Goal: Information Seeking & Learning: Learn about a topic

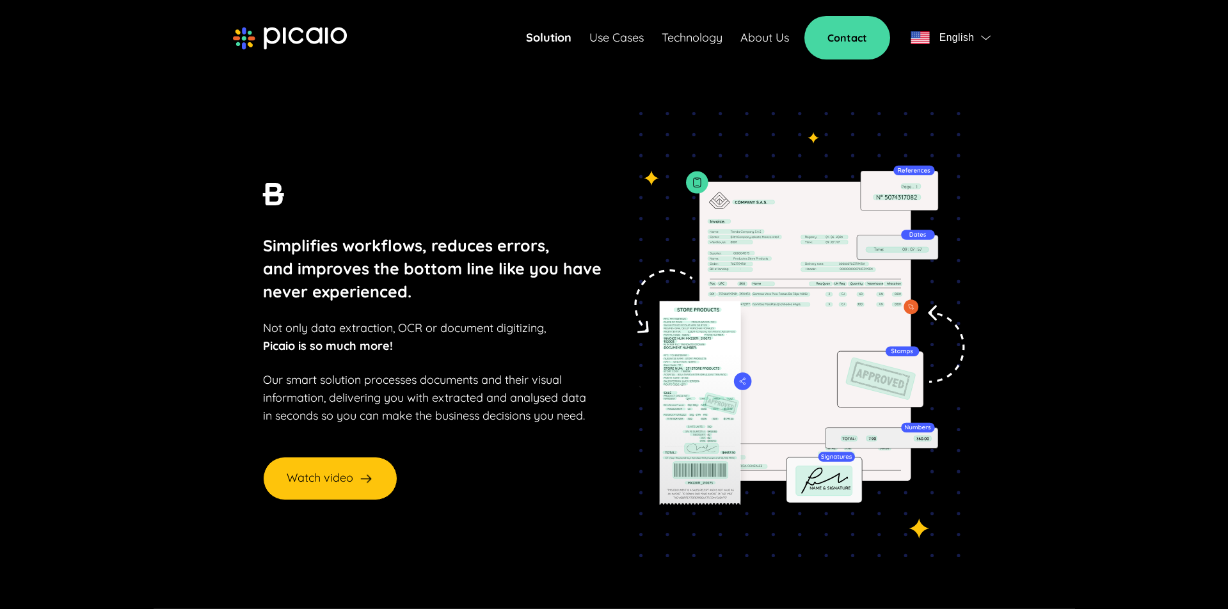
click at [983, 35] on img "button" at bounding box center [986, 37] width 10 height 5
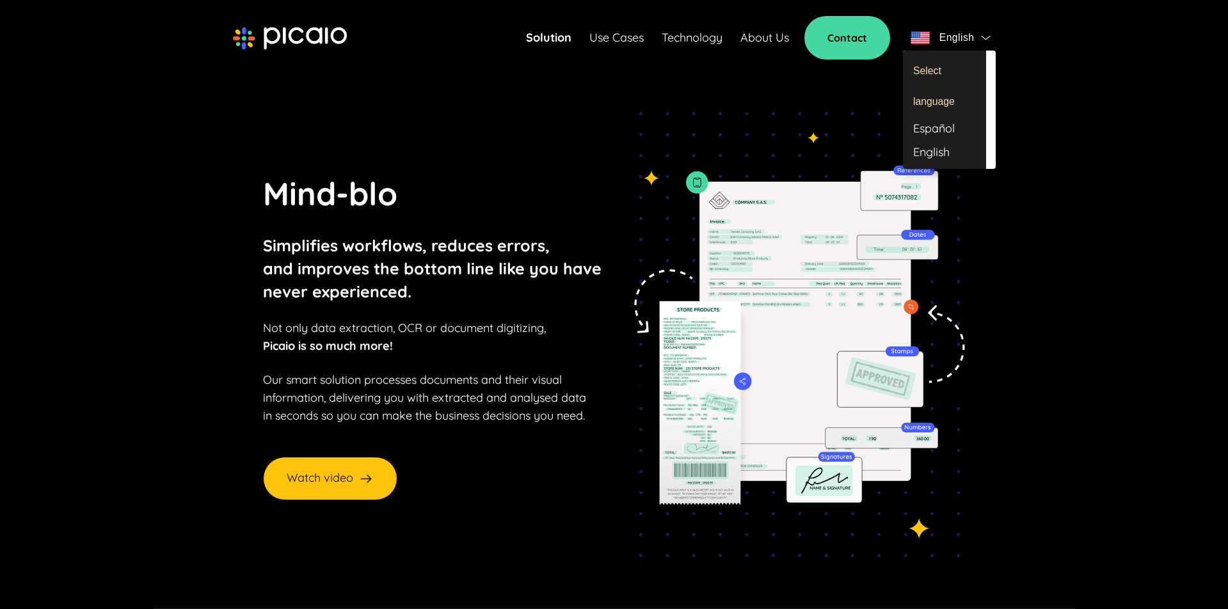
click at [933, 127] on div "Español" at bounding box center [944, 129] width 83 height 24
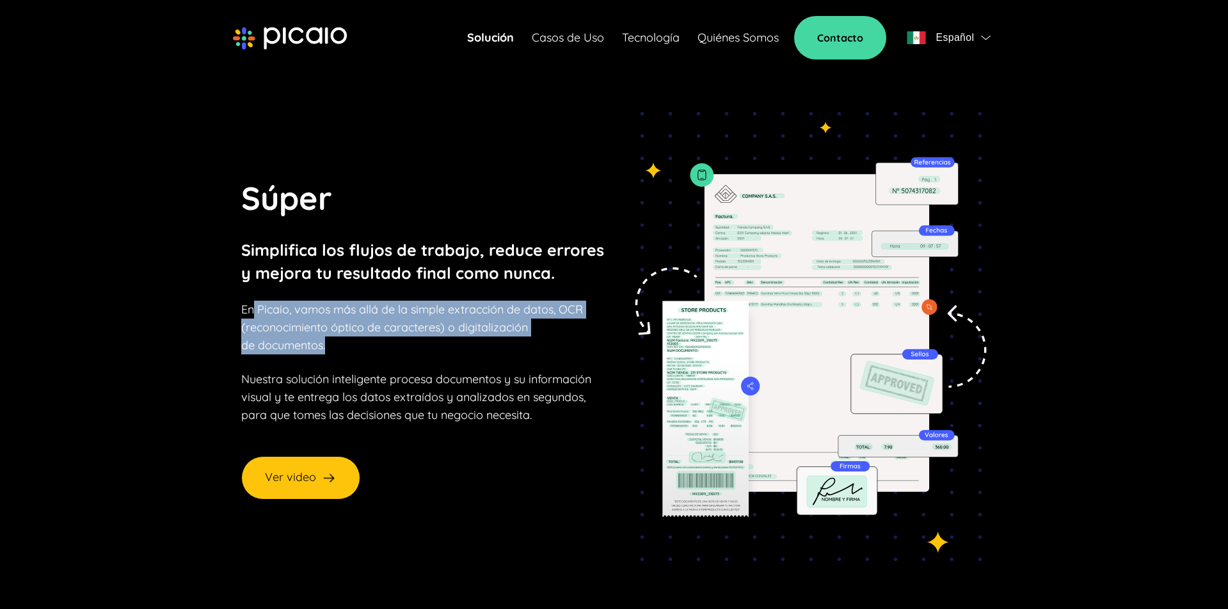
drag, startPoint x: 304, startPoint y: 315, endPoint x: 373, endPoint y: 335, distance: 71.5
click at [387, 341] on p "En Picaio, vamos más allá de la simple extracción de datos, OCR (reconocimiento…" at bounding box center [412, 328] width 342 height 54
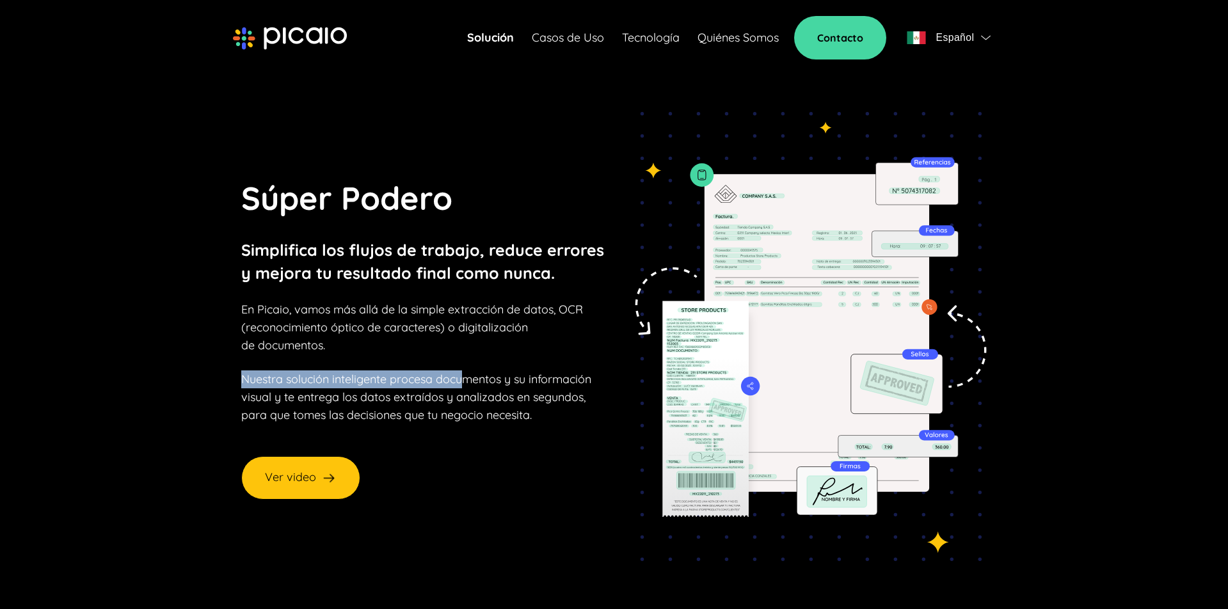
drag, startPoint x: 411, startPoint y: 373, endPoint x: 465, endPoint y: 385, distance: 55.8
click at [465, 385] on div "Súper Podero Simplifica los flujos de trabajo, reduce errores y mejora tu resul…" at bounding box center [424, 299] width 366 height 250
click at [572, 36] on link "Casos de Uso" at bounding box center [568, 38] width 72 height 18
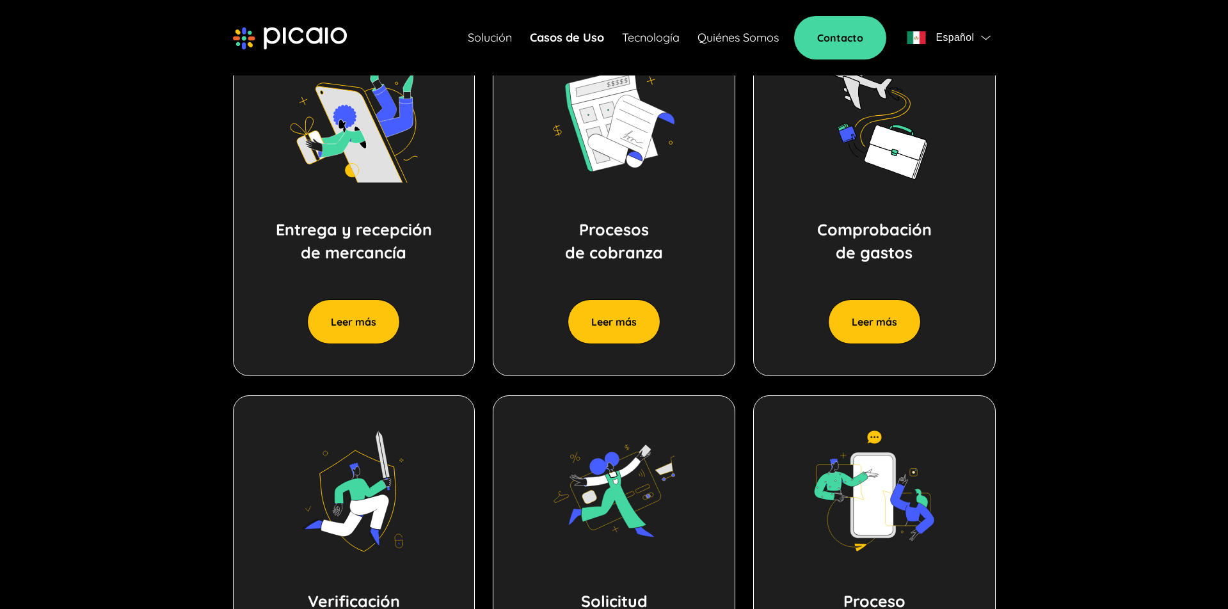
scroll to position [681, 0]
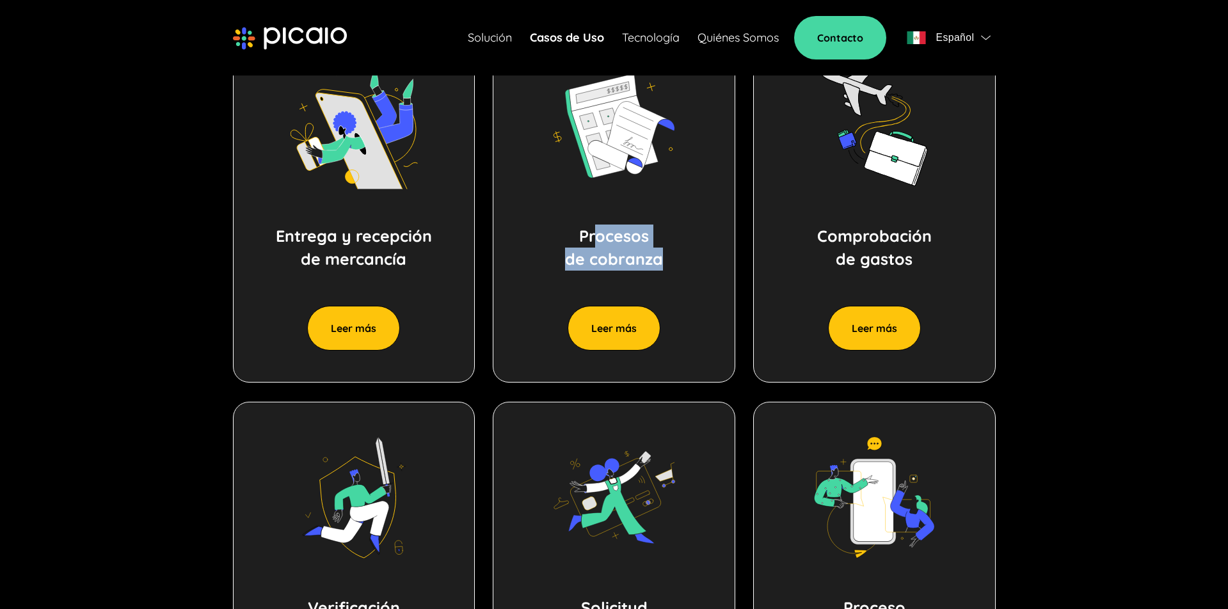
drag, startPoint x: 671, startPoint y: 261, endPoint x: 778, endPoint y: 261, distance: 106.9
click at [677, 261] on div "Procesos de cobranza Leer más" at bounding box center [614, 206] width 243 height 353
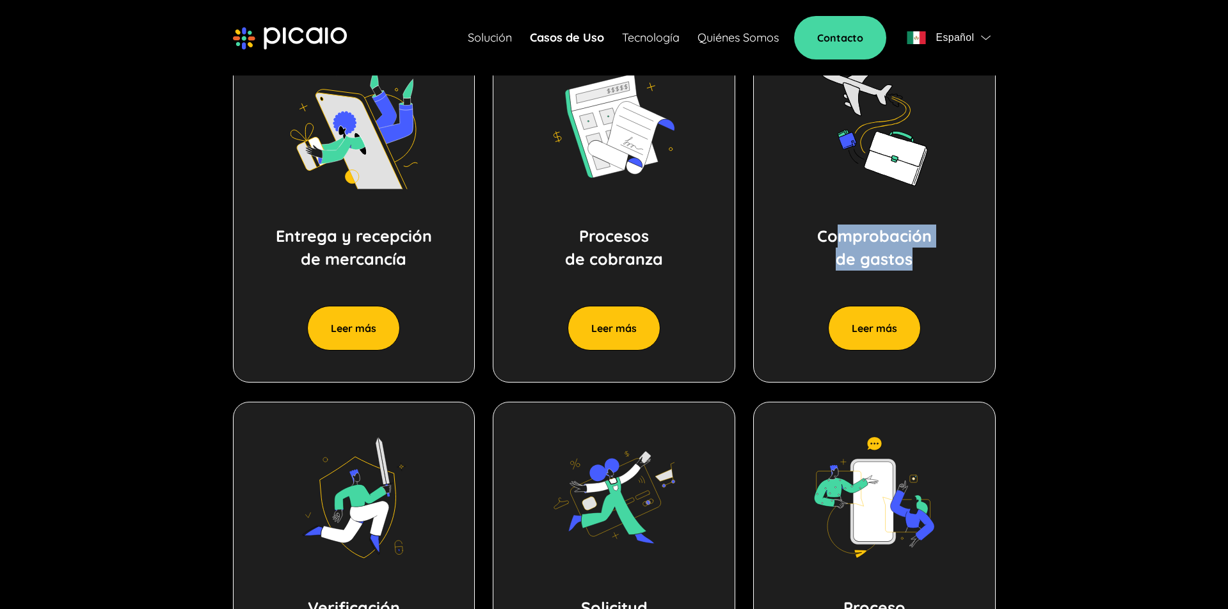
drag, startPoint x: 843, startPoint y: 242, endPoint x: 920, endPoint y: 265, distance: 80.2
click at [920, 265] on p "Comprobación de gastos" at bounding box center [874, 248] width 115 height 46
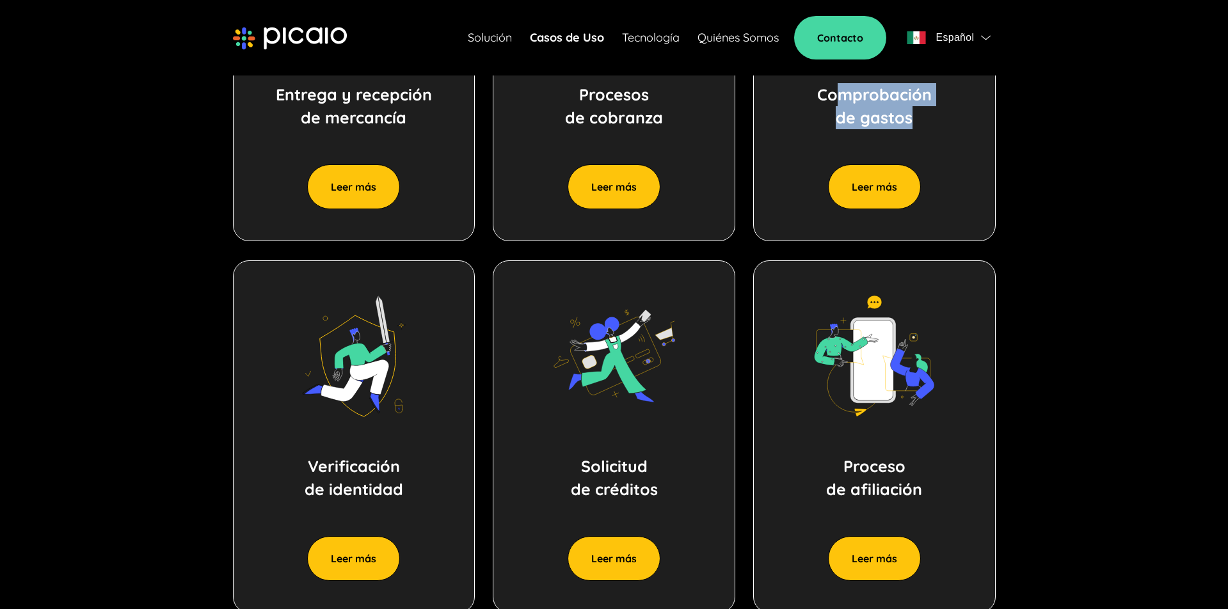
scroll to position [872, 0]
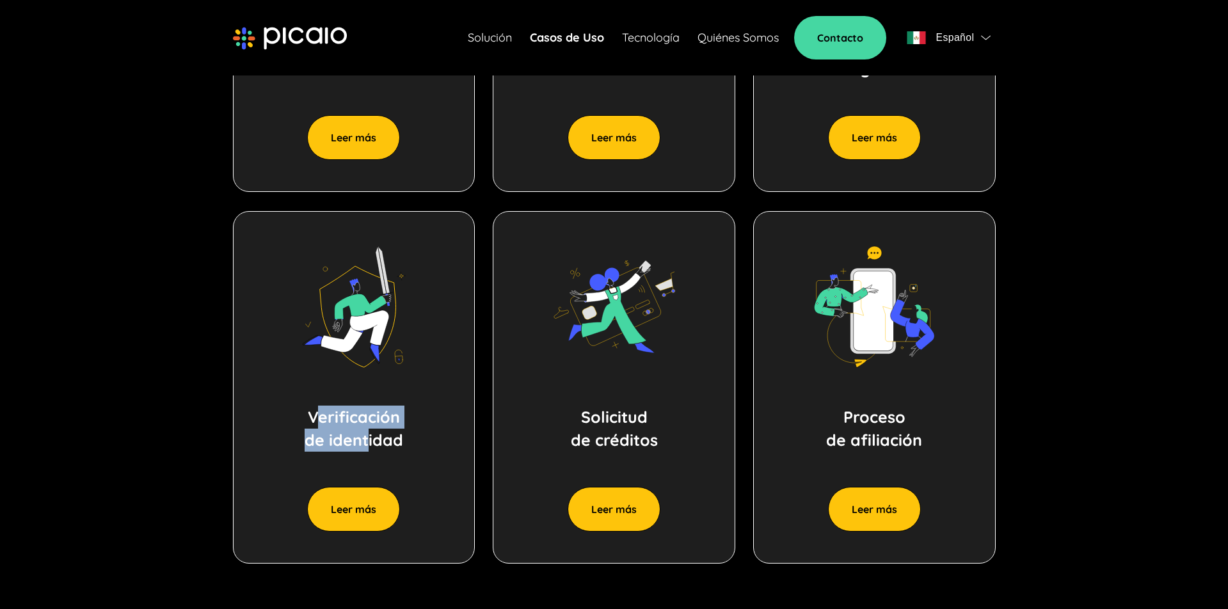
click at [373, 438] on p "Verificación de identidad" at bounding box center [354, 429] width 99 height 46
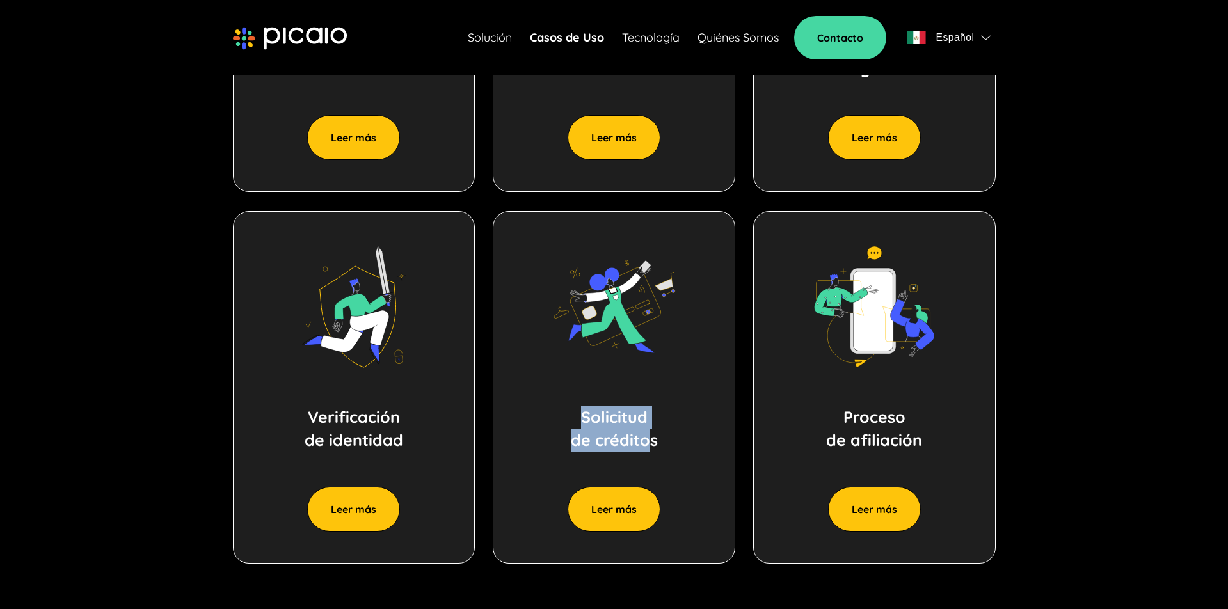
drag, startPoint x: 634, startPoint y: 438, endPoint x: 647, endPoint y: 441, distance: 12.4
click at [651, 441] on p "Solicitud de créditos" at bounding box center [614, 429] width 87 height 46
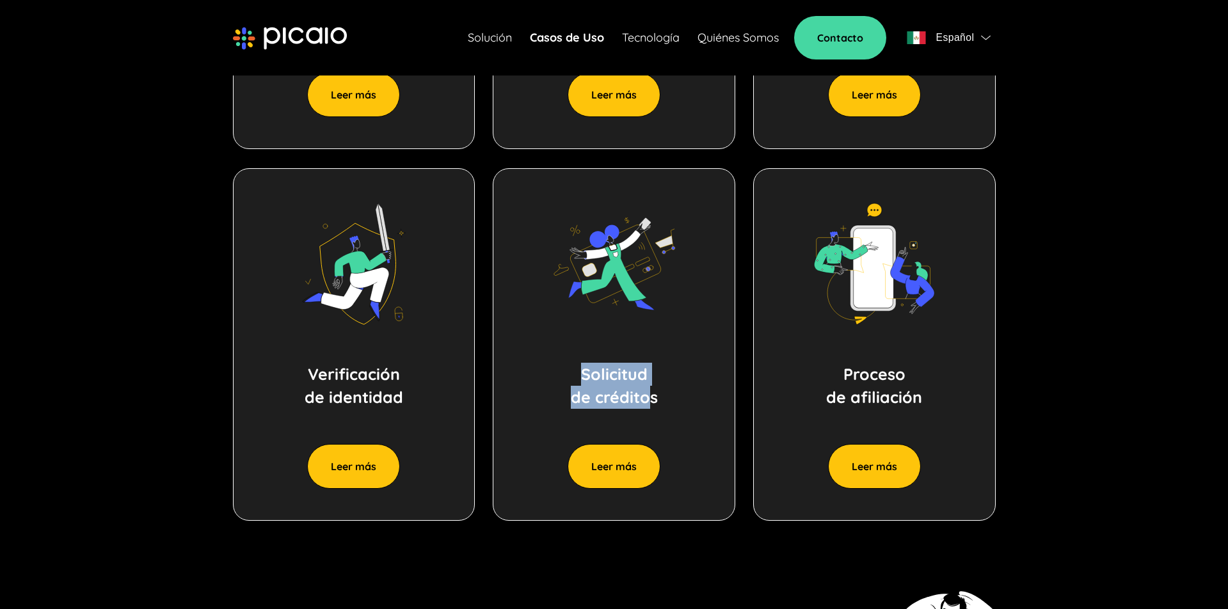
scroll to position [915, 0]
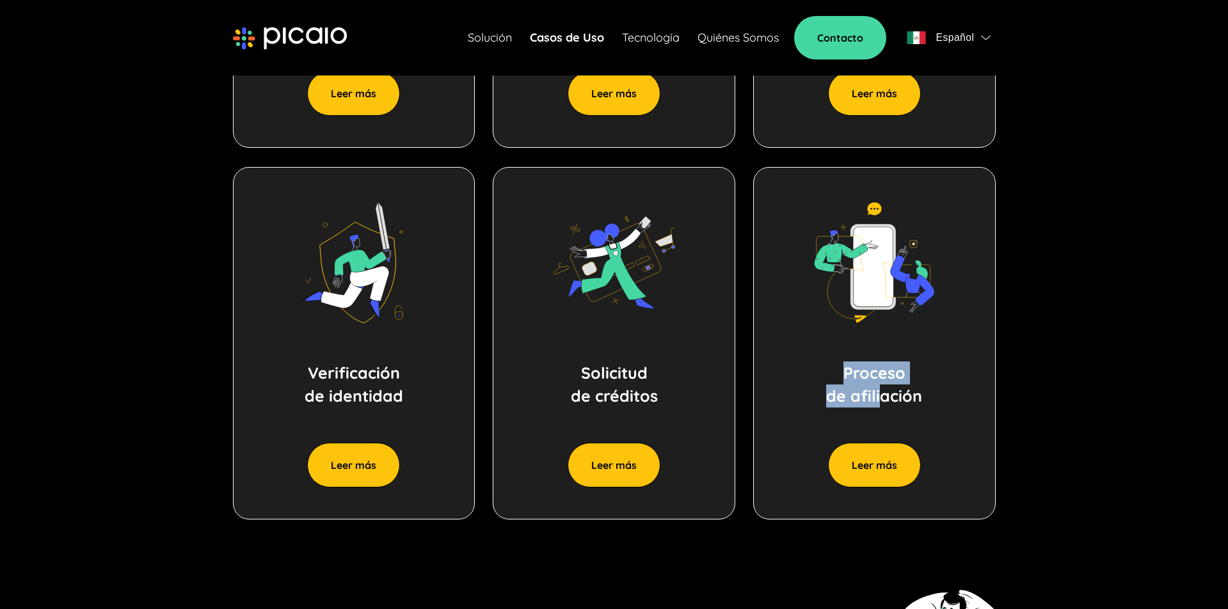
drag, startPoint x: 836, startPoint y: 380, endPoint x: 897, endPoint y: 398, distance: 64.2
click at [896, 398] on div "Proceso de afiliación Leer más" at bounding box center [874, 343] width 243 height 353
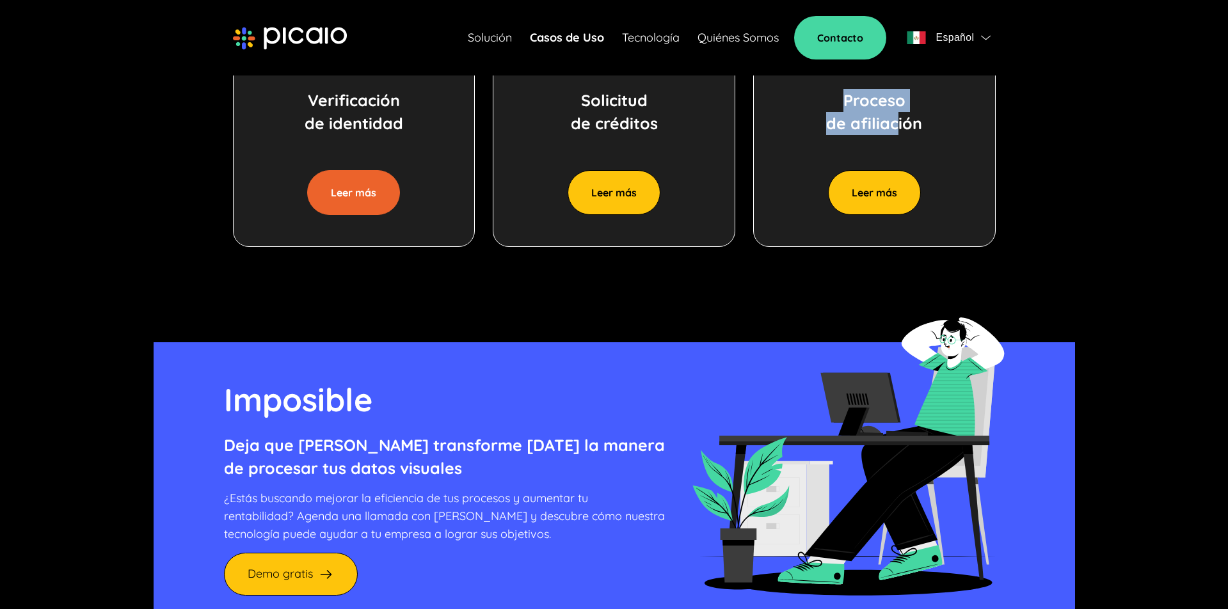
scroll to position [1125, 0]
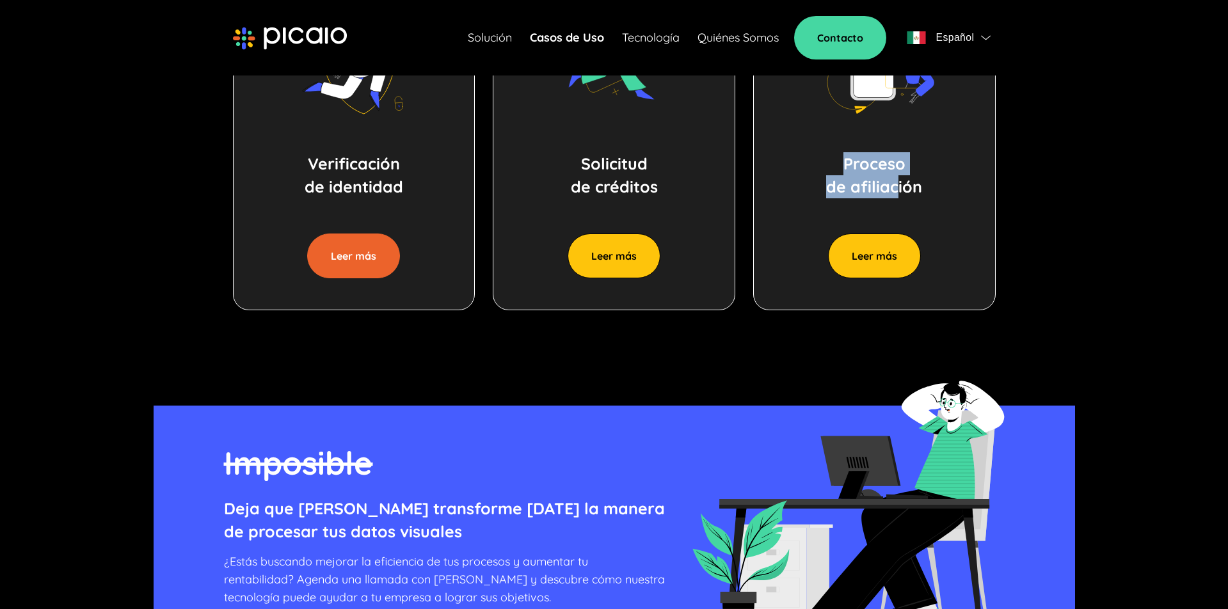
click at [360, 263] on button "Leer más" at bounding box center [353, 256] width 93 height 45
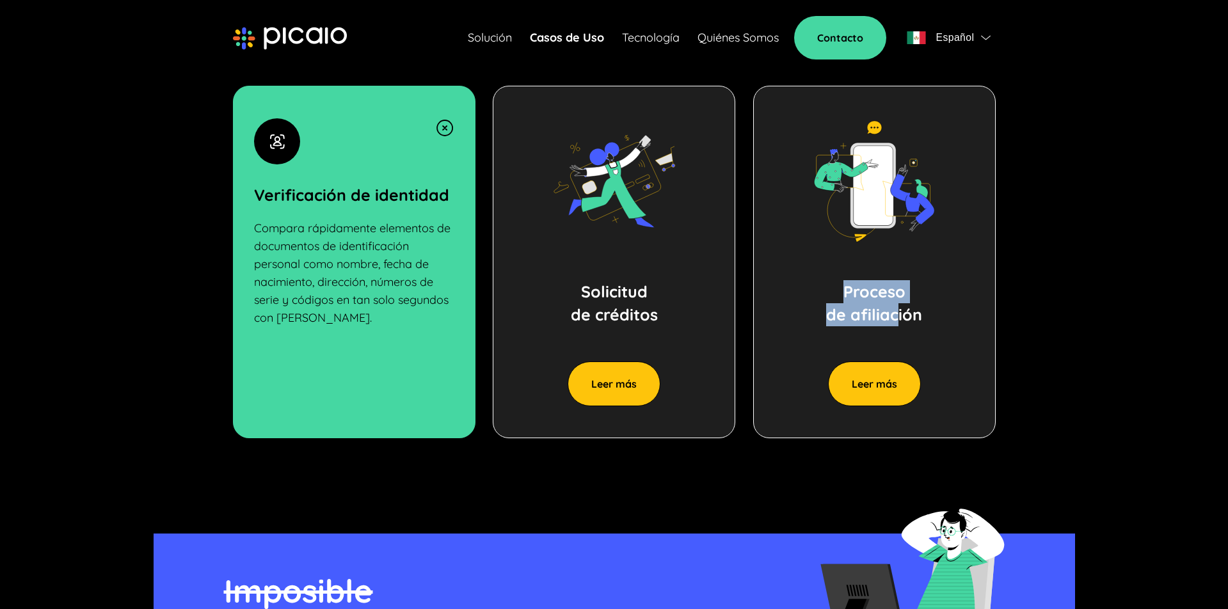
scroll to position [963, 0]
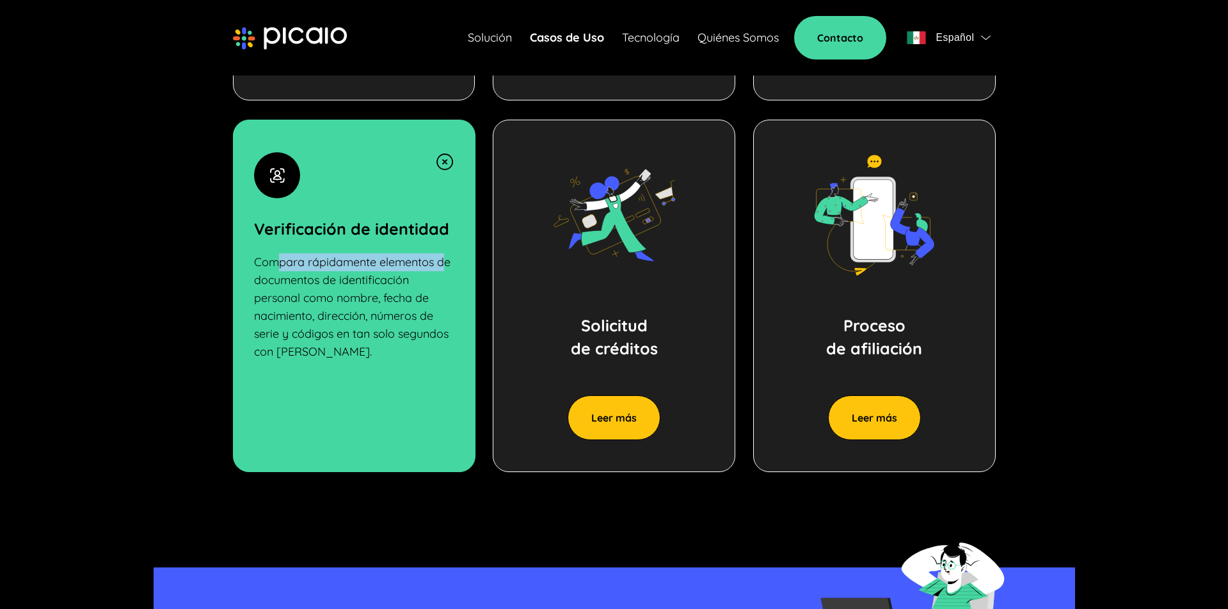
drag, startPoint x: 278, startPoint y: 259, endPoint x: 419, endPoint y: 267, distance: 141.7
click at [443, 262] on p "Compara rápidamente elementos de documentos de identificación personal como nom…" at bounding box center [354, 307] width 200 height 108
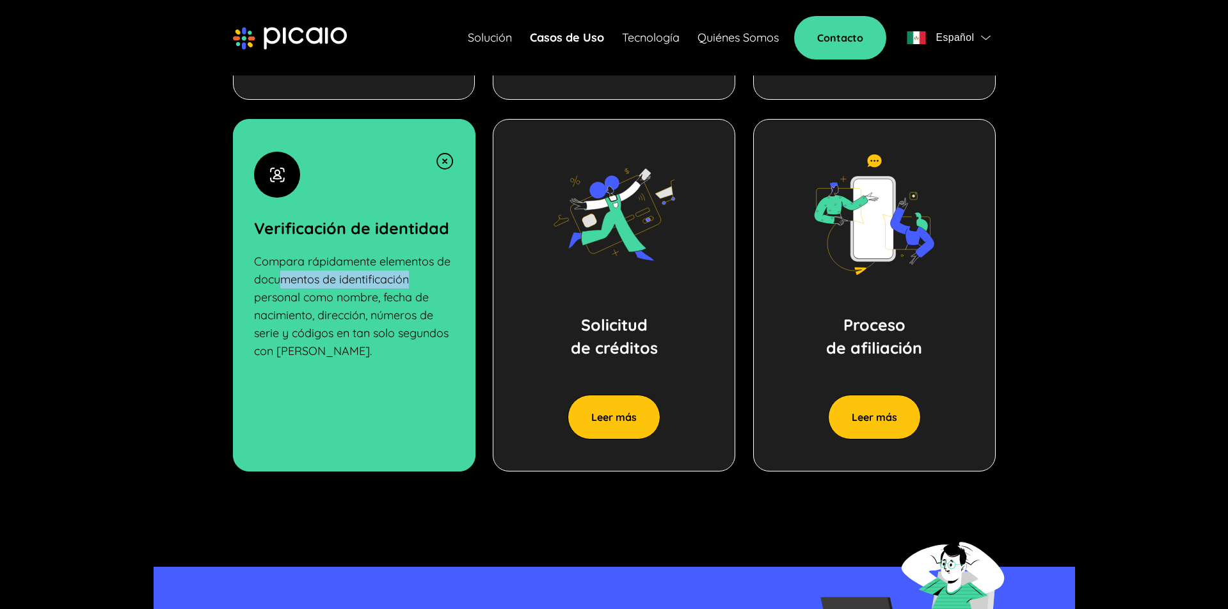
click at [419, 285] on p "Compara rápidamente elementos de documentos de identificación personal como nom…" at bounding box center [354, 307] width 200 height 108
drag, startPoint x: 267, startPoint y: 301, endPoint x: 370, endPoint y: 316, distance: 104.1
click at [438, 301] on div "Verificación de identidad Compara rápidamente elementos de documentos de identi…" at bounding box center [354, 295] width 243 height 353
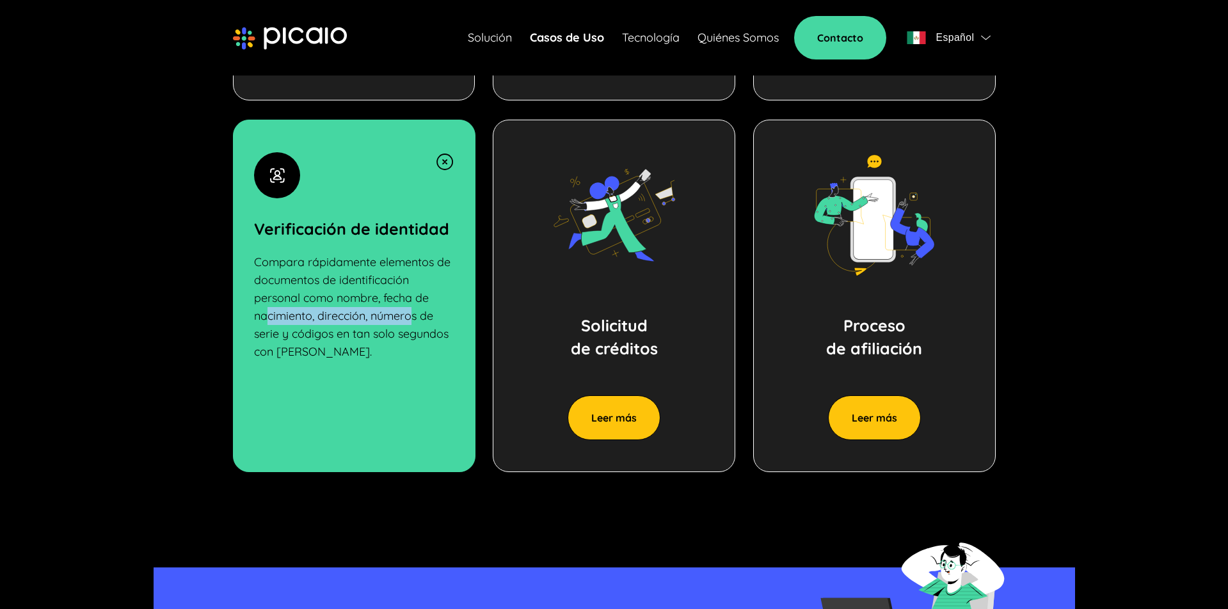
drag, startPoint x: 319, startPoint y: 317, endPoint x: 411, endPoint y: 321, distance: 91.6
click at [413, 320] on p "Compara rápidamente elementos de documentos de identificación personal como nom…" at bounding box center [354, 307] width 200 height 108
drag, startPoint x: 270, startPoint y: 334, endPoint x: 440, endPoint y: 337, distance: 169.7
click at [437, 337] on p "Compara rápidamente elementos de documentos de identificación personal como nom…" at bounding box center [354, 307] width 200 height 108
drag, startPoint x: 390, startPoint y: 334, endPoint x: 350, endPoint y: 330, distance: 39.9
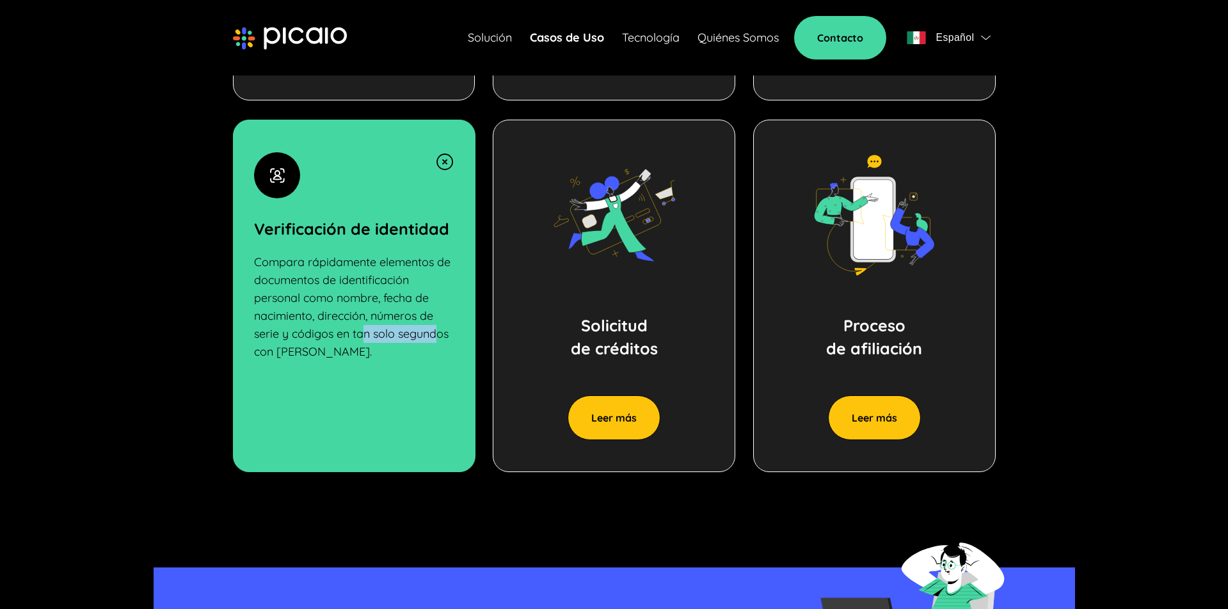
click at [357, 330] on p "Compara rápidamente elementos de documentos de identificación personal como nom…" at bounding box center [354, 307] width 200 height 108
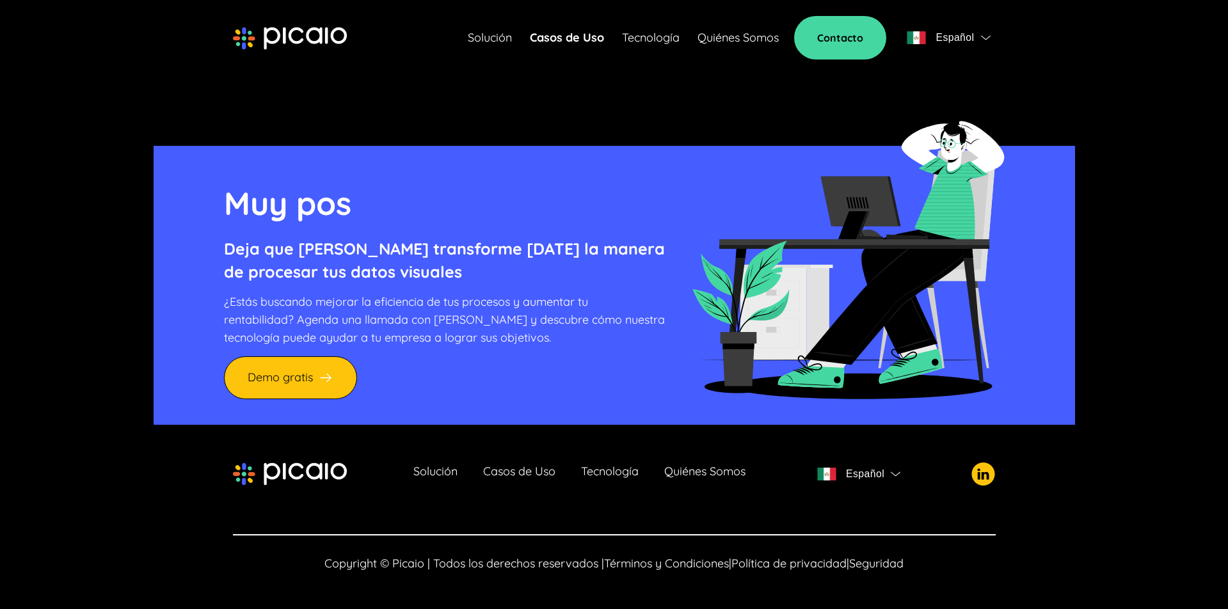
scroll to position [1385, 0]
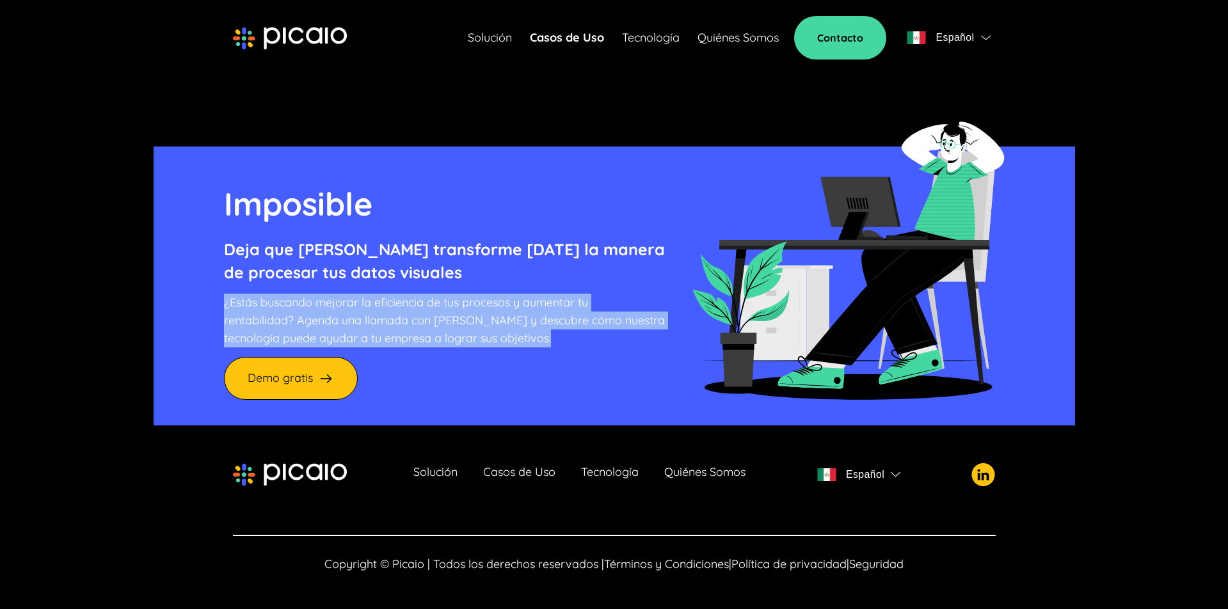
drag, startPoint x: 277, startPoint y: 301, endPoint x: 561, endPoint y: 335, distance: 285.6
click at [557, 334] on div "Imposible Deja que [PERSON_NAME] transforme [DATE] la manera de procesar tus da…" at bounding box center [615, 263] width 922 height 323
drag, startPoint x: 563, startPoint y: 337, endPoint x: 230, endPoint y: 299, distance: 334.4
click at [232, 299] on p "¿Estás buscando mejorar la eficiencia de tus procesos y aumentar tu rentabilida…" at bounding box center [444, 321] width 441 height 54
click at [230, 299] on p "¿Estás buscando mejorar la eficiencia de tus procesos y aumentar tu rentabilida…" at bounding box center [444, 321] width 441 height 54
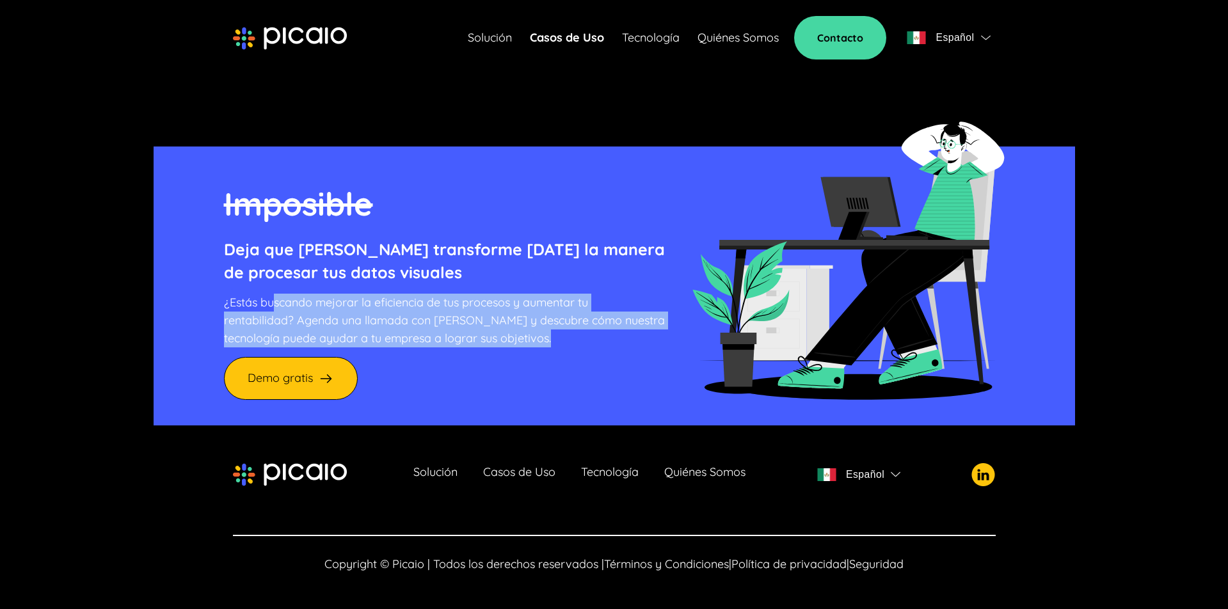
drag, startPoint x: 395, startPoint y: 318, endPoint x: 563, endPoint y: 337, distance: 169.4
click at [565, 335] on p "¿Estás buscando mejorar la eficiencia de tus procesos y aumentar tu rentabilida…" at bounding box center [444, 321] width 441 height 54
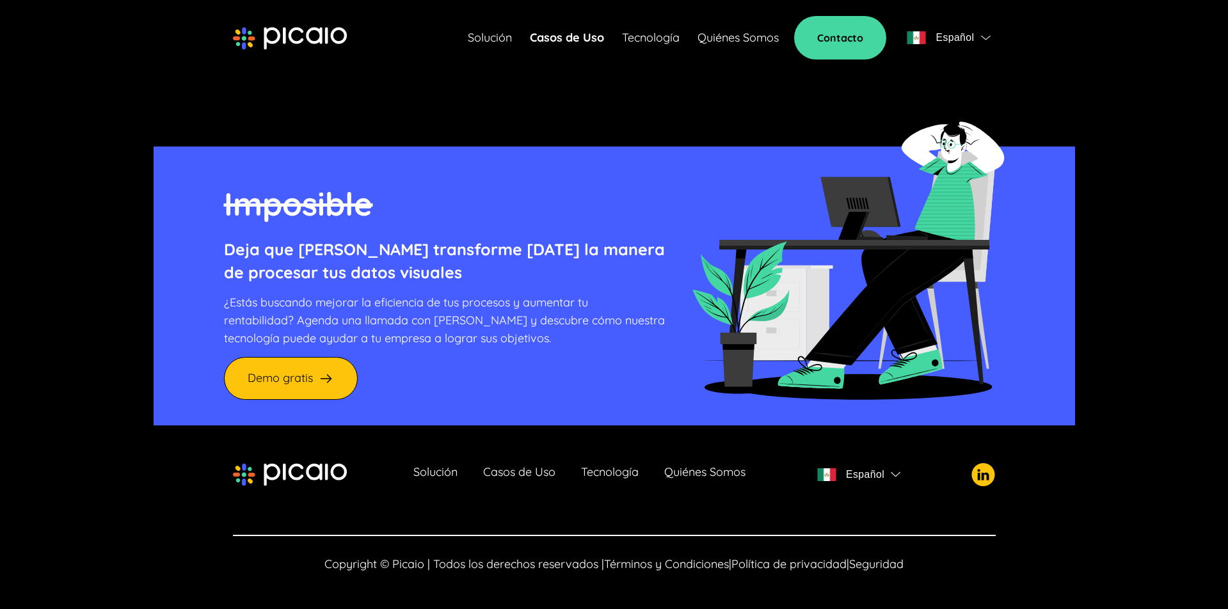
click at [547, 332] on p "¿Estás buscando mejorar la eficiencia de tus procesos y aumentar tu rentabilida…" at bounding box center [444, 321] width 441 height 54
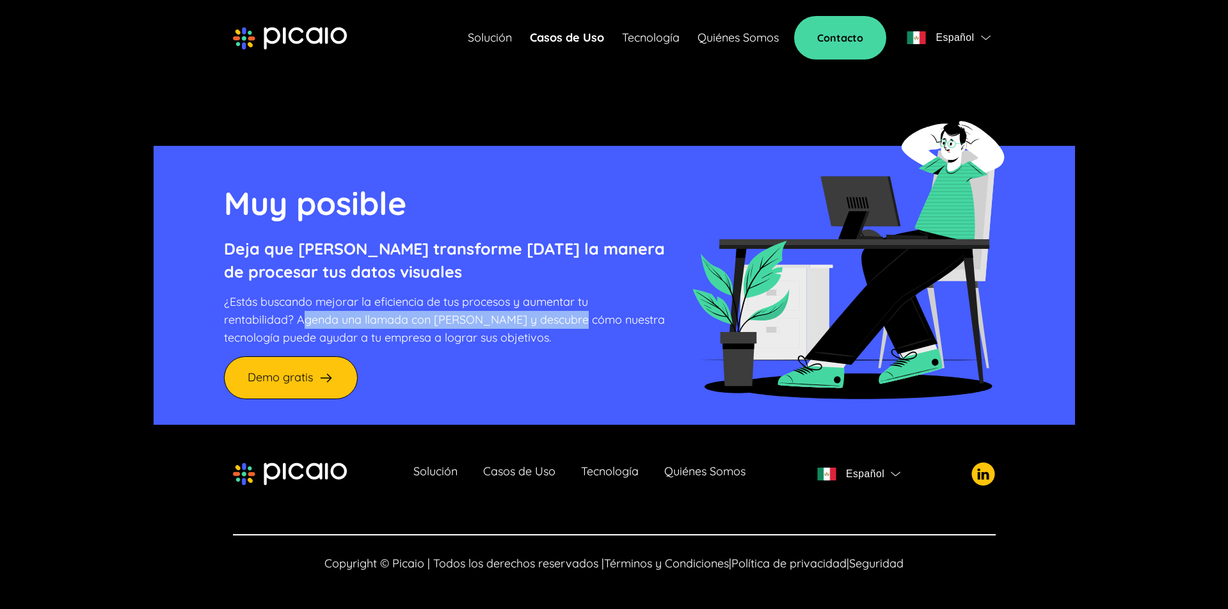
drag, startPoint x: 302, startPoint y: 319, endPoint x: 588, endPoint y: 319, distance: 285.5
click at [581, 319] on p "¿Estás buscando mejorar la eficiencia de tus procesos y aumentar tu rentabilida…" at bounding box center [444, 320] width 441 height 54
drag, startPoint x: 593, startPoint y: 319, endPoint x: 354, endPoint y: 316, distance: 239.4
click at [356, 316] on p "¿Estás buscando mejorar la eficiencia de tus procesos y aumentar tu rentabilida…" at bounding box center [444, 320] width 441 height 54
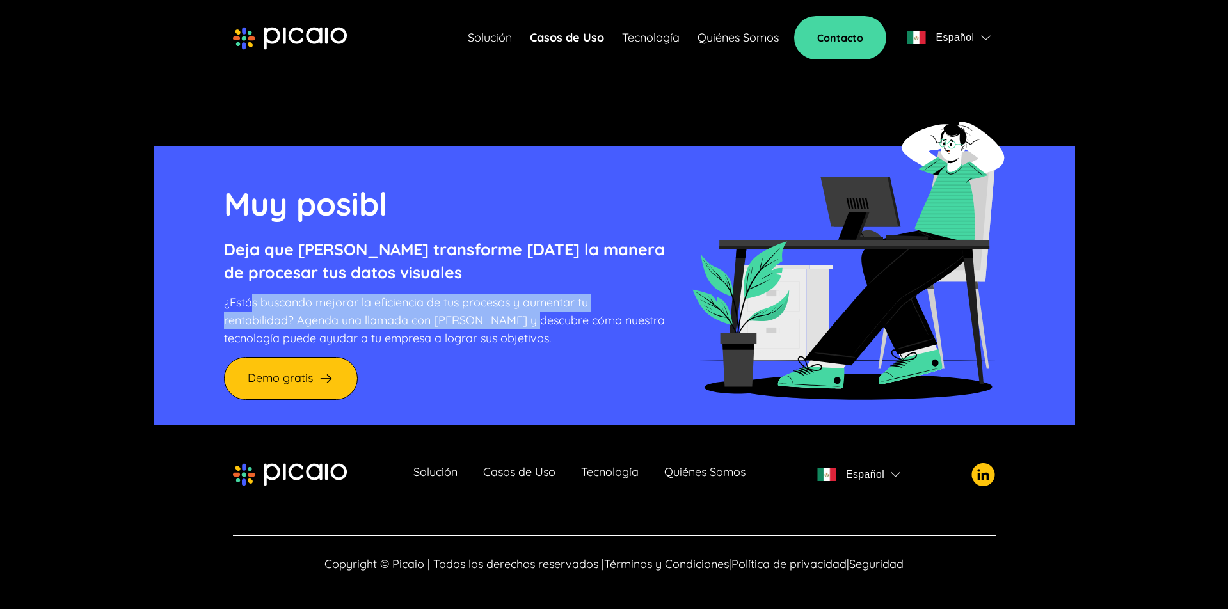
drag, startPoint x: 331, startPoint y: 307, endPoint x: 529, endPoint y: 323, distance: 199.1
click at [526, 323] on p "¿Estás buscando mejorar la eficiencia de tus procesos y aumentar tu rentabilida…" at bounding box center [444, 321] width 441 height 54
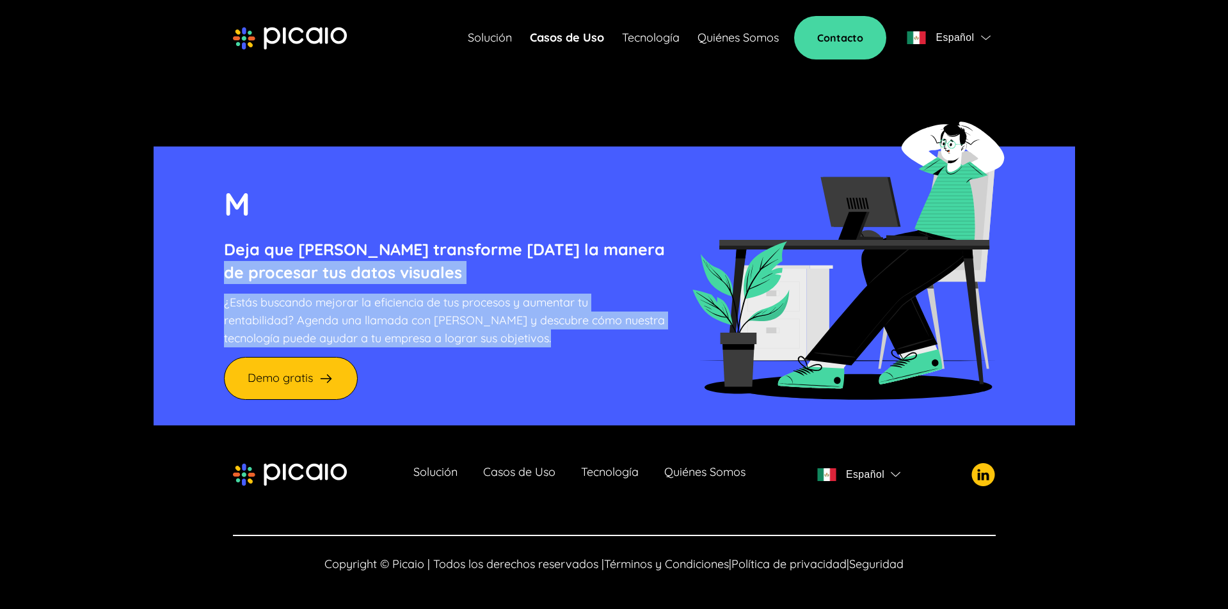
drag, startPoint x: 501, startPoint y: 335, endPoint x: 207, endPoint y: 269, distance: 301.3
click at [203, 266] on div "M Deja que [PERSON_NAME] transforme [DATE] la manera de procesar tus datos visu…" at bounding box center [615, 263] width 922 height 323
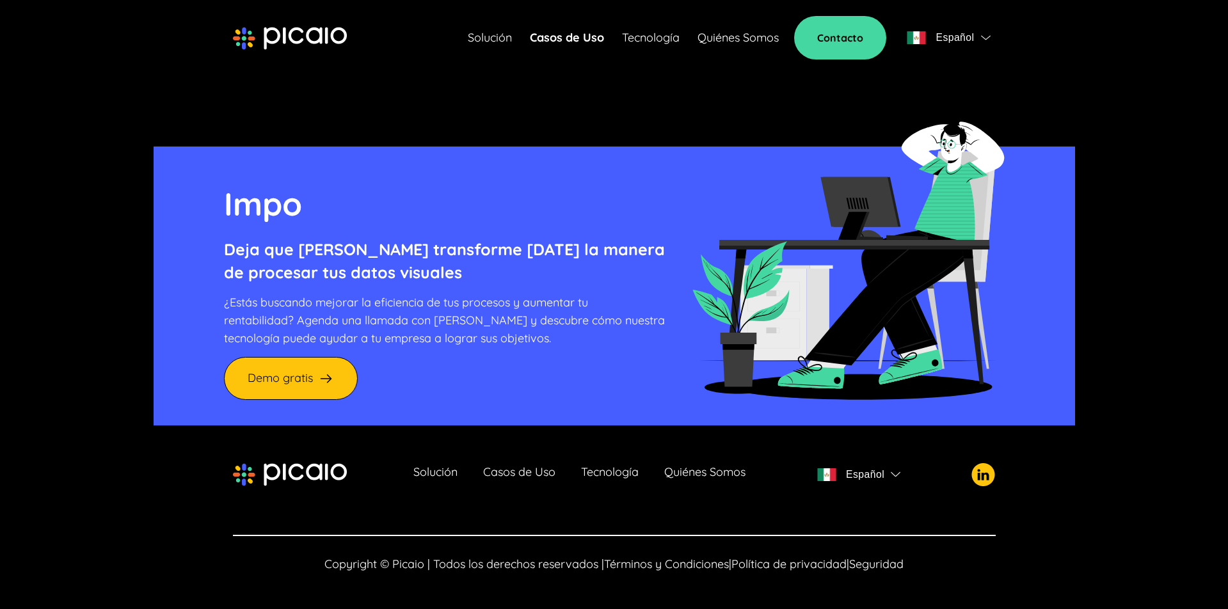
click at [389, 311] on p "¿Estás buscando mejorar la eficiencia de tus procesos y aumentar tu rentabilida…" at bounding box center [444, 321] width 441 height 54
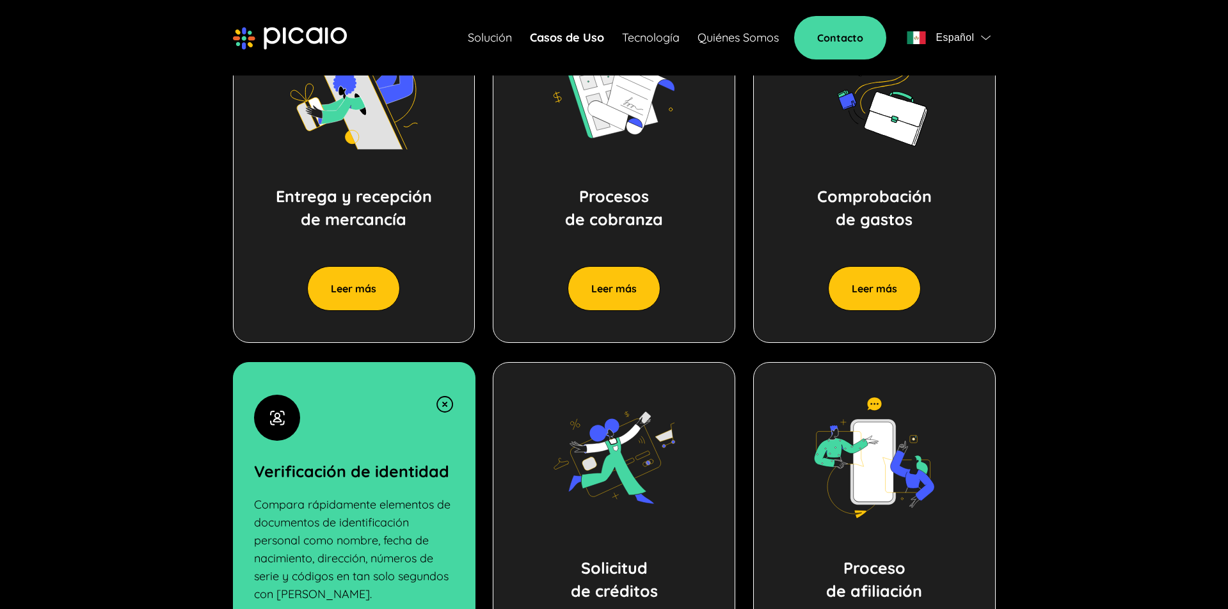
scroll to position [720, 0]
click at [615, 291] on button "Leer más" at bounding box center [614, 289] width 93 height 45
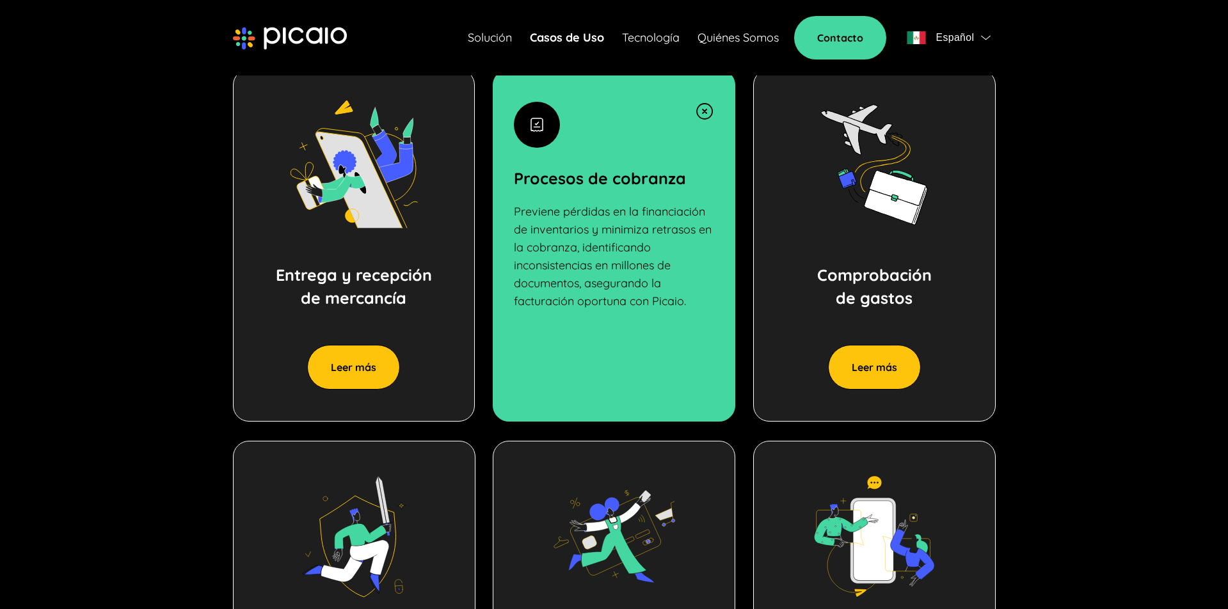
scroll to position [644, 0]
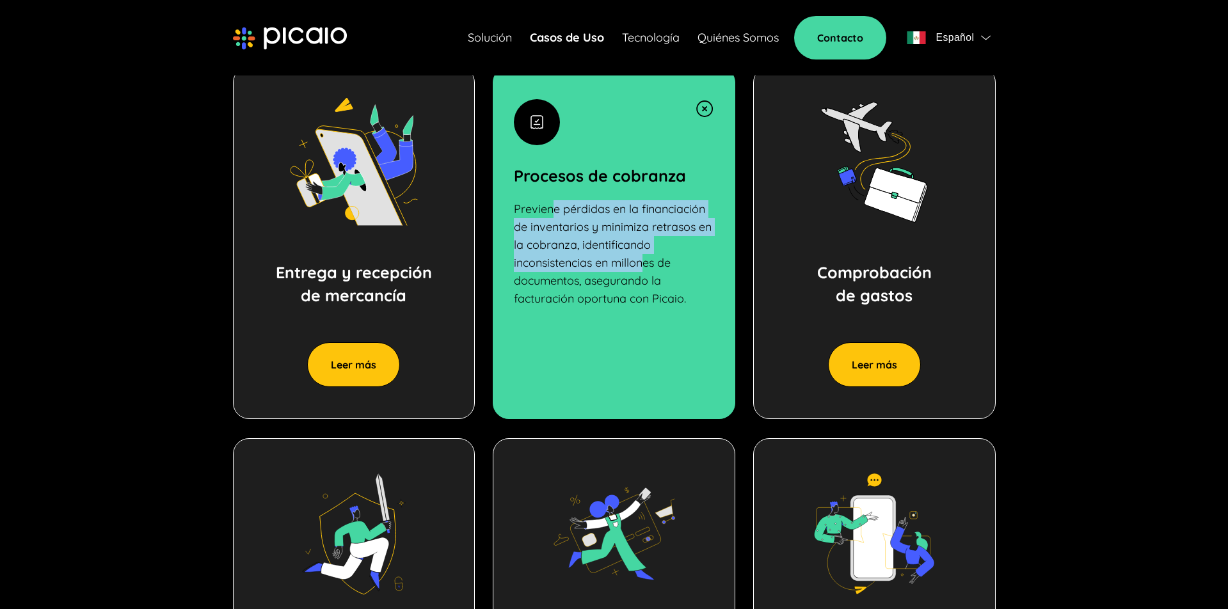
drag, startPoint x: 573, startPoint y: 216, endPoint x: 646, endPoint y: 271, distance: 91.4
click at [644, 269] on p "Previene pérdidas en la financiación de inventarios y minimiza retrasos en la c…" at bounding box center [614, 254] width 200 height 108
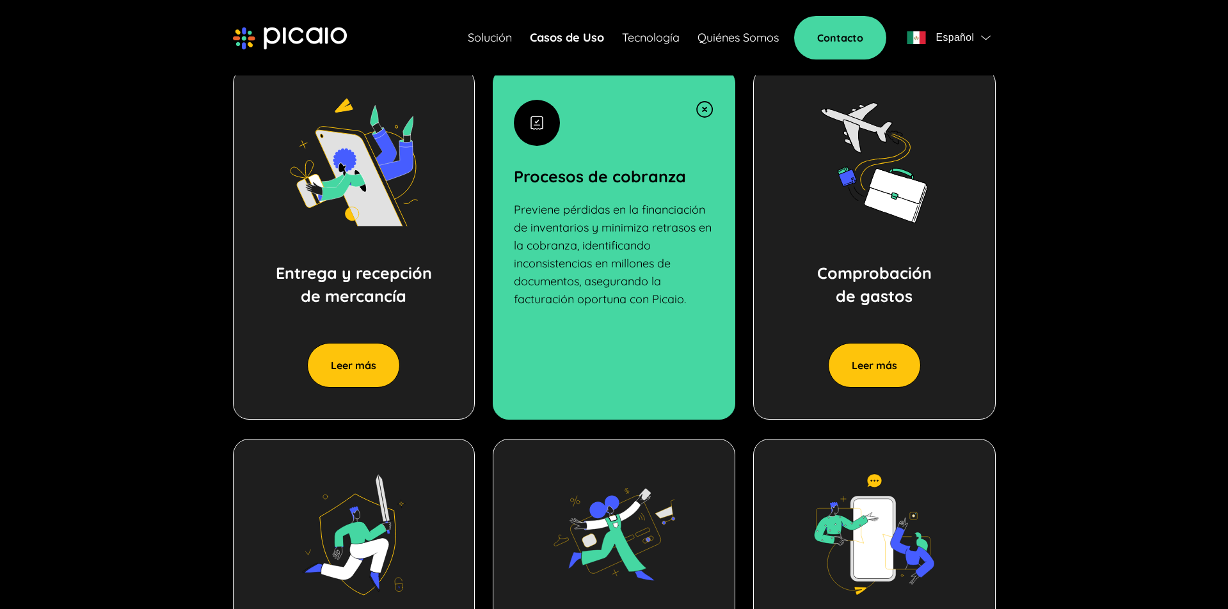
click at [590, 242] on p "Previene pérdidas en la financiación de inventarios y minimiza retrasos en la c…" at bounding box center [614, 255] width 200 height 108
click at [675, 246] on p "Previene pérdidas en la financiación de inventarios y minimiza retrasos en la c…" at bounding box center [614, 255] width 200 height 108
drag, startPoint x: 552, startPoint y: 266, endPoint x: 590, endPoint y: 285, distance: 41.8
click at [673, 260] on p "Previene pérdidas en la financiación de inventarios y minimiza retrasos en la c…" at bounding box center [614, 255] width 200 height 108
drag, startPoint x: 600, startPoint y: 285, endPoint x: 656, endPoint y: 296, distance: 57.3
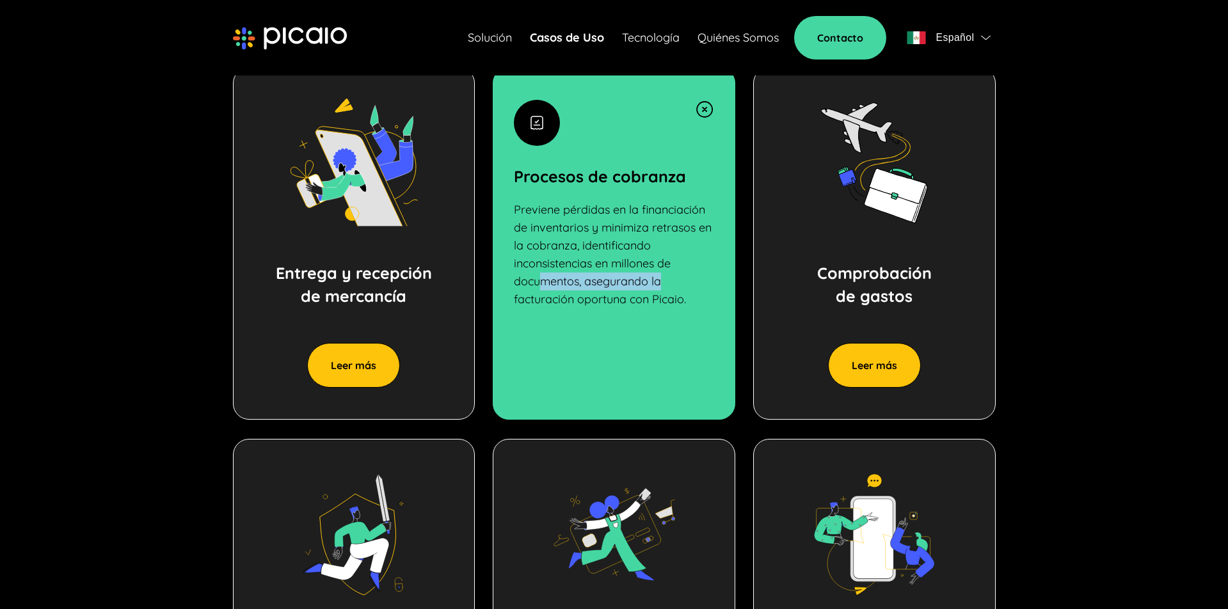
click at [673, 287] on p "Previene pérdidas en la financiación de inventarios y minimiza retrasos en la c…" at bounding box center [614, 255] width 200 height 108
drag, startPoint x: 557, startPoint y: 298, endPoint x: 524, endPoint y: 316, distance: 37.2
click at [554, 301] on p "Previene pérdidas en la financiación de inventarios y minimiza retrasos en la c…" at bounding box center [614, 255] width 200 height 108
click at [344, 360] on button "Leer más" at bounding box center [353, 364] width 93 height 45
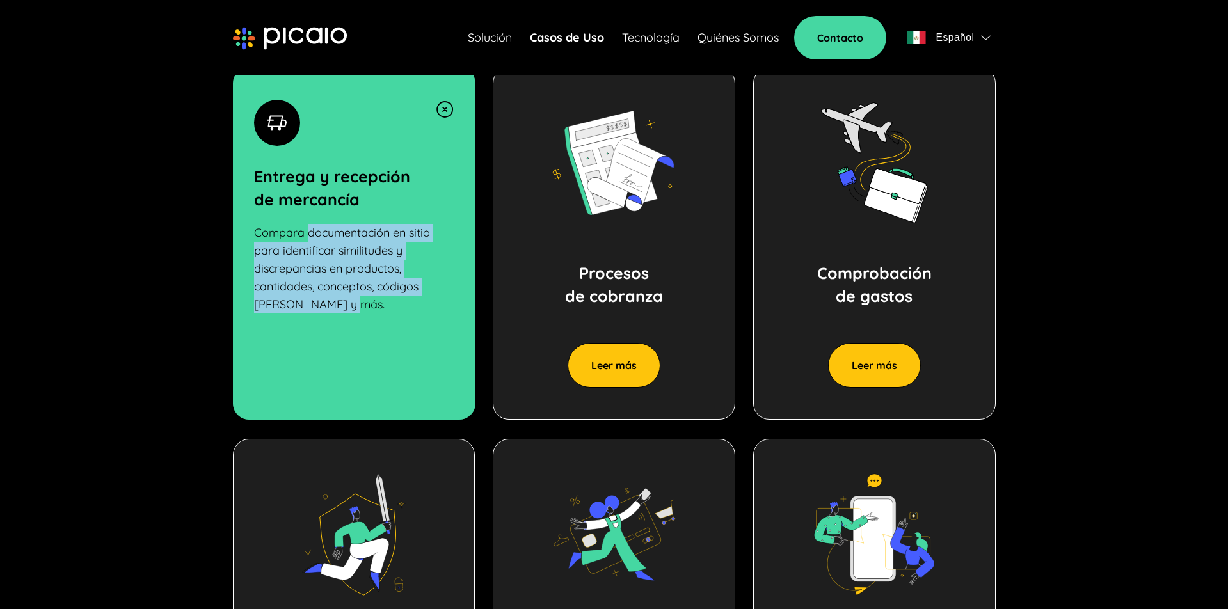
drag, startPoint x: 337, startPoint y: 276, endPoint x: 355, endPoint y: 303, distance: 32.0
click at [355, 302] on p "Compara documentación en sitio para identificar similitudes y discrepancias en …" at bounding box center [354, 269] width 200 height 90
click at [350, 301] on p "Compara documentación en sitio para identificar similitudes y discrepancias en …" at bounding box center [354, 269] width 200 height 90
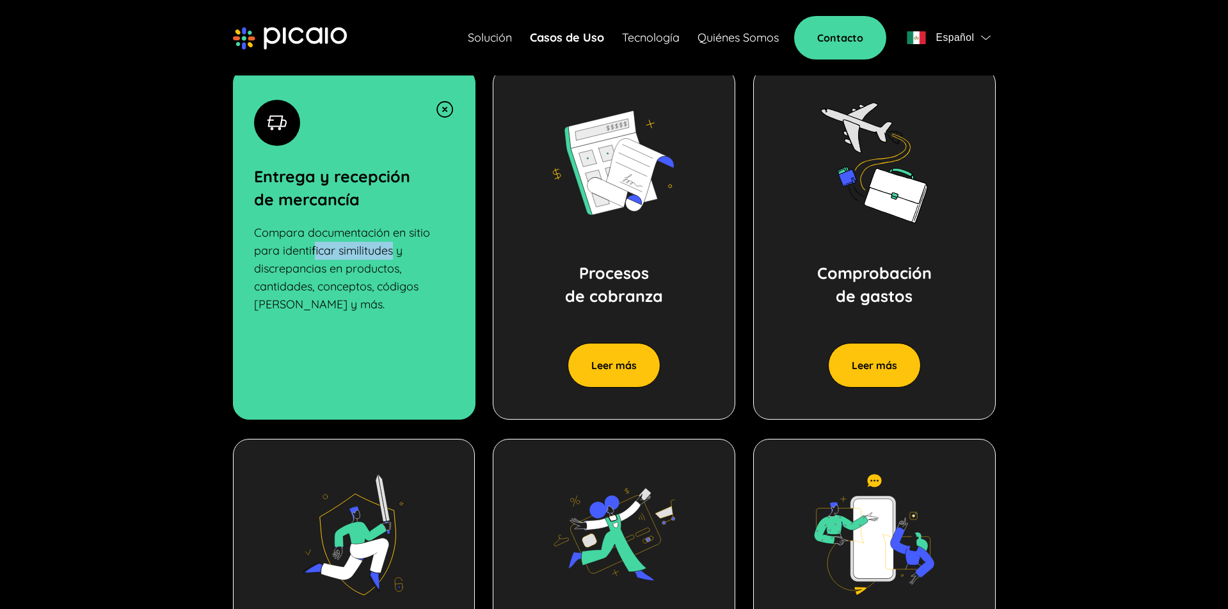
drag, startPoint x: 392, startPoint y: 254, endPoint x: 422, endPoint y: 254, distance: 30.7
click at [420, 253] on p "Compara documentación en sitio para identificar similitudes y discrepancias en …" at bounding box center [354, 269] width 200 height 90
drag, startPoint x: 312, startPoint y: 266, endPoint x: 256, endPoint y: 267, distance: 56.3
click at [271, 266] on p "Compara documentación en sitio para identificar similitudes y discrepancias en …" at bounding box center [354, 269] width 200 height 90
drag, startPoint x: 268, startPoint y: 292, endPoint x: 354, endPoint y: 309, distance: 87.4
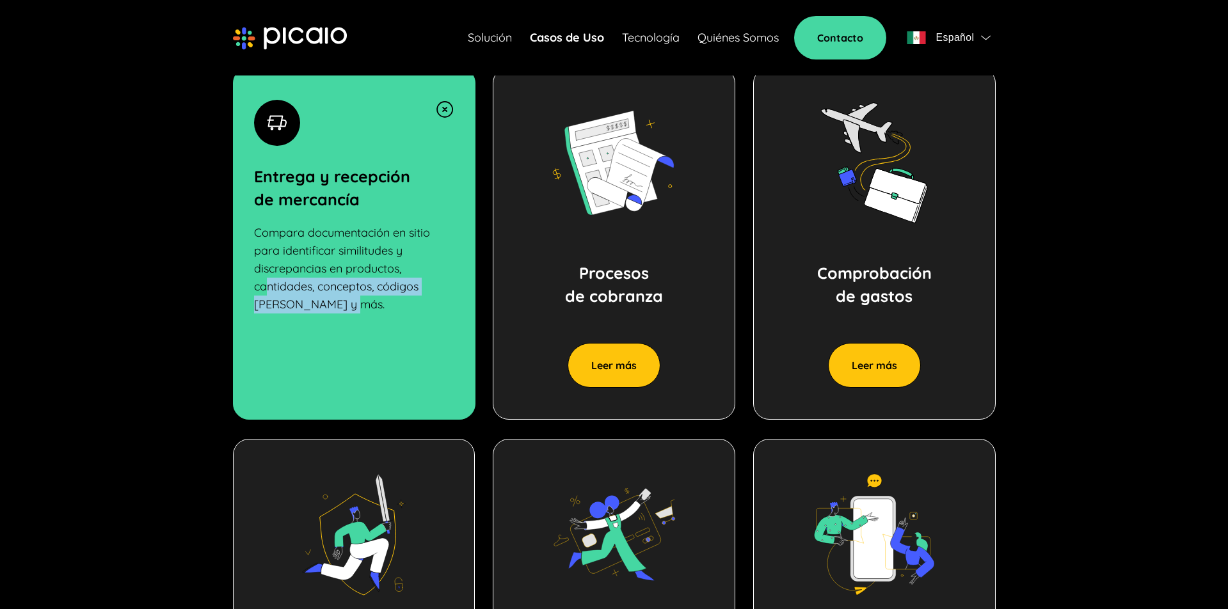
click at [358, 299] on p "Compara documentación en sitio para identificar similitudes y discrepancias en …" at bounding box center [354, 269] width 200 height 90
click at [335, 308] on p "Compara documentación en sitio para identificar similitudes y discrepancias en …" at bounding box center [354, 269] width 200 height 90
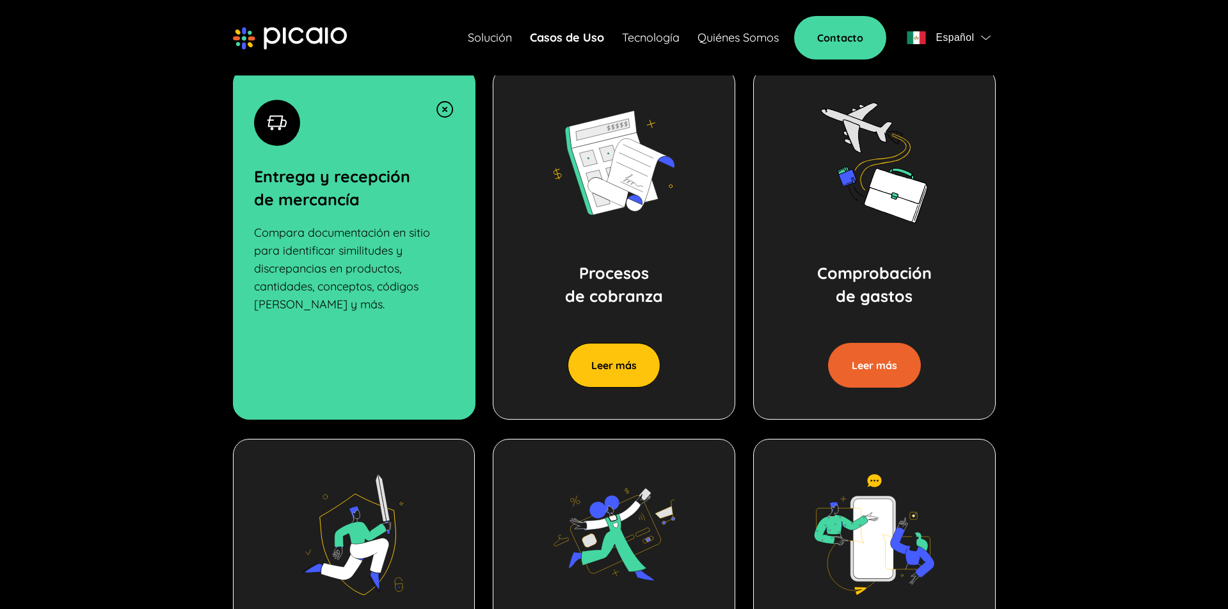
click at [887, 364] on button "Leer más" at bounding box center [874, 365] width 93 height 45
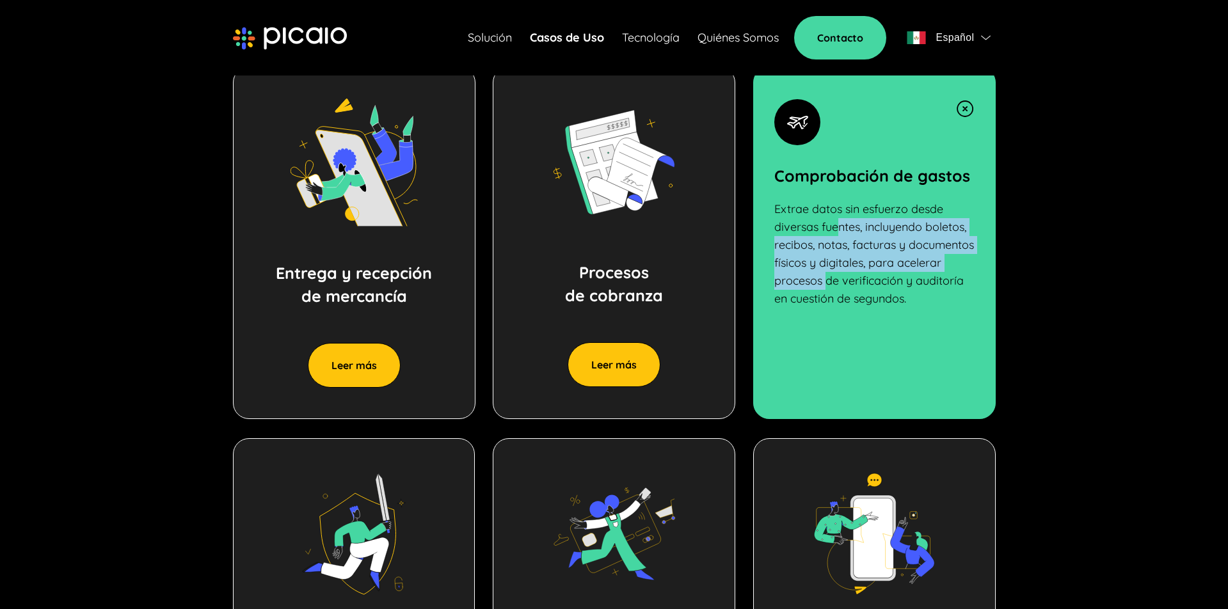
drag, startPoint x: 861, startPoint y: 253, endPoint x: 876, endPoint y: 279, distance: 29.5
click at [874, 278] on p "Extrae datos sin esfuerzo desde diversas fuentes, incluyendo boletos, recibos, …" at bounding box center [875, 254] width 200 height 108
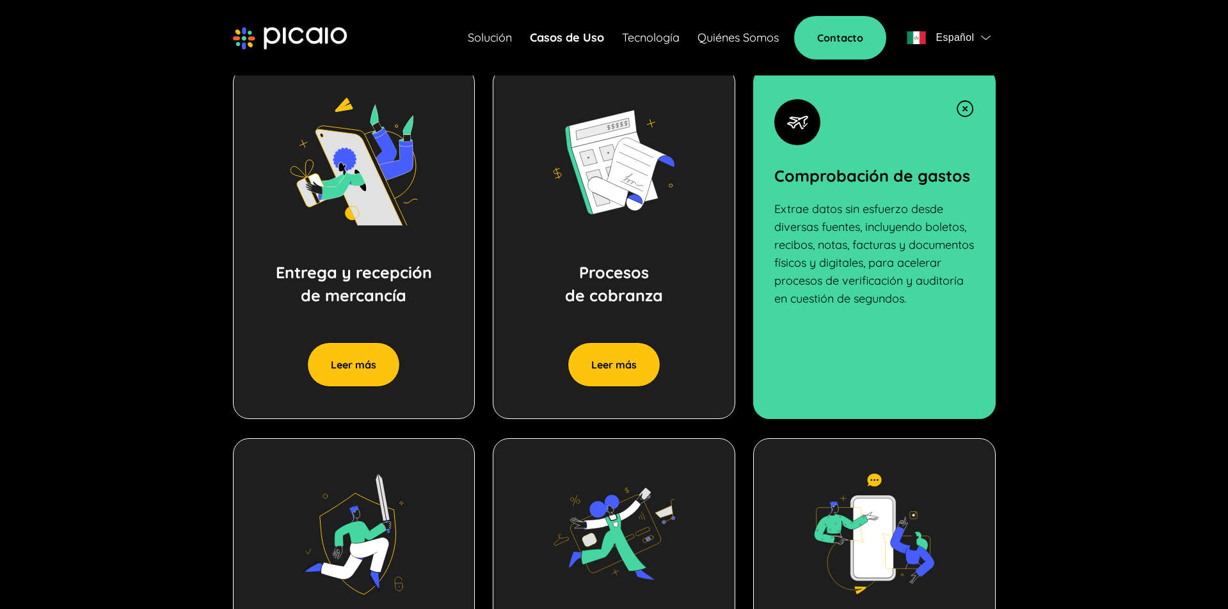
click at [857, 295] on p "Extrae datos sin esfuerzo desde diversas fuentes, incluyendo boletos, recibos, …" at bounding box center [875, 254] width 200 height 108
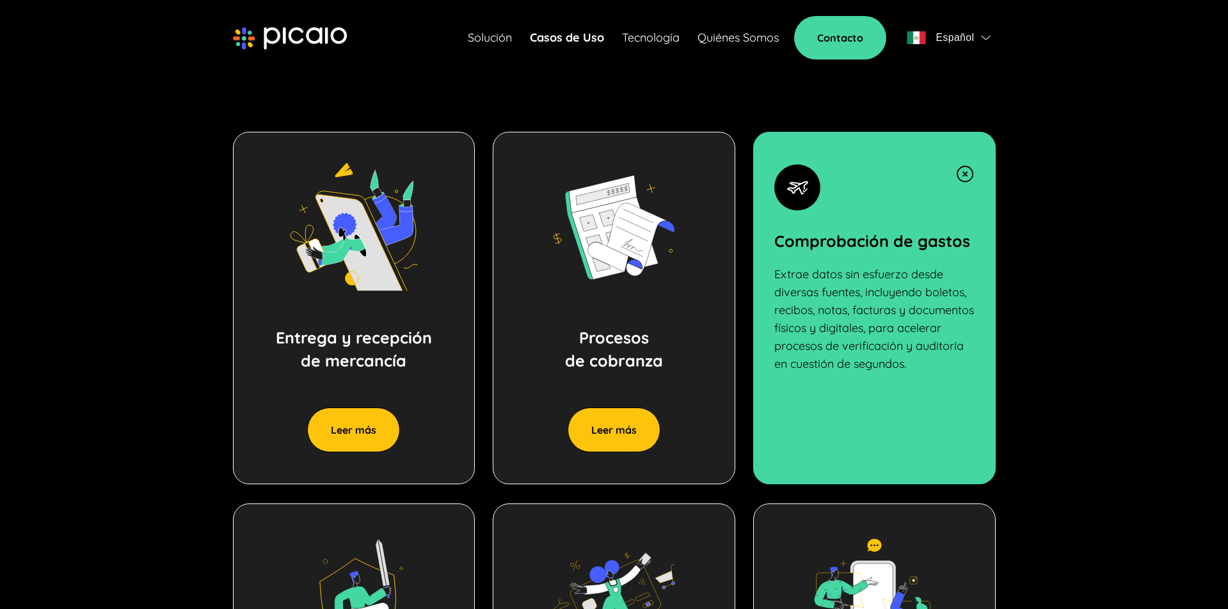
scroll to position [581, 0]
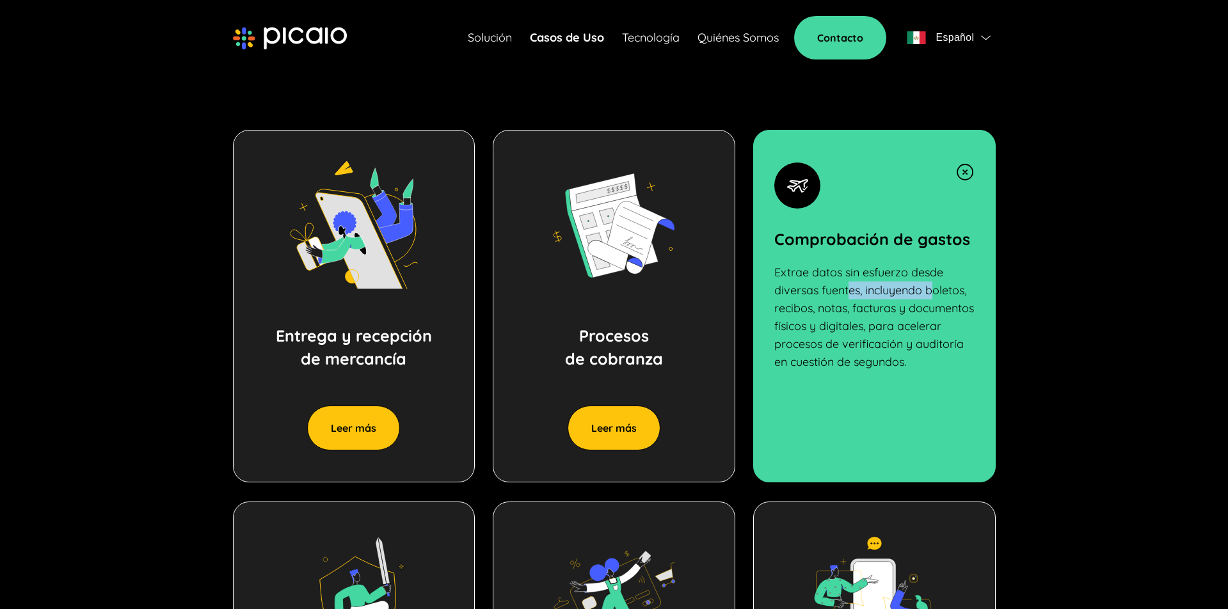
drag, startPoint x: 945, startPoint y: 291, endPoint x: 955, endPoint y: 291, distance: 9.6
click at [955, 291] on p "Extrae datos sin esfuerzo desde diversas fuentes, incluyendo boletos, recibos, …" at bounding box center [875, 318] width 200 height 108
drag, startPoint x: 842, startPoint y: 311, endPoint x: 803, endPoint y: 312, distance: 39.1
click at [817, 312] on p "Extrae datos sin esfuerzo desde diversas fuentes, incluyendo boletos, recibos, …" at bounding box center [875, 318] width 200 height 108
drag, startPoint x: 808, startPoint y: 312, endPoint x: 896, endPoint y: 313, distance: 88.3
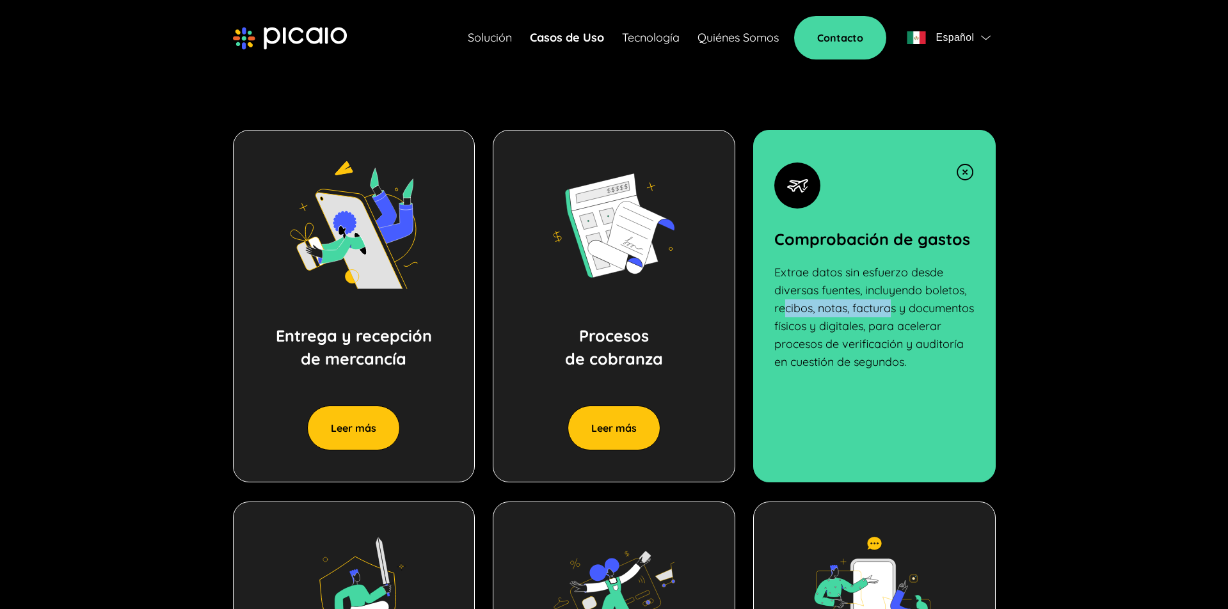
click at [899, 311] on p "Extrae datos sin esfuerzo desde diversas fuentes, incluyendo boletos, recibos, …" at bounding box center [875, 318] width 200 height 108
drag, startPoint x: 792, startPoint y: 321, endPoint x: 947, endPoint y: 326, distance: 155.0
click at [947, 326] on p "Extrae datos sin esfuerzo desde diversas fuentes, incluyendo boletos, recibos, …" at bounding box center [875, 318] width 200 height 108
drag, startPoint x: 865, startPoint y: 339, endPoint x: 813, endPoint y: 339, distance: 51.9
click at [818, 339] on p "Extrae datos sin esfuerzo desde diversas fuentes, incluyendo boletos, recibos, …" at bounding box center [875, 318] width 200 height 108
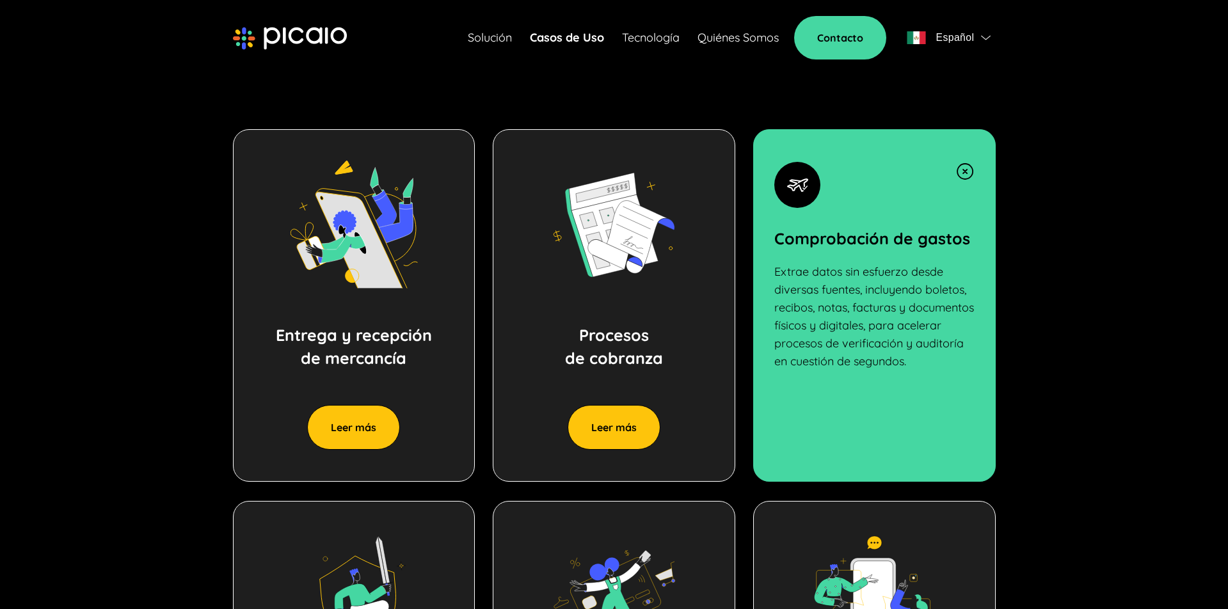
click at [906, 357] on p "Extrae datos sin esfuerzo desde diversas fuentes, incluyendo boletos, recibos, …" at bounding box center [875, 317] width 200 height 108
click at [1024, 373] on section "Entrega y recepción de [PERSON_NAME] más Entrega y recepción de mercancía Compa…" at bounding box center [615, 491] width 922 height 827
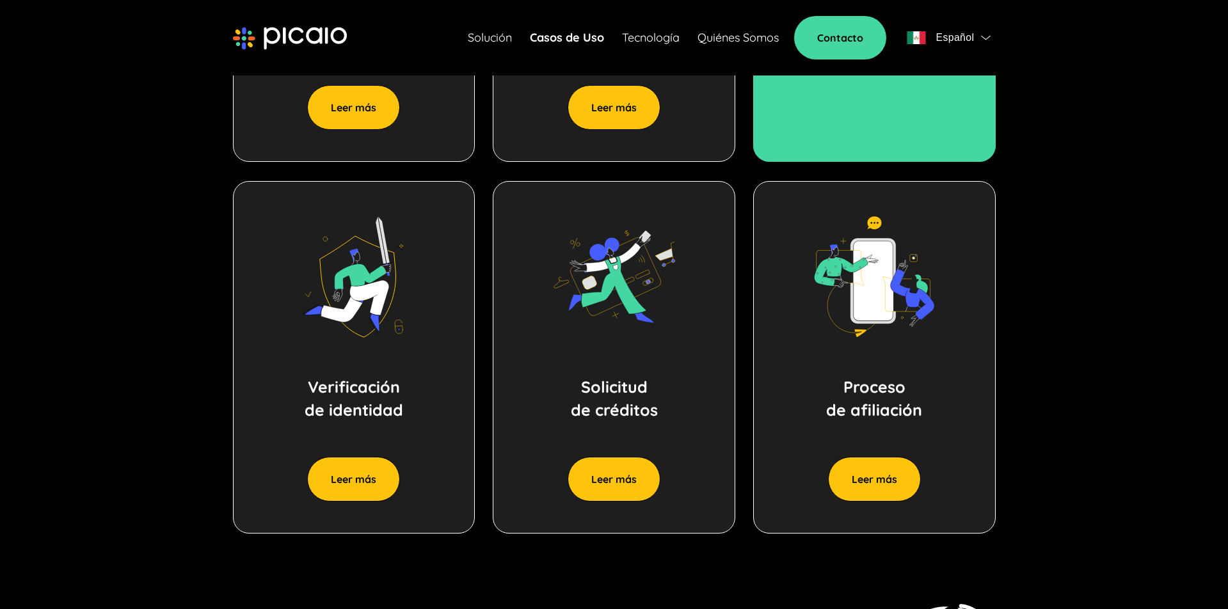
scroll to position [903, 0]
click at [618, 478] on button "Leer más" at bounding box center [614, 478] width 93 height 45
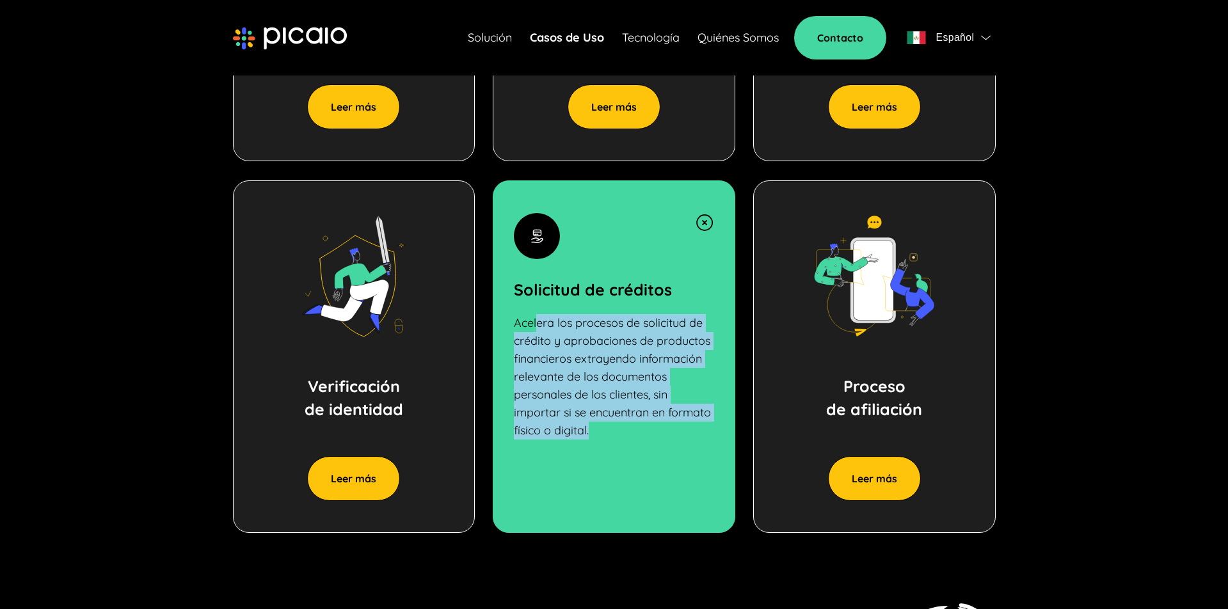
drag, startPoint x: 541, startPoint y: 321, endPoint x: 634, endPoint y: 431, distance: 144.4
click at [636, 433] on p "Acelera los procesos de solicitud de crédito y aprobaciones de productos financ…" at bounding box center [614, 376] width 200 height 125
click at [607, 401] on p "Acelera los procesos de solicitud de crédito y aprobaciones de productos financ…" at bounding box center [614, 376] width 200 height 125
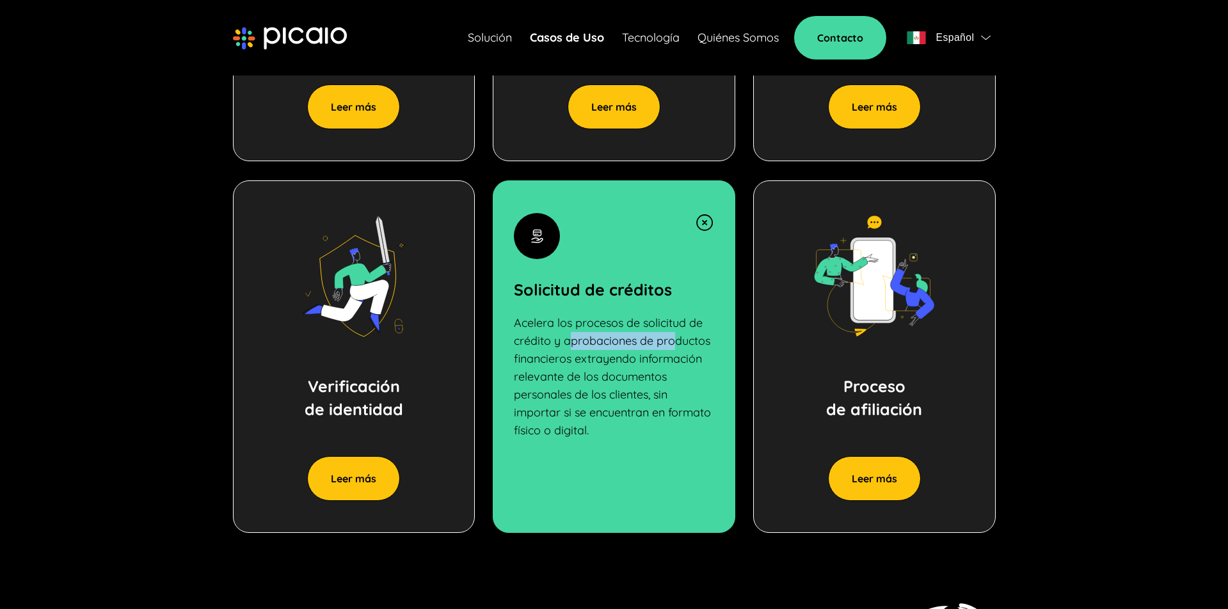
drag, startPoint x: 626, startPoint y: 337, endPoint x: 677, endPoint y: 341, distance: 51.3
click at [682, 338] on p "Acelera los procesos de solicitud de crédito y aprobaciones de productos financ…" at bounding box center [614, 376] width 200 height 125
drag, startPoint x: 586, startPoint y: 358, endPoint x: 575, endPoint y: 358, distance: 10.2
click at [575, 358] on p "Acelera los procesos de solicitud de crédito y aprobaciones de productos financ…" at bounding box center [614, 376] width 200 height 125
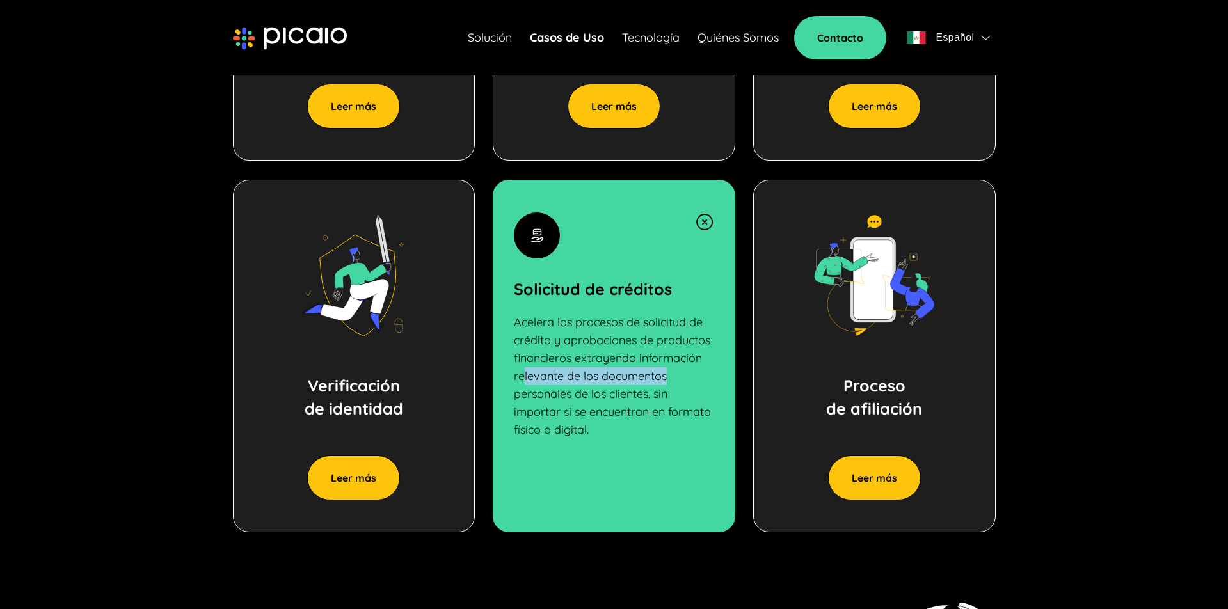
drag, startPoint x: 563, startPoint y: 376, endPoint x: 673, endPoint y: 377, distance: 110.7
click at [673, 377] on p "Acelera los procesos de solicitud de crédito y aprobaciones de productos financ…" at bounding box center [614, 376] width 200 height 125
drag
click at [642, 399] on p "Acelera los procesos de solicitud de crédito y aprobaciones de productos financ…" at bounding box center [614, 376] width 200 height 125
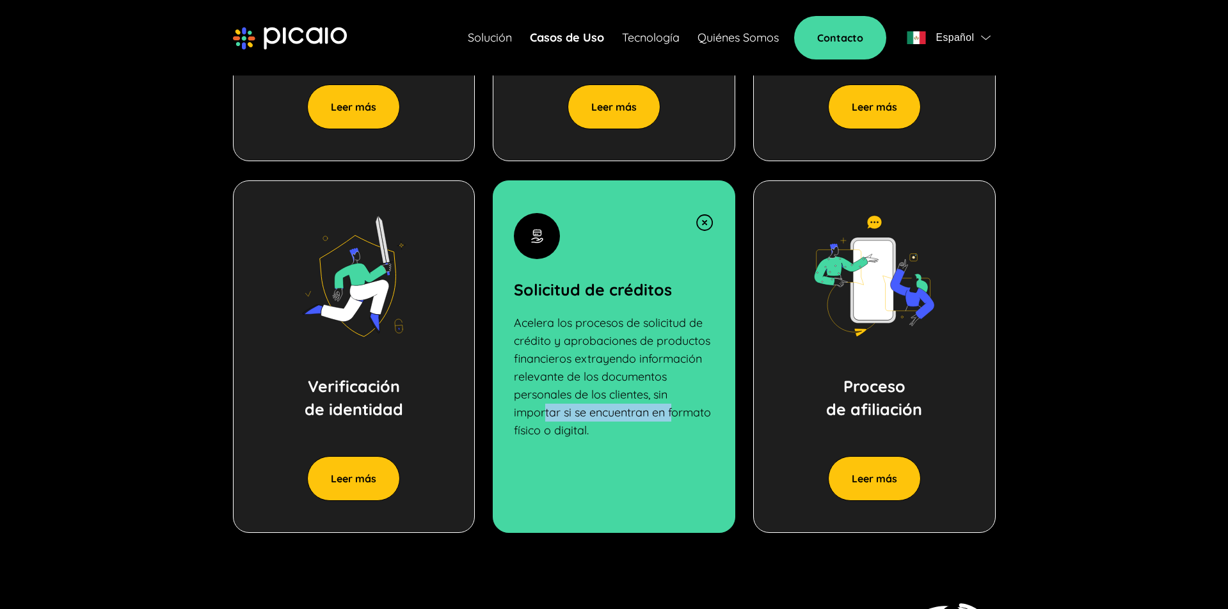
click at [675, 415] on p "Acelera los procesos de solicitud de crédito y aprobaciones de productos financ…" at bounding box center [614, 376] width 200 height 125
click at [945, 406] on div "Proceso de afiliación Leer más" at bounding box center [874, 357] width 243 height 353
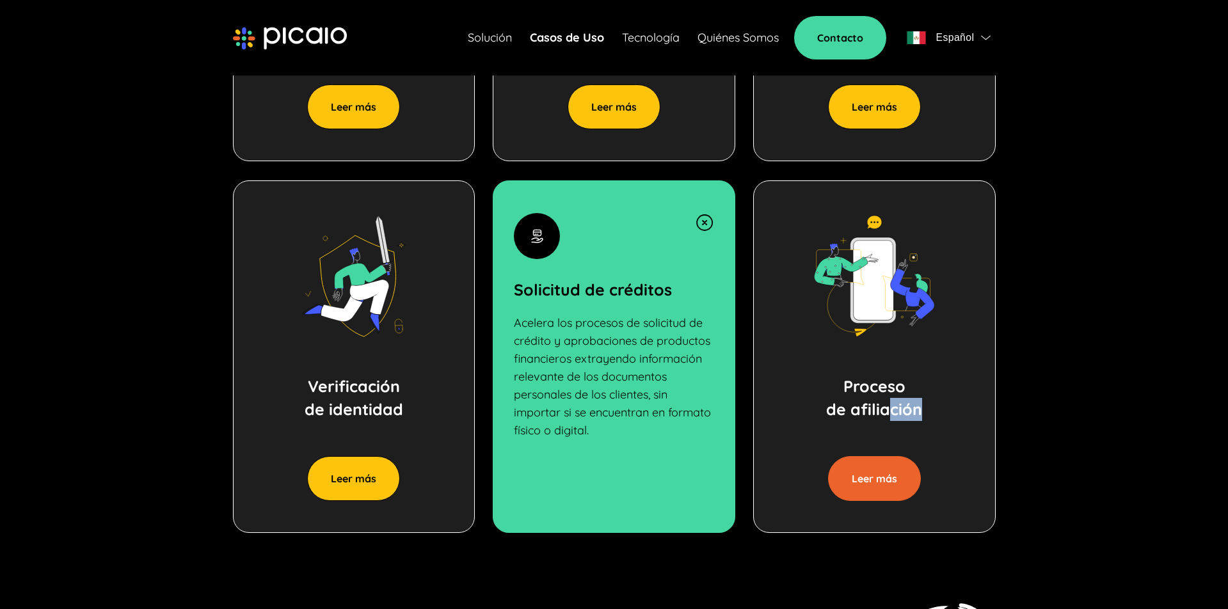
click at [886, 462] on button "Leer más" at bounding box center [874, 478] width 93 height 45
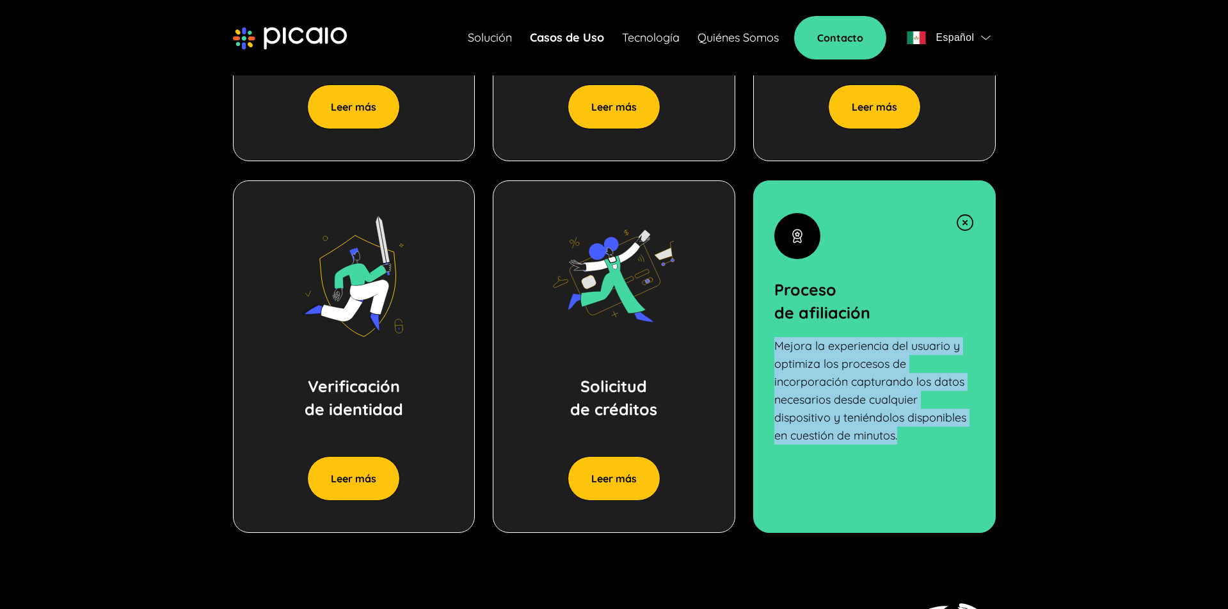
click at [903, 431] on p "Mejora la experiencia del usuario y optimiza los procesos de incorporación capt…" at bounding box center [875, 391] width 200 height 108
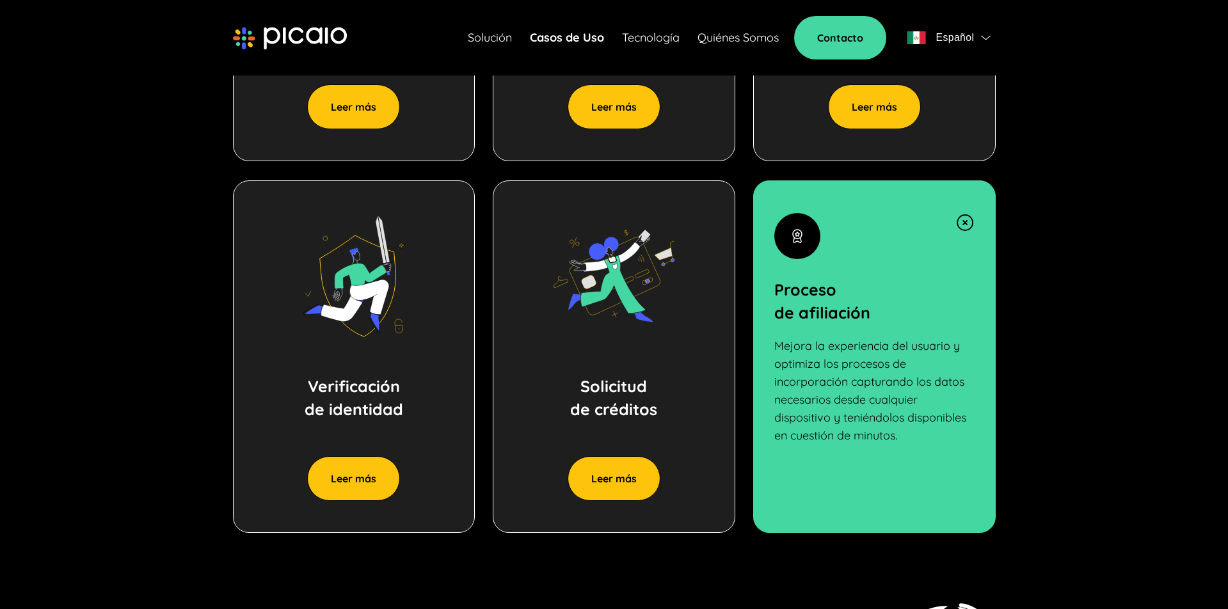
click at [852, 428] on p "Mejora la experiencia del usuario y optimiza los procesos de incorporación capt…" at bounding box center [875, 391] width 200 height 108
drag, startPoint x: 835, startPoint y: 344, endPoint x: 931, endPoint y: 343, distance: 95.4
click at [931, 343] on p "Mejora la experiencia del usuario y optimiza los procesos de incorporación capt…" at bounding box center [875, 391] width 200 height 108
click at [811, 369] on p "Mejora la experiencia del usuario y optimiza los procesos de incorporación capt…" at bounding box center [875, 391] width 200 height 108
click at [901, 420] on p "Mejora la experiencia del usuario y optimiza los procesos de incorporación capt…" at bounding box center [875, 391] width 200 height 108
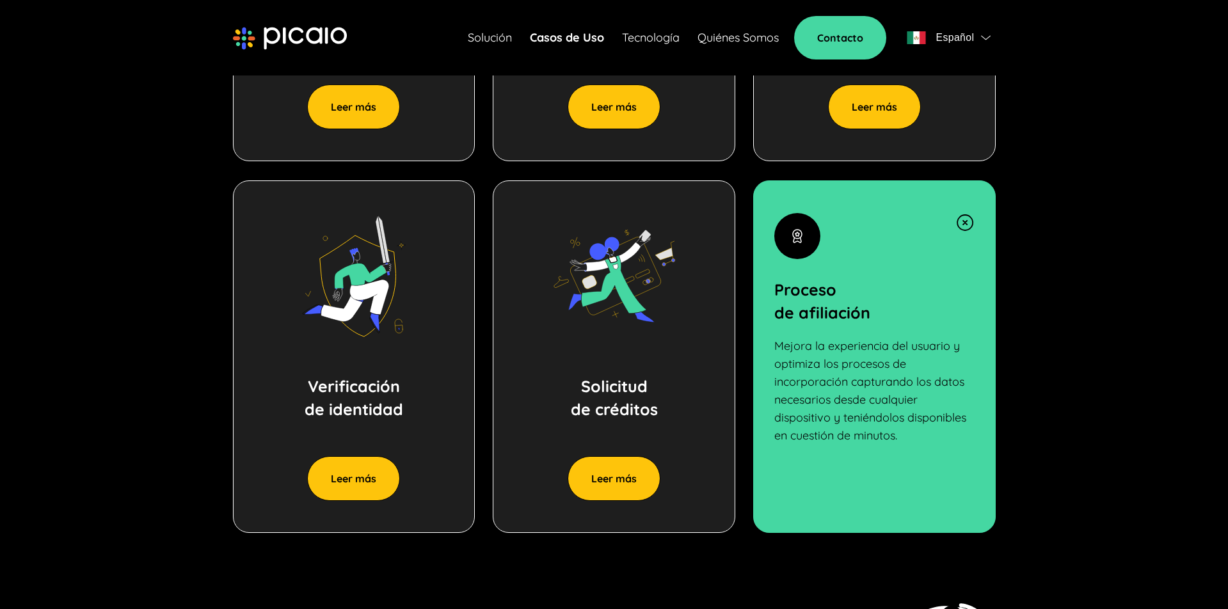
click at [899, 438] on p "Mejora la experiencia del usuario y optimiza los procesos de incorporación capt…" at bounding box center [875, 391] width 200 height 108
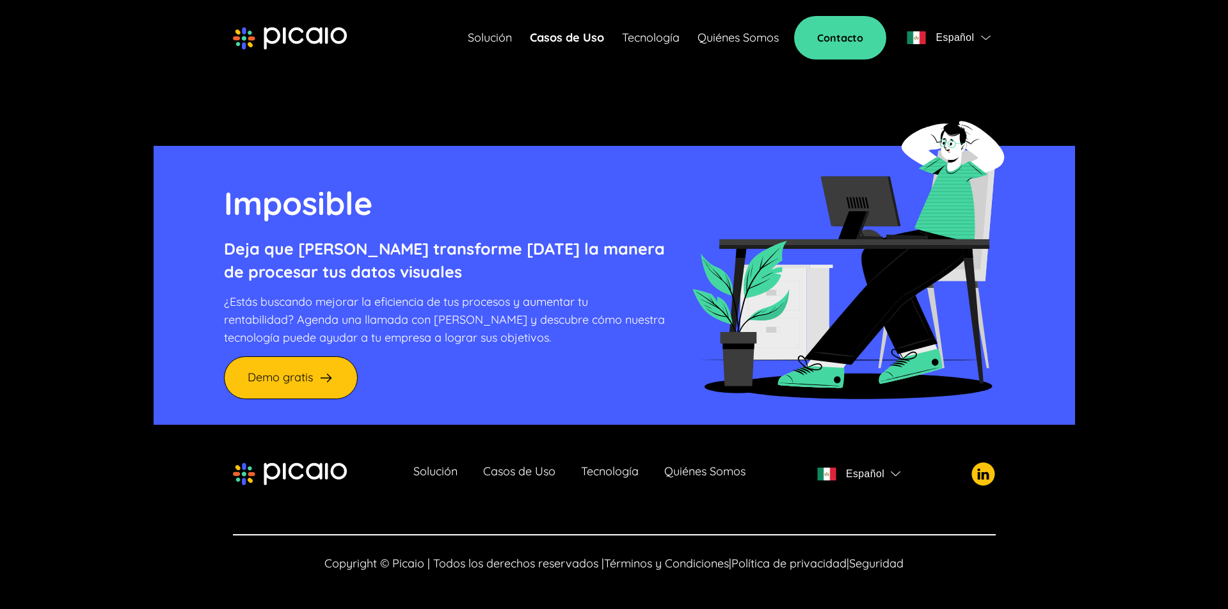
scroll to position [1385, 0]
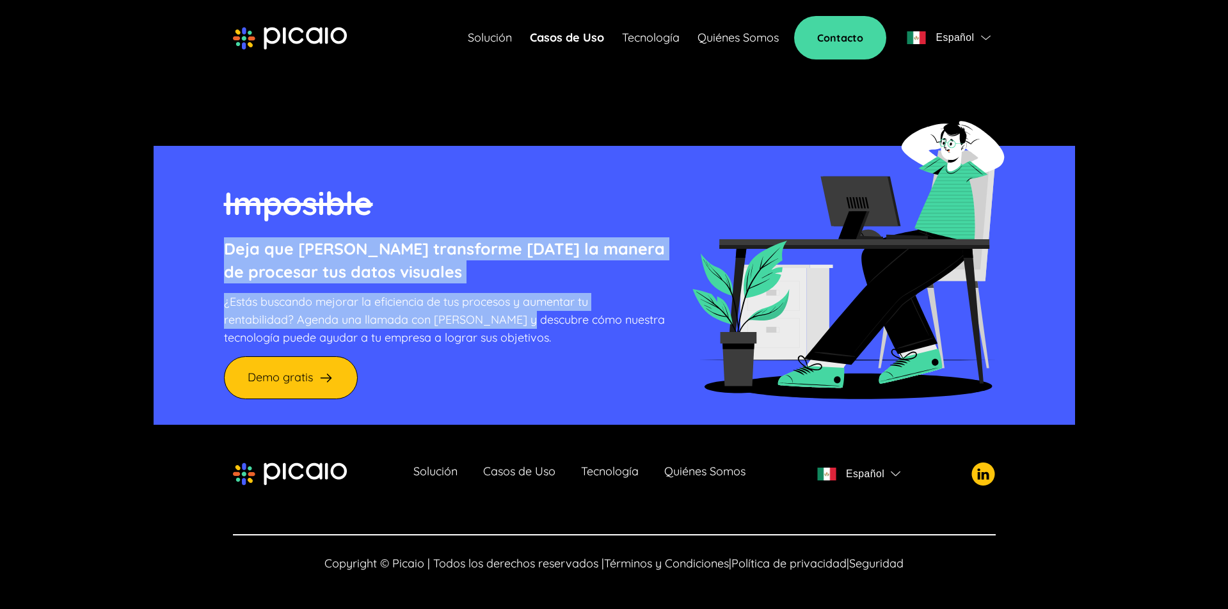
click at [515, 320] on div "Imposible Deja que [PERSON_NAME] transforme [DATE] la manera de procesar tus da…" at bounding box center [444, 289] width 441 height 220
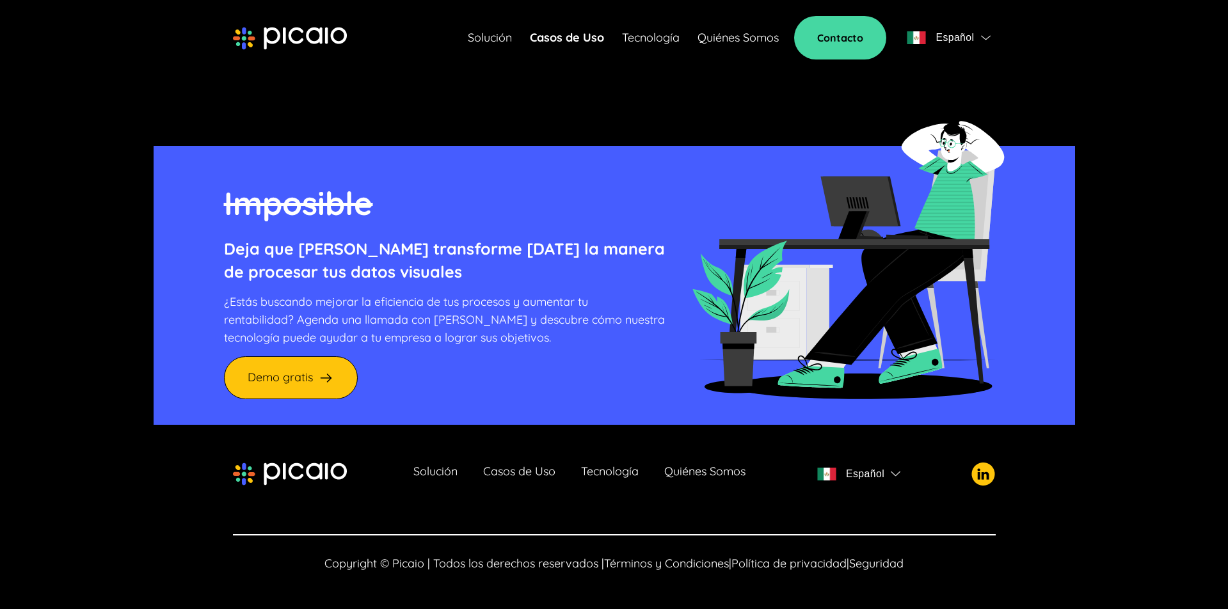
click at [527, 324] on p "¿Estás buscando mejorar la eficiencia de tus procesos y aumentar tu rentabilida…" at bounding box center [444, 320] width 441 height 54
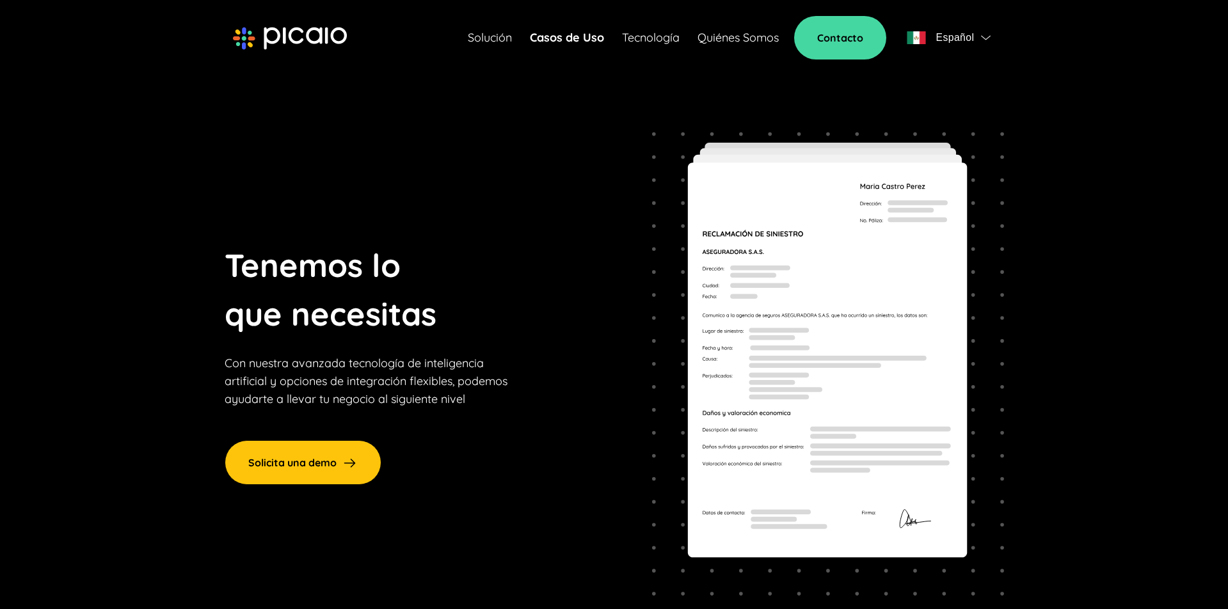
scroll to position [0, 0]
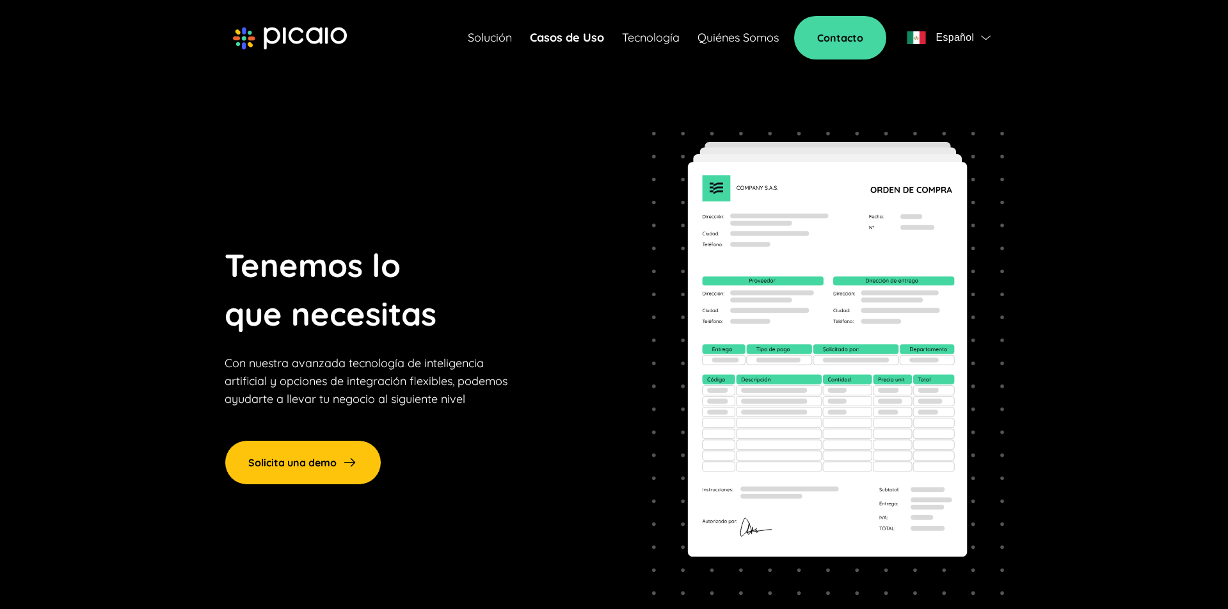
click at [663, 31] on link "Tecnología" at bounding box center [651, 38] width 58 height 18
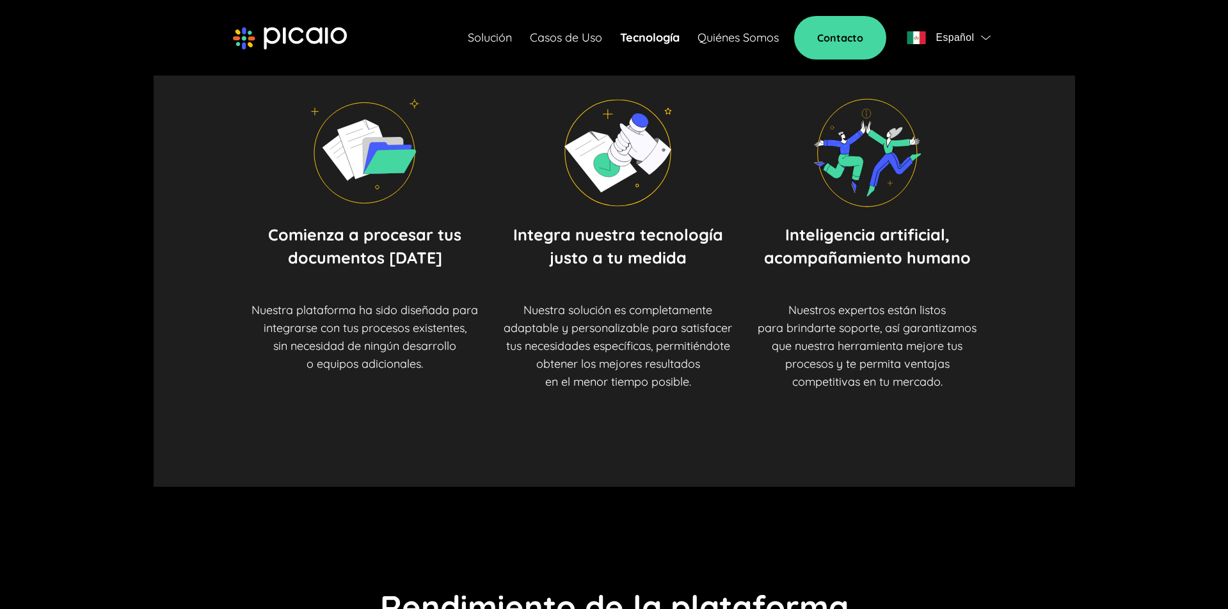
scroll to position [631, 0]
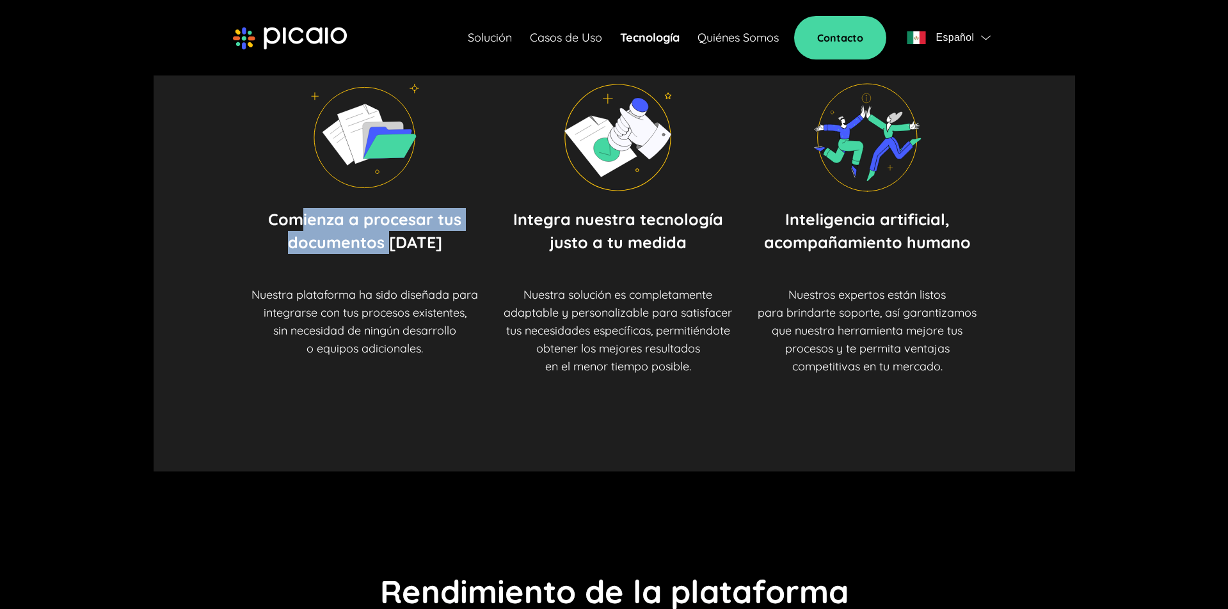
drag, startPoint x: 324, startPoint y: 234, endPoint x: 417, endPoint y: 247, distance: 93.8
click at [410, 245] on p "Comienza a procesar tus documentos [DATE]" at bounding box center [364, 231] width 193 height 46
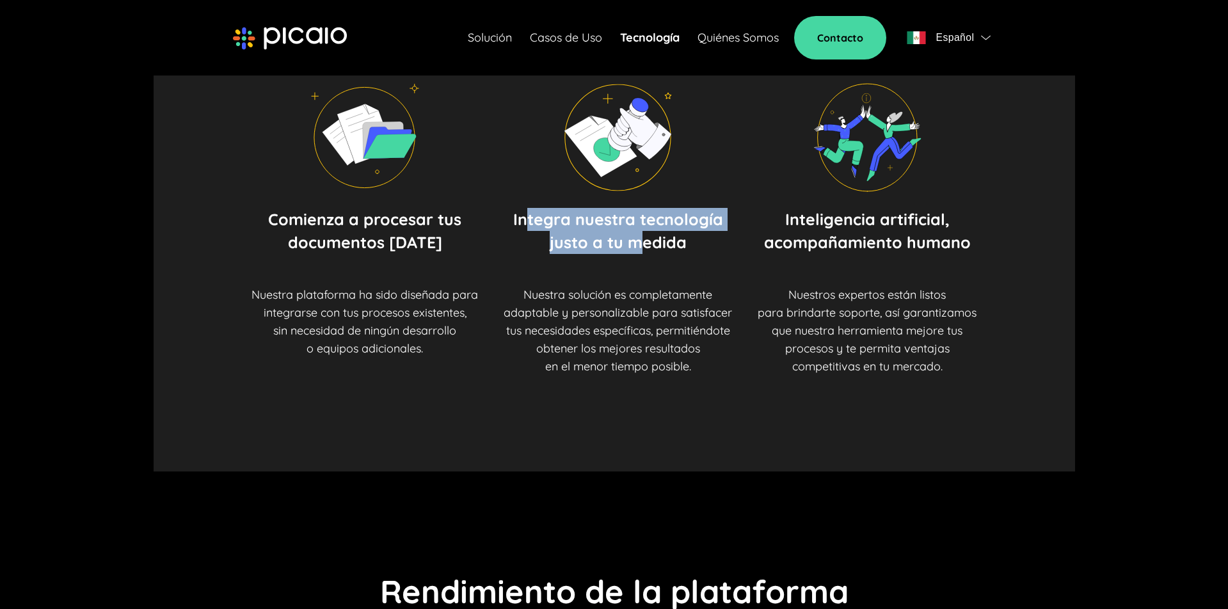
drag, startPoint x: 568, startPoint y: 230, endPoint x: 635, endPoint y: 245, distance: 68.8
click at [645, 241] on p "Integra nuestra tecnología justo a tu medida" at bounding box center [618, 231] width 210 height 46
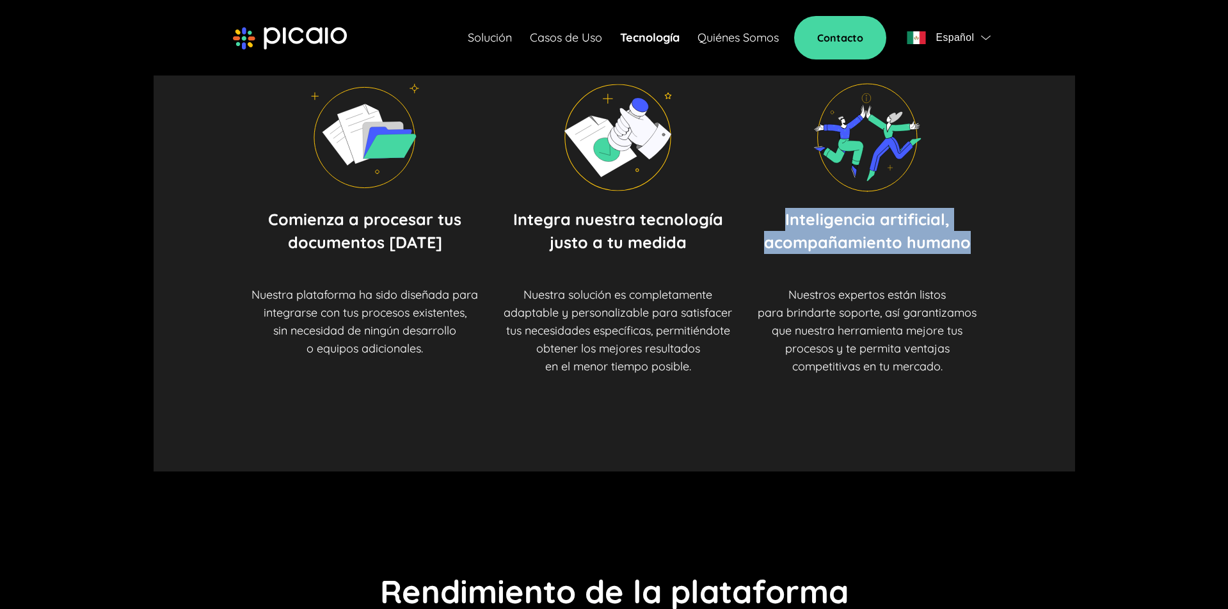
drag, startPoint x: 800, startPoint y: 221, endPoint x: 906, endPoint y: 264, distance: 115.2
click at [906, 264] on div "Inteligencia artificial, acompañamiento humano Nuestros expertos están listos p…" at bounding box center [867, 292] width 219 height 168
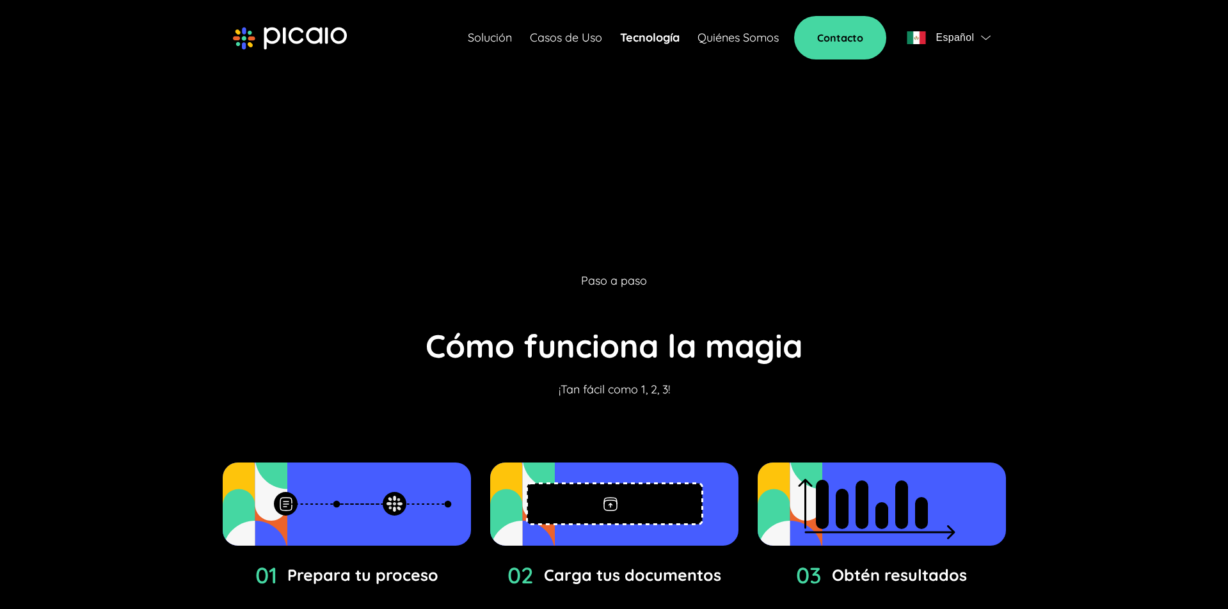
scroll to position [2747, 0]
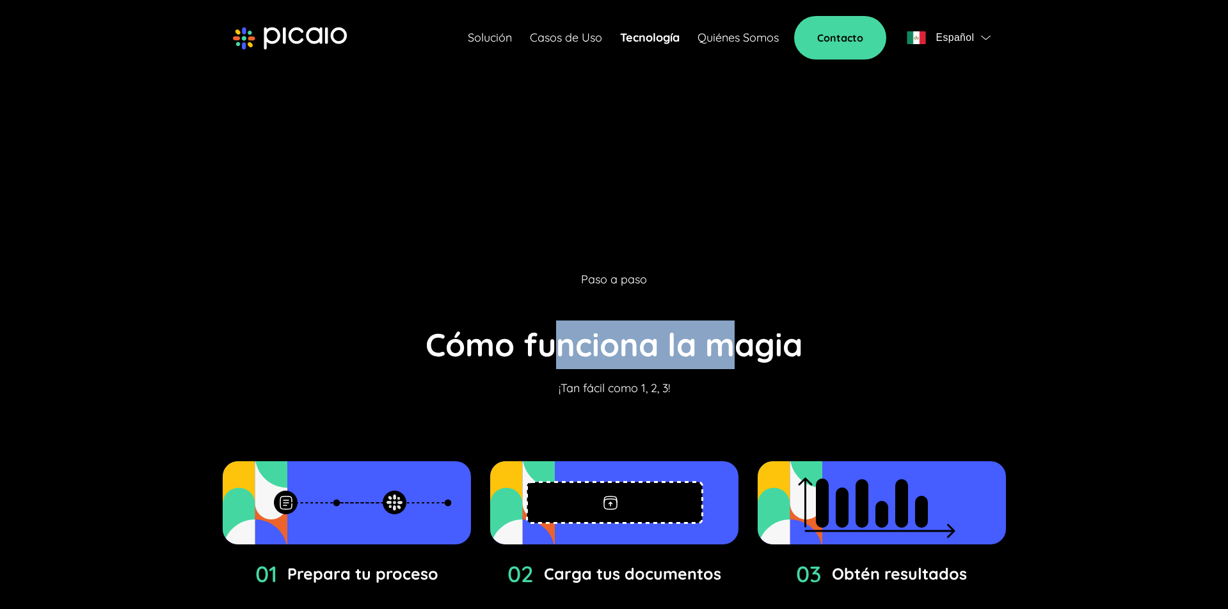
drag, startPoint x: 732, startPoint y: 341, endPoint x: 579, endPoint y: 355, distance: 153.6
click at [746, 341] on p "Cómo funciona la magia" at bounding box center [614, 345] width 377 height 49
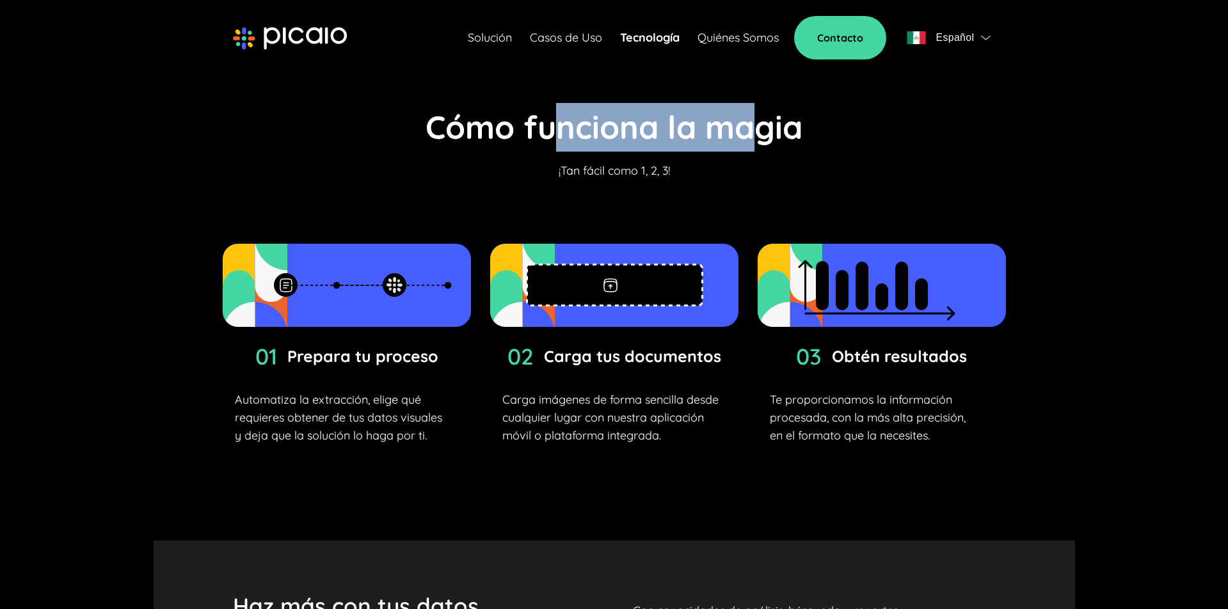
scroll to position [2965, 0]
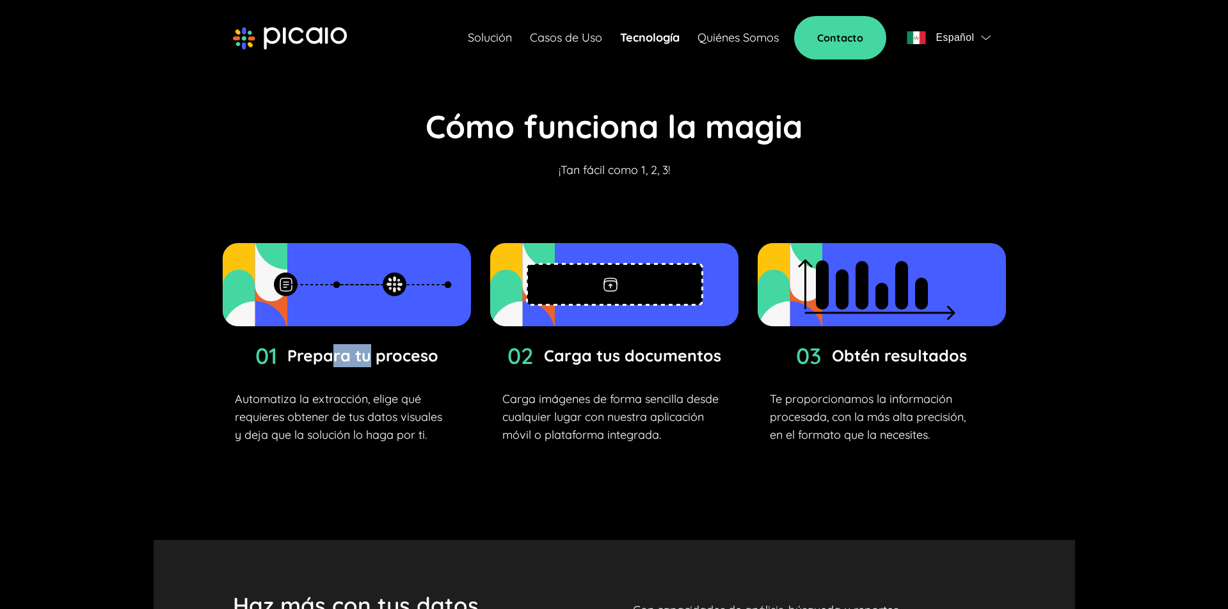
drag, startPoint x: 348, startPoint y: 346, endPoint x: 410, endPoint y: 351, distance: 61.7
click at [373, 346] on span "Prepara tu proceso" at bounding box center [362, 355] width 151 height 23
drag, startPoint x: 571, startPoint y: 341, endPoint x: 687, endPoint y: 341, distance: 116.5
click at [686, 344] on span "Carga tus documentos" at bounding box center [632, 355] width 177 height 23
drag, startPoint x: 880, startPoint y: 344, endPoint x: 895, endPoint y: 352, distance: 17.2
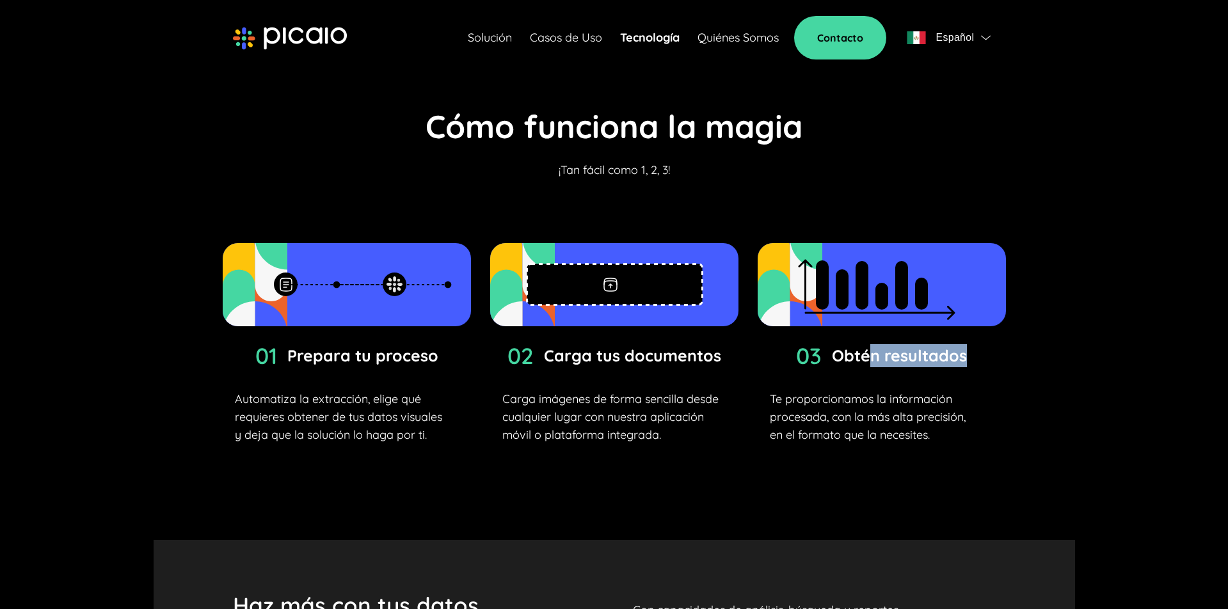
click at [965, 345] on span "Obtén resultados" at bounding box center [899, 355] width 135 height 23
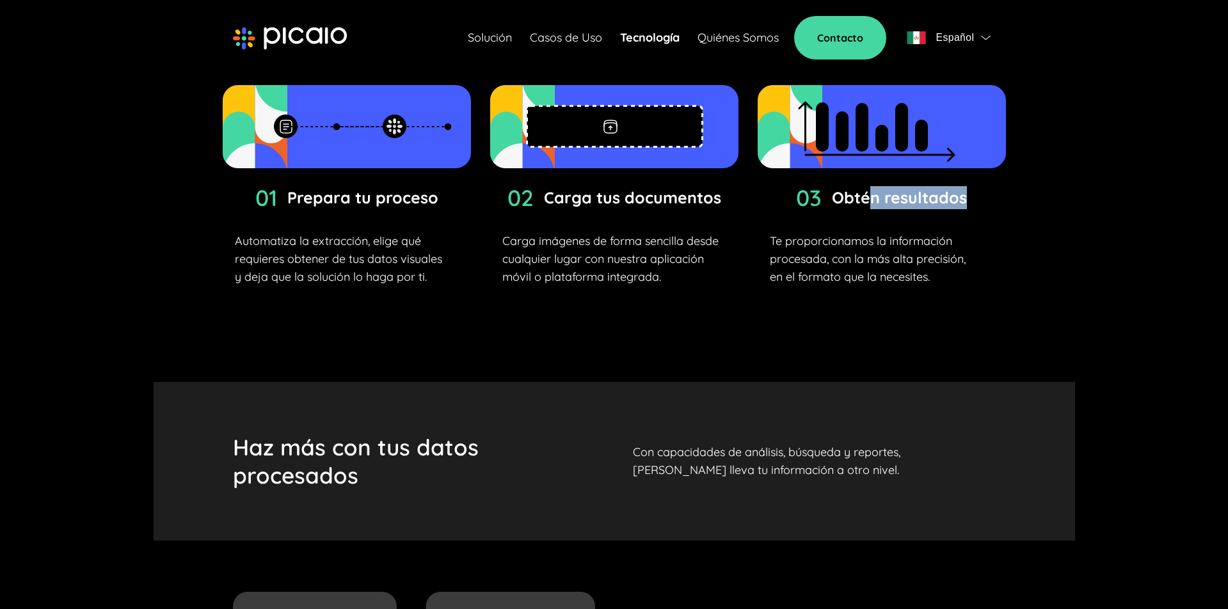
scroll to position [3124, 0]
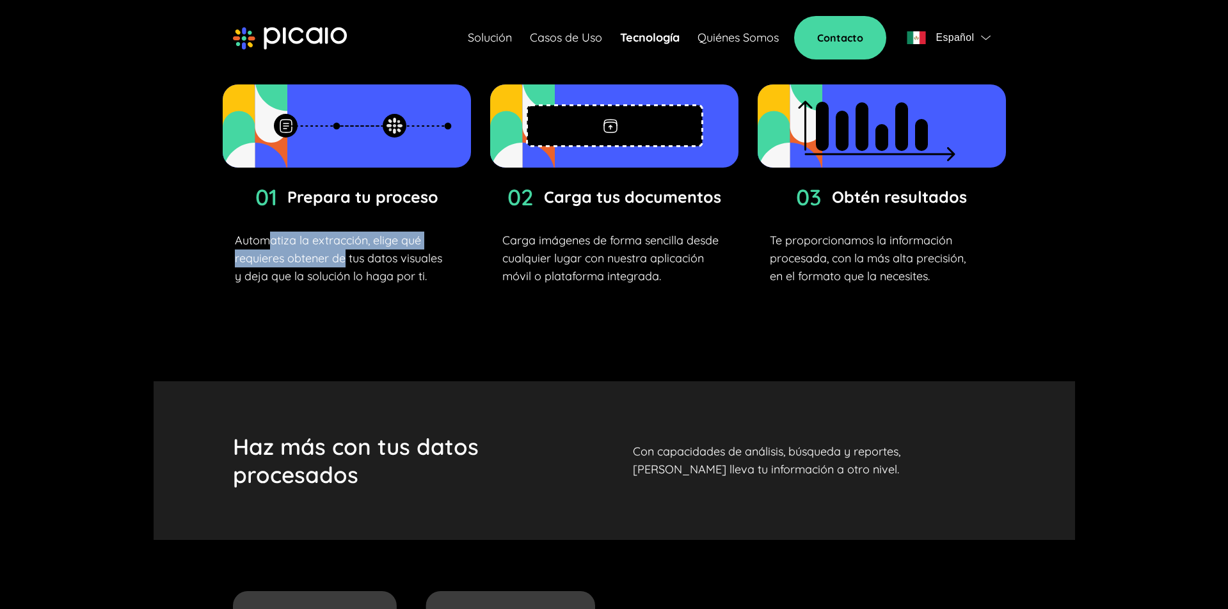
drag, startPoint x: 273, startPoint y: 227, endPoint x: 381, endPoint y: 248, distance: 110.3
click at [364, 245] on p "Automatiza la extracción, elige qué requieres obtener de tus datos visuales y d…" at bounding box center [346, 259] width 223 height 54
click at [684, 290] on section "Paso a paso Cómo funciona la magia ¡Tan fácil como 1, 2, 3! 01 Prepara tu proce…" at bounding box center [615, 90] width 922 height 584
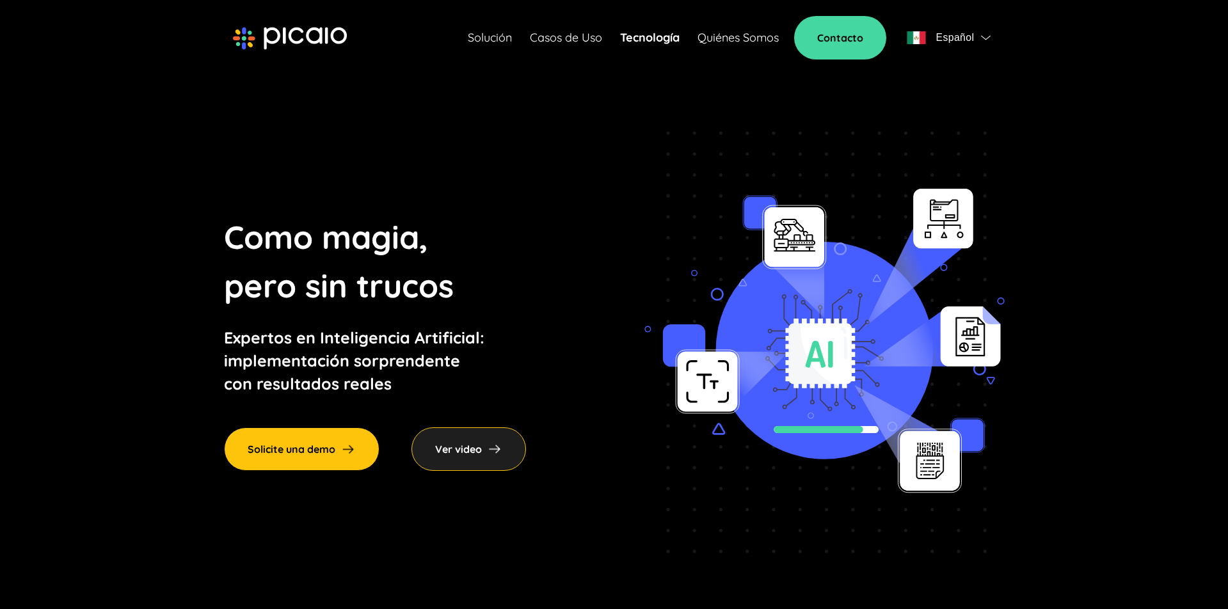
scroll to position [0, 0]
click at [757, 40] on link "Quiénes Somos" at bounding box center [738, 38] width 81 height 18
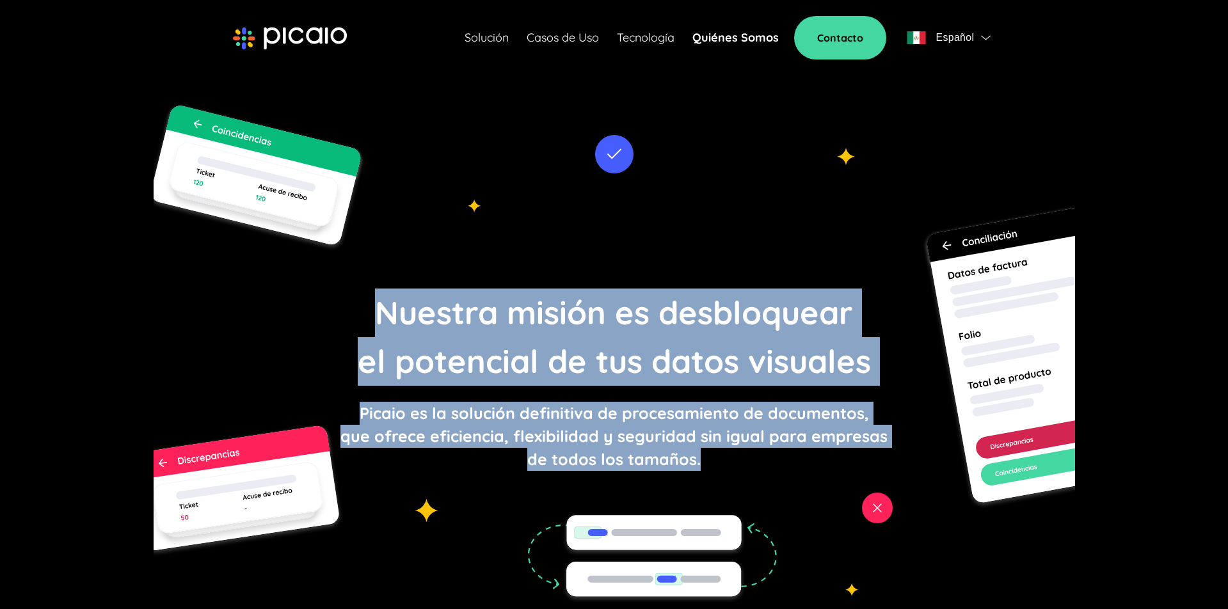
drag, startPoint x: 397, startPoint y: 311, endPoint x: 735, endPoint y: 453, distance: 366.6
click at [797, 462] on div "Nuestra misión es desbloquear el potencial de tus datos visuales Picaio es la s…" at bounding box center [615, 380] width 922 height 638
drag, startPoint x: 735, startPoint y: 453, endPoint x: 745, endPoint y: 454, distance: 10.3
click at [734, 453] on p "Picaio es la solución definitiva de procesamiento de documentos, que ofrece efi…" at bounding box center [614, 436] width 547 height 69
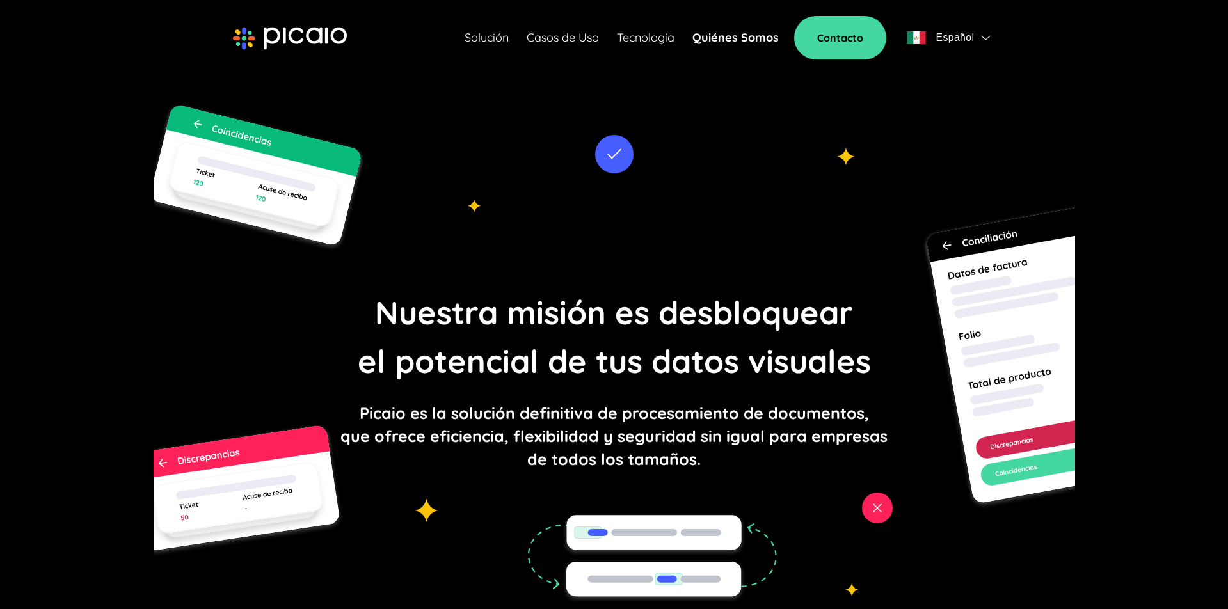
click at [385, 312] on div "Nuestra misión es desbloquear el potencial de tus datos visuales Picaio es la s…" at bounding box center [615, 380] width 922 height 638
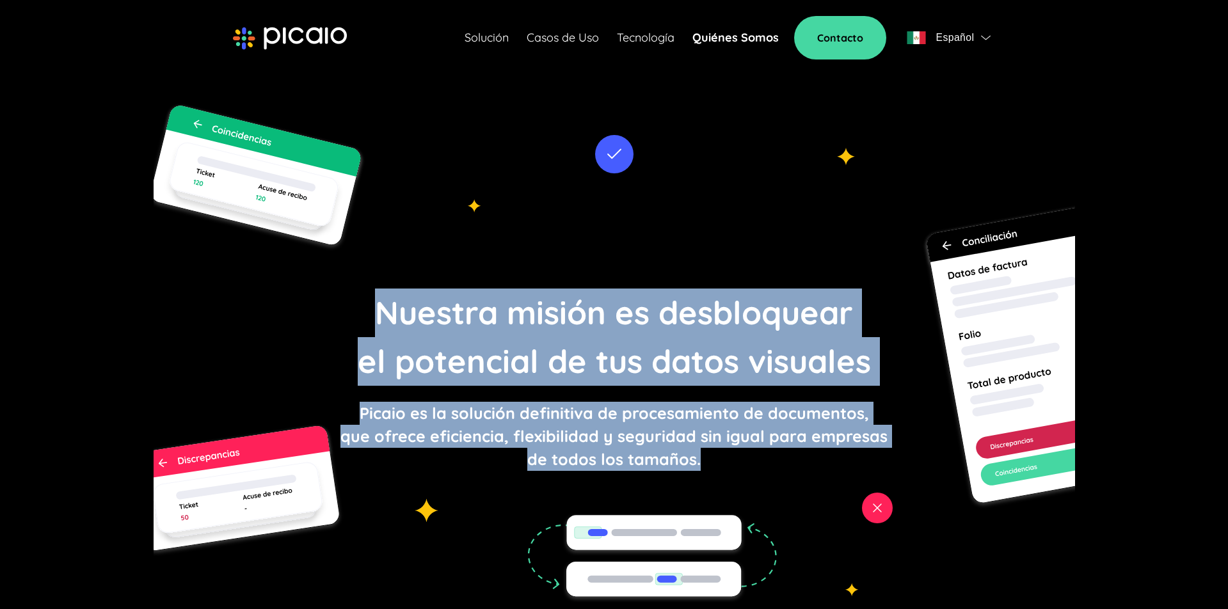
click at [550, 402] on p "Picaio es la solución definitiva de procesamiento de documentos, que ofrece efi…" at bounding box center [614, 436] width 547 height 69
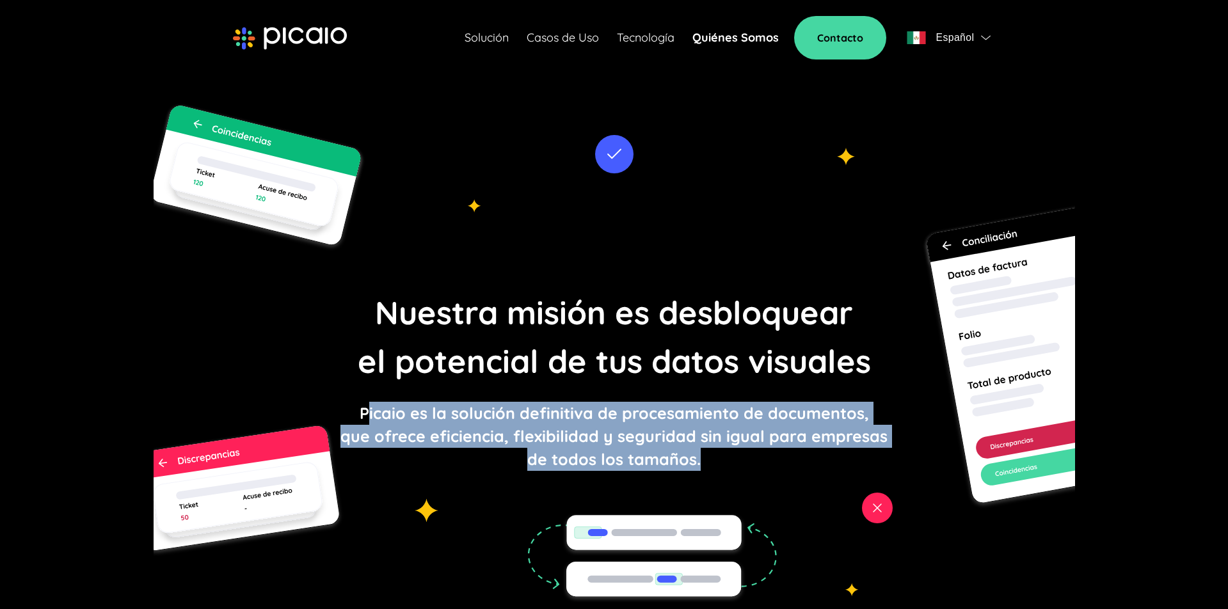
drag, startPoint x: 379, startPoint y: 410, endPoint x: 757, endPoint y: 451, distance: 380.5
click at [757, 451] on p "Picaio es la solución definitiva de procesamiento de documentos, que ofrece efi…" at bounding box center [614, 436] width 547 height 69
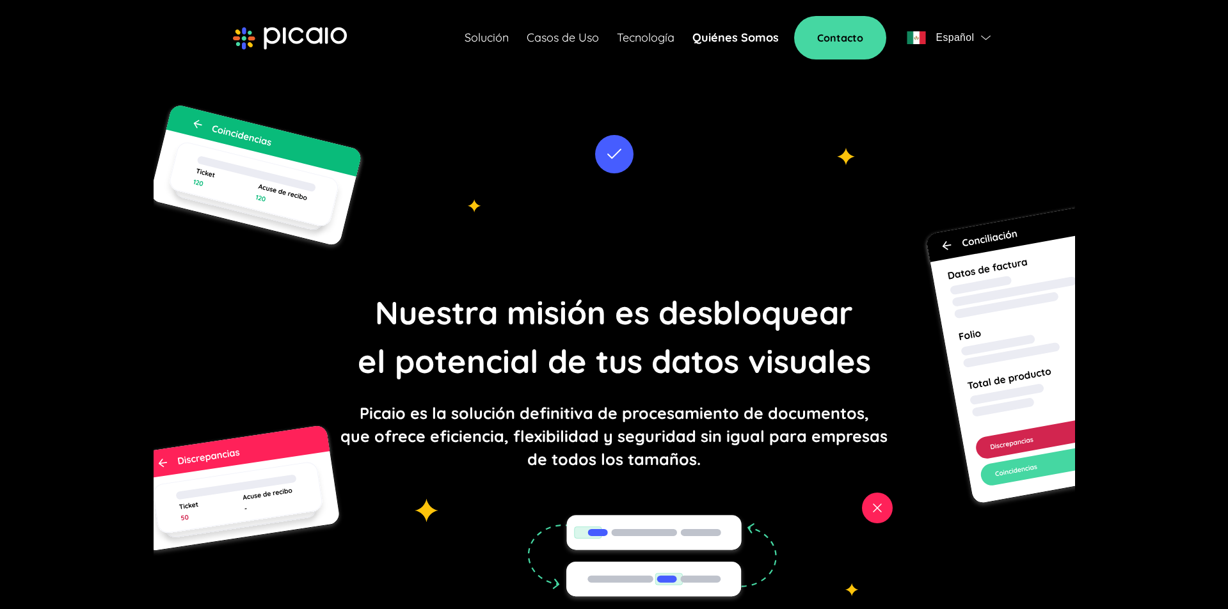
drag, startPoint x: 757, startPoint y: 454, endPoint x: 722, endPoint y: 462, distance: 35.4
click at [756, 454] on p "Picaio es la solución definitiva de procesamiento de documentos, que ofrece efi…" at bounding box center [614, 436] width 547 height 69
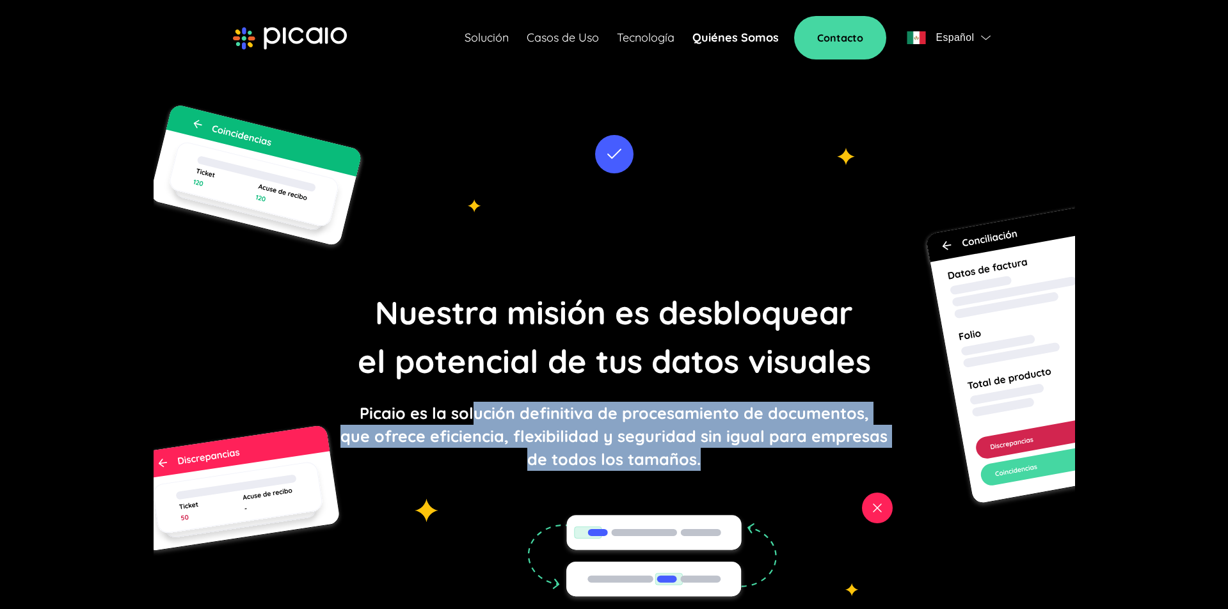
drag, startPoint x: 709, startPoint y: 461, endPoint x: 470, endPoint y: 414, distance: 243.3
click at [470, 414] on p "Picaio es la solución definitiva de procesamiento de documentos, que ofrece efi…" at bounding box center [614, 436] width 547 height 69
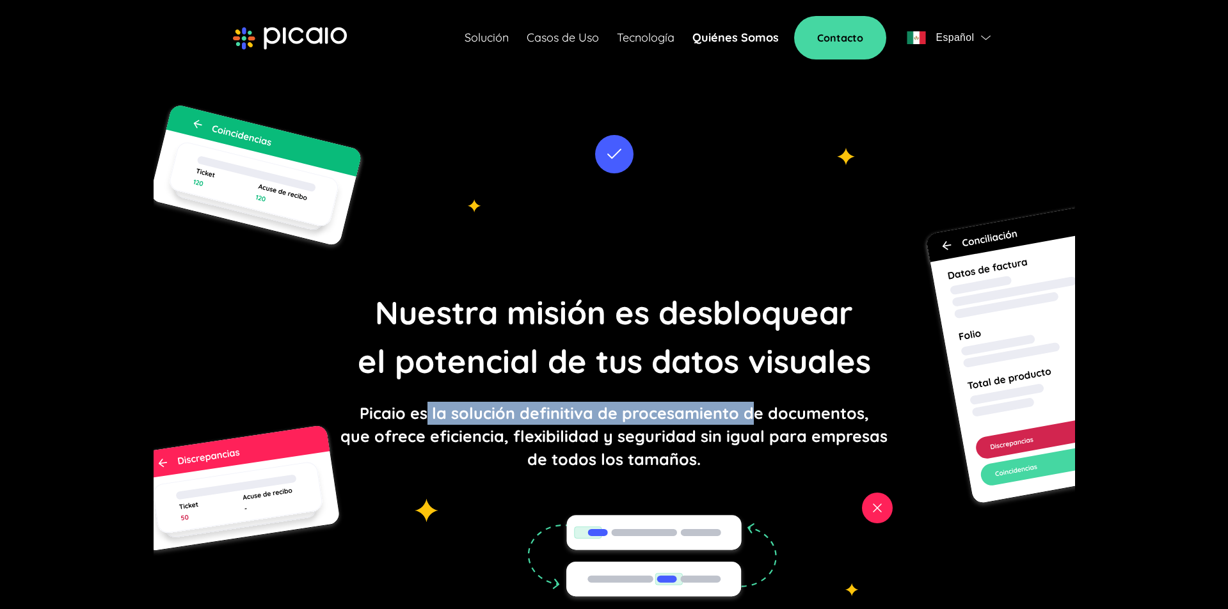
drag, startPoint x: 486, startPoint y: 411, endPoint x: 756, endPoint y: 417, distance: 269.6
click at [753, 417] on p "Picaio es la solución definitiva de procesamiento de documentos, que ofrece efi…" at bounding box center [614, 436] width 547 height 69
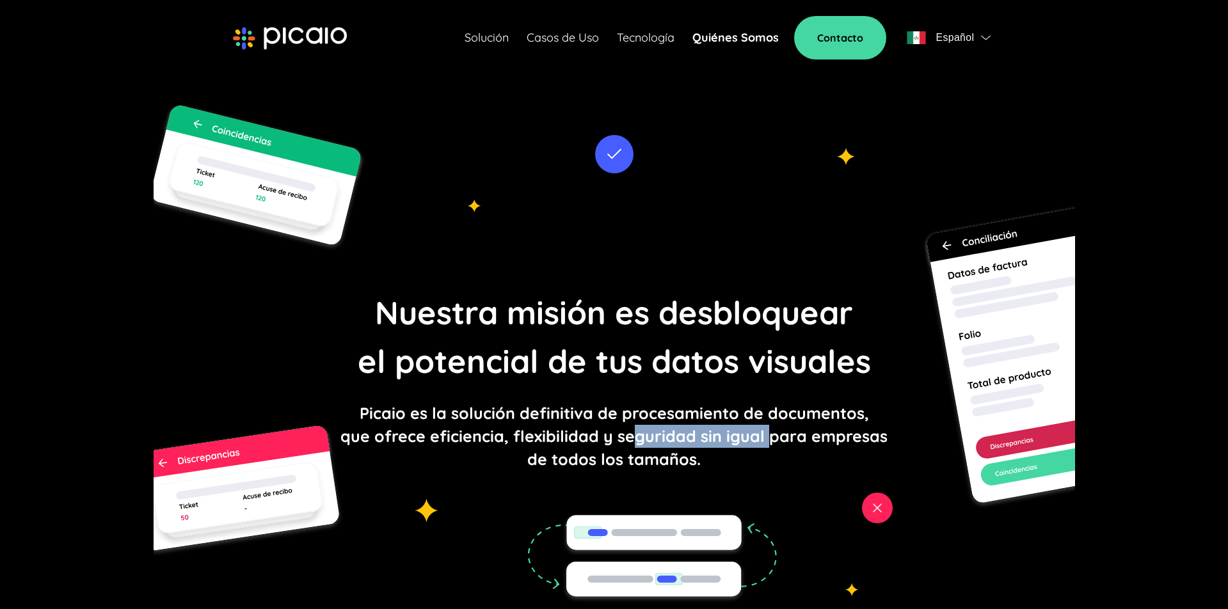
drag, startPoint x: 744, startPoint y: 435, endPoint x: 595, endPoint y: 435, distance: 149.1
click at [610, 435] on p "Picaio es la solución definitiva de procesamiento de documentos, que ofrece efi…" at bounding box center [614, 436] width 547 height 69
drag, startPoint x: 520, startPoint y: 438, endPoint x: 700, endPoint y: 435, distance: 179.3
click at [737, 438] on p "Picaio es la solución definitiva de procesamiento de documentos, que ofrece efi…" at bounding box center [614, 436] width 547 height 69
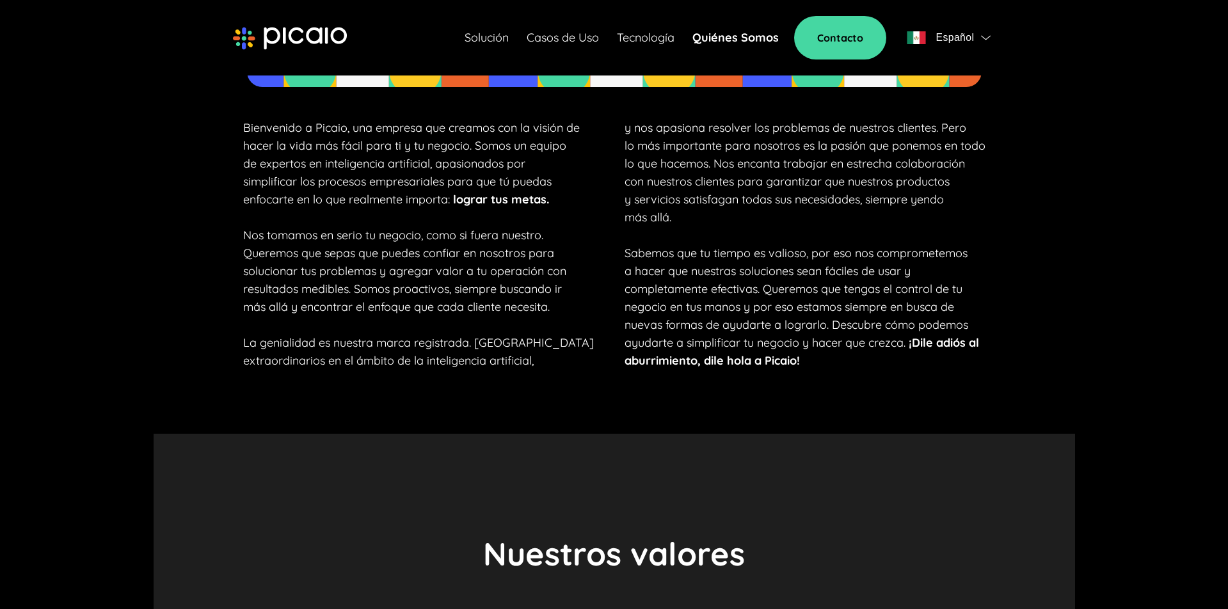
scroll to position [828, 0]
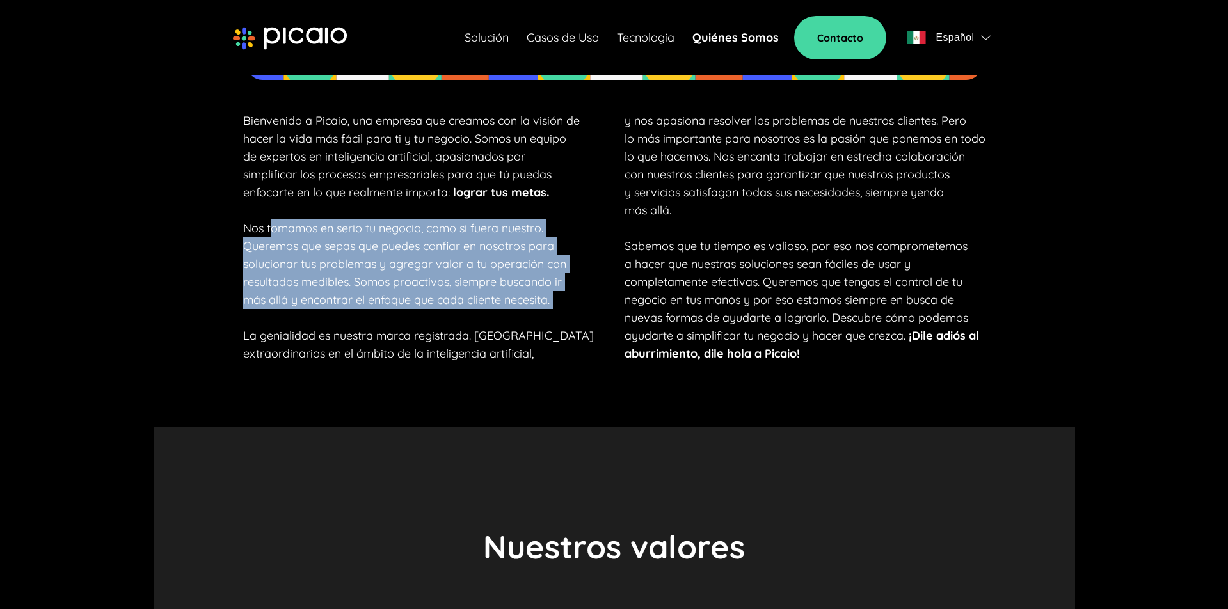
drag, startPoint x: 287, startPoint y: 234, endPoint x: 483, endPoint y: 317, distance: 213.2
click at [483, 316] on p "Bienvenido a Picaio, una empresa que creamos con la visión de hacer la vida más…" at bounding box center [418, 237] width 351 height 251
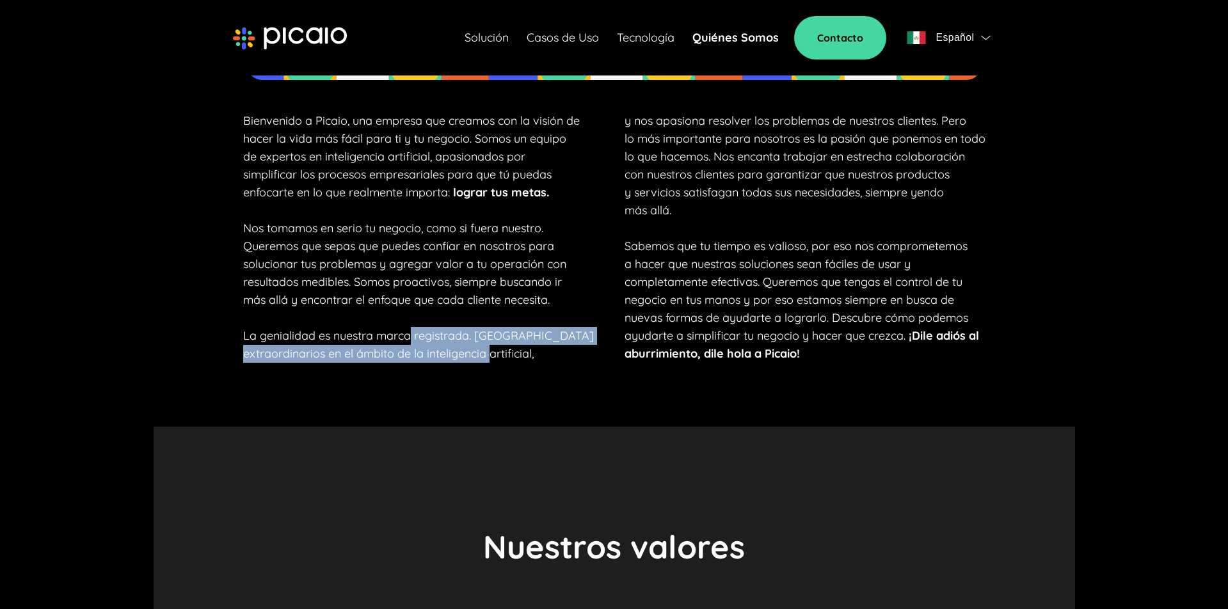
drag, startPoint x: 463, startPoint y: 346, endPoint x: 573, endPoint y: 351, distance: 109.6
click at [515, 358] on p "Bienvenido a Picaio, una empresa que creamos con la visión de hacer la vida más…" at bounding box center [418, 237] width 351 height 251
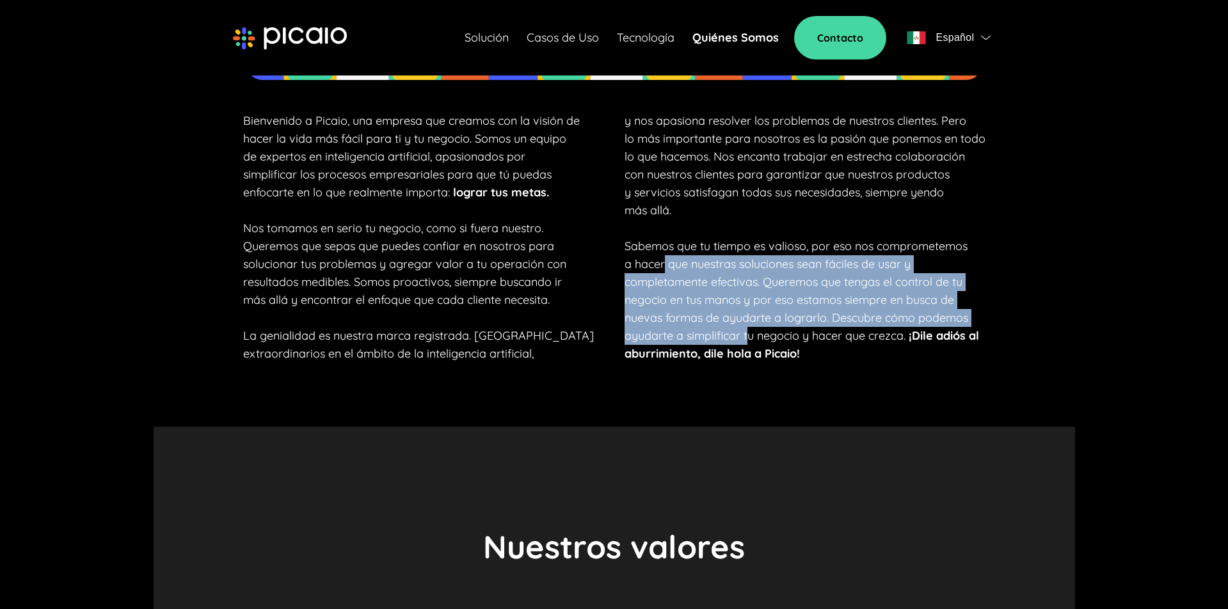
click at [745, 345] on p "y nos apasiona resolver los problemas de nuestros clientes. Pero lo más importa…" at bounding box center [805, 237] width 361 height 251
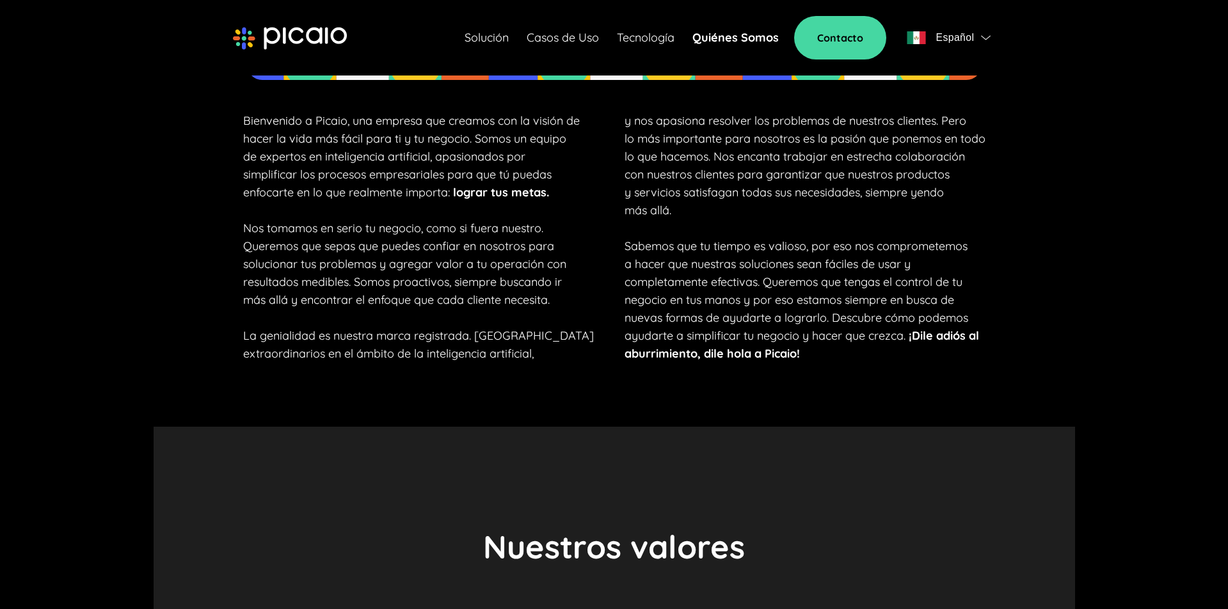
drag, startPoint x: 746, startPoint y: 345, endPoint x: 707, endPoint y: 351, distance: 39.6
click at [746, 345] on p "y nos apasiona resolver los problemas de nuestros clientes. Pero lo más importa…" at bounding box center [805, 237] width 361 height 251
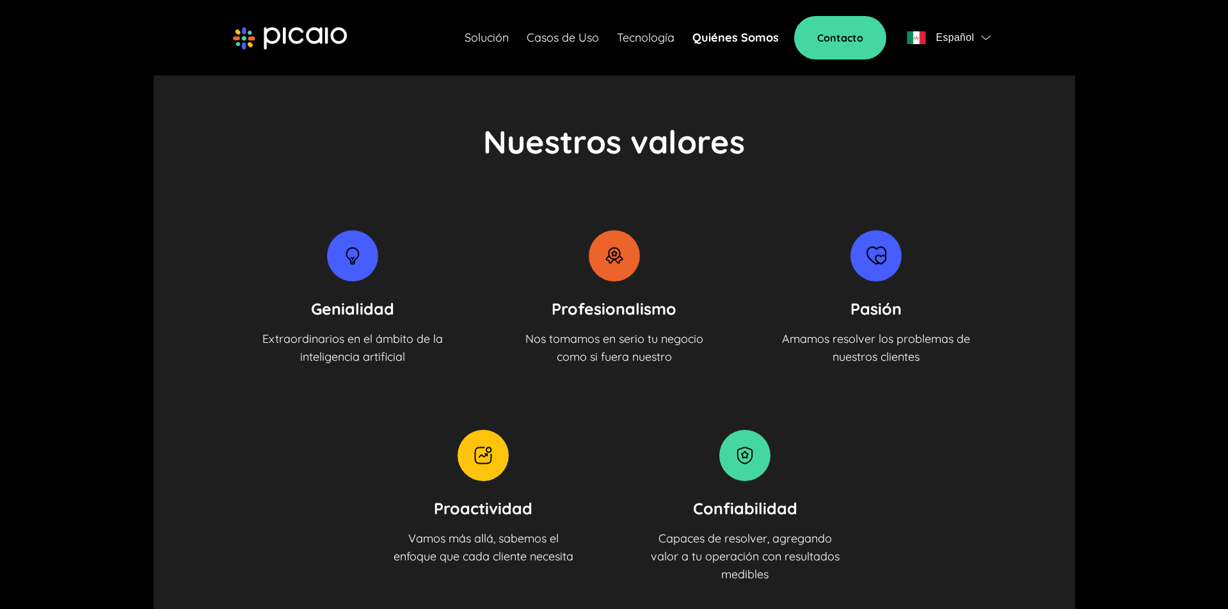
scroll to position [1237, 0]
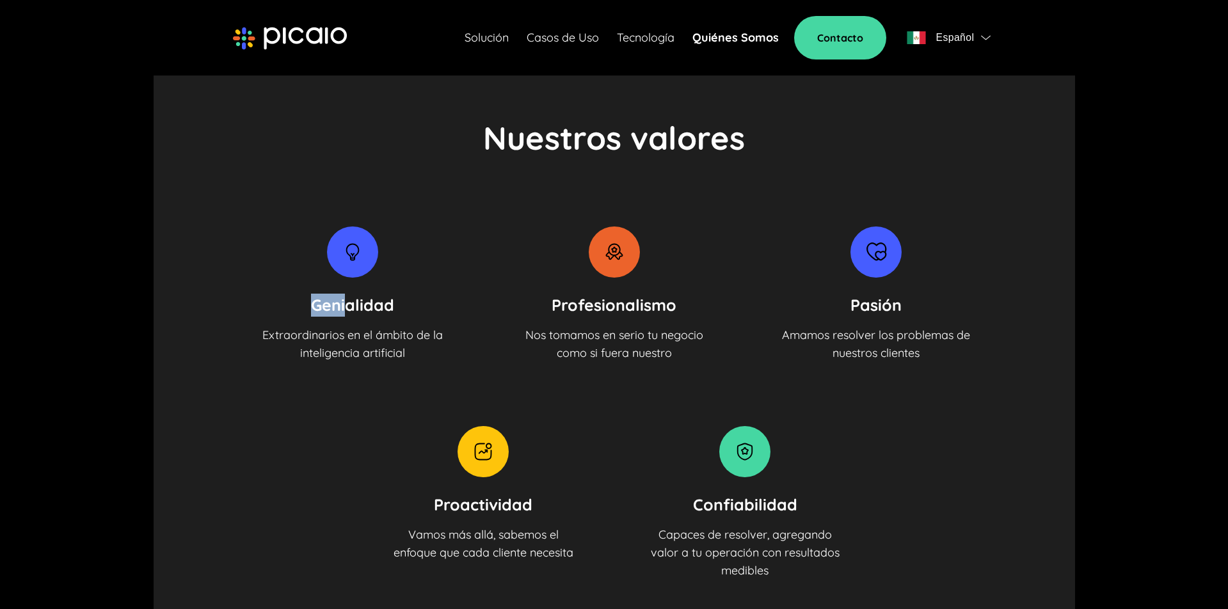
click at [389, 307] on div "Genialidad Extraordinarios en el ámbito de la inteligencia artificial" at bounding box center [352, 295] width 198 height 136
drag, startPoint x: 638, startPoint y: 341, endPoint x: 665, endPoint y: 362, distance: 34.7
click at [668, 357] on p "Nos tomamos en serio tu negocio como si fuera nuestro" at bounding box center [615, 344] width 178 height 36
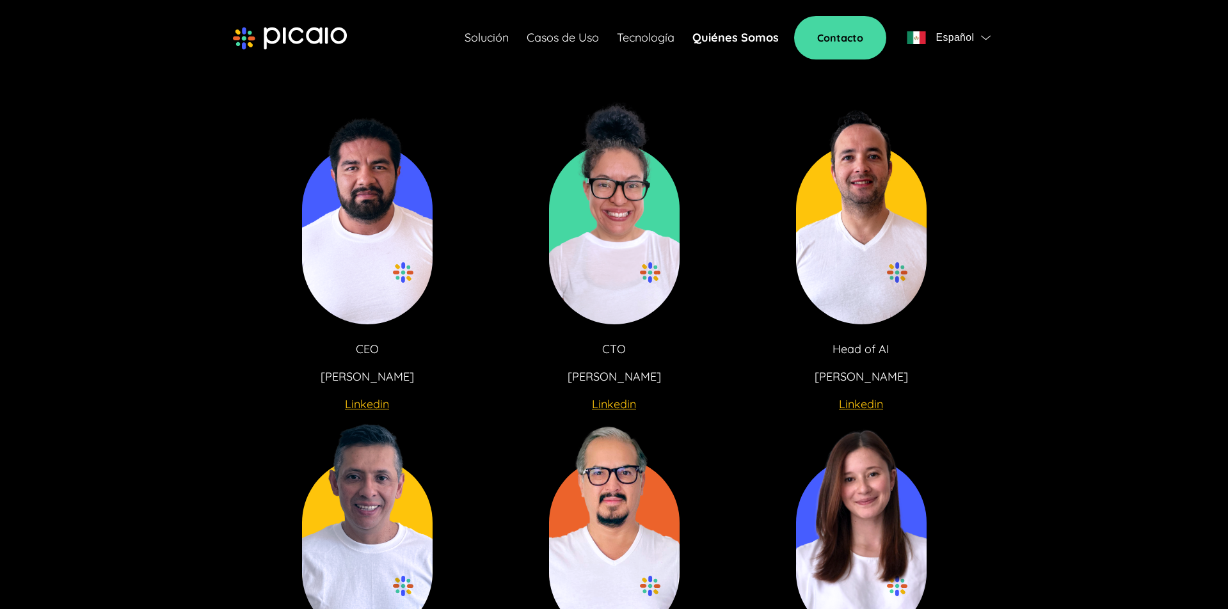
scroll to position [2278, 0]
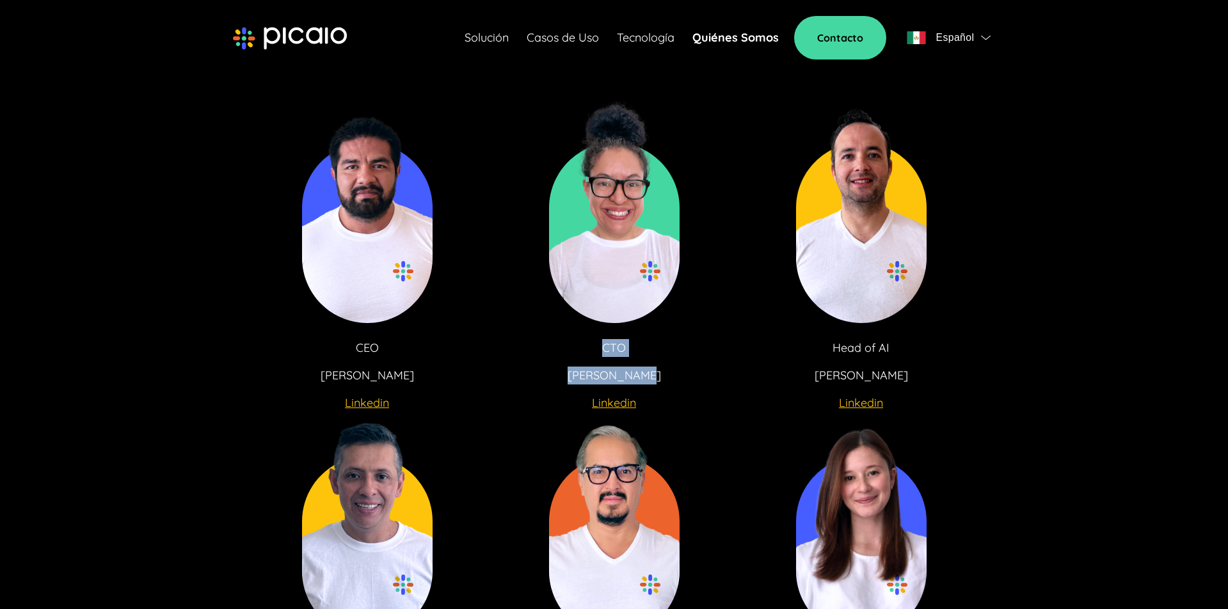
drag, startPoint x: 593, startPoint y: 342, endPoint x: 643, endPoint y: 369, distance: 57.0
click at [642, 368] on div "CTO [PERSON_NAME] Linkedin" at bounding box center [614, 373] width 198 height 68
drag, startPoint x: 887, startPoint y: 369, endPoint x: 896, endPoint y: 374, distance: 10.6
click at [896, 373] on div "Head of AI [PERSON_NAME]" at bounding box center [861, 373] width 198 height 68
click at [747, 363] on div "CEO [PERSON_NAME] Linkedin CTO [PERSON_NAME] Head of AI [PERSON_NAME]" at bounding box center [614, 246] width 781 height 294
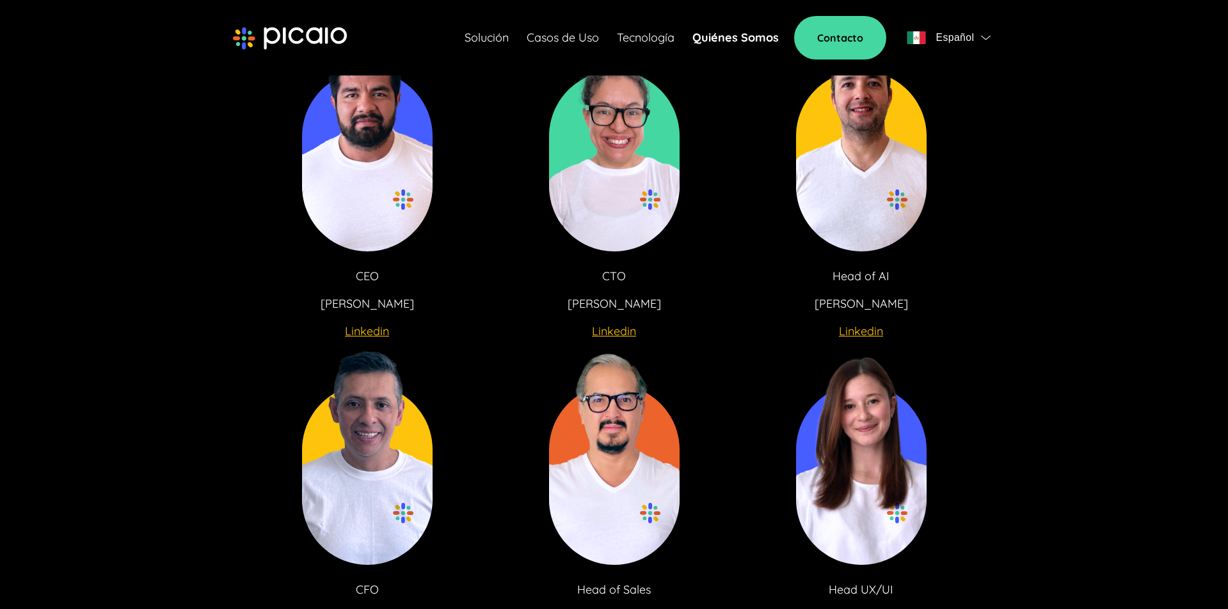
scroll to position [2394, 0]
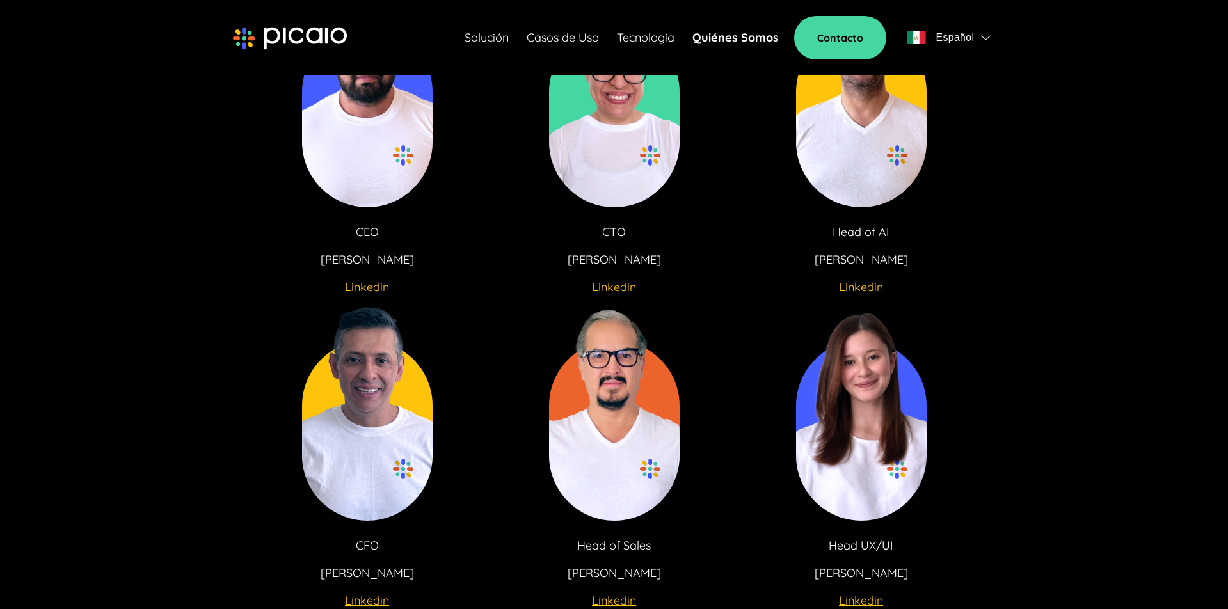
click at [373, 287] on u "Linkedin" at bounding box center [367, 287] width 44 height 15
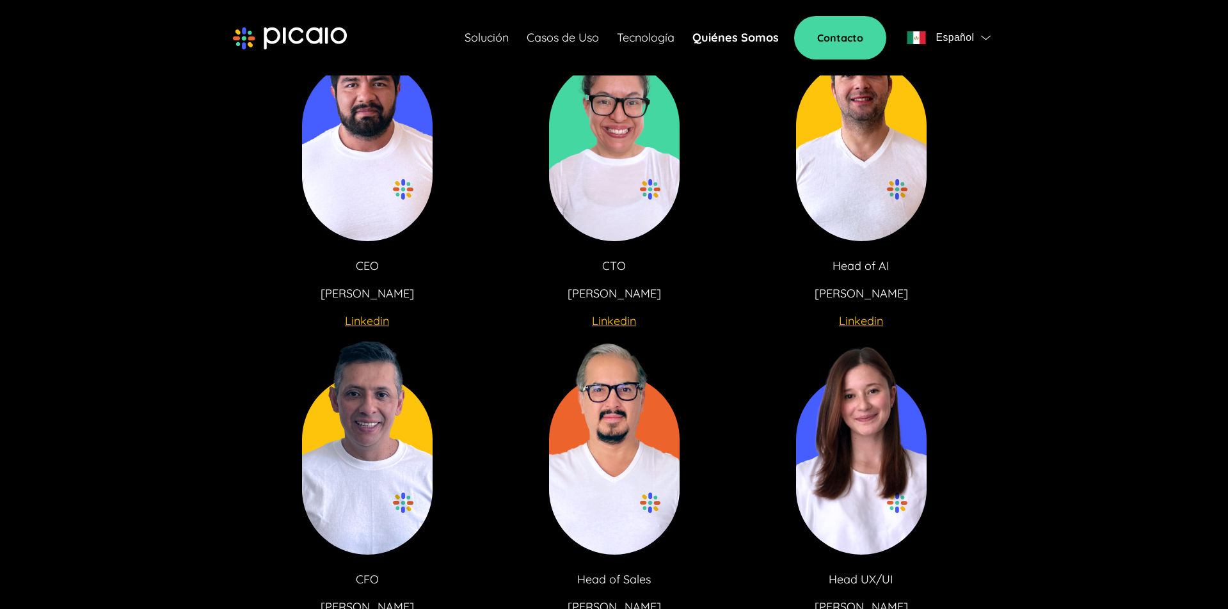
scroll to position [2360, 0]
drag, startPoint x: 958, startPoint y: 295, endPoint x: 941, endPoint y: 297, distance: 17.4
click at [961, 295] on div "CEO [PERSON_NAME] Linkedin CTO [PERSON_NAME] Head of AI [PERSON_NAME]" at bounding box center [614, 164] width 781 height 294
drag, startPoint x: 588, startPoint y: 294, endPoint x: 655, endPoint y: 301, distance: 66.9
click at [674, 296] on div "CTO [PERSON_NAME] Linkedin" at bounding box center [614, 291] width 198 height 68
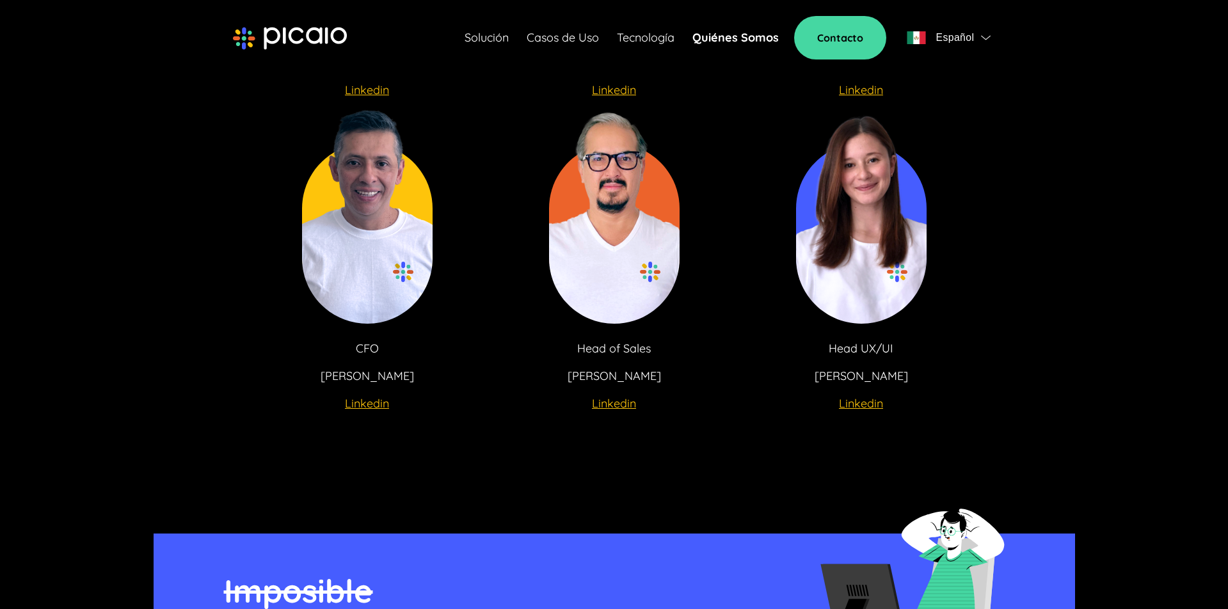
scroll to position [2607, 0]
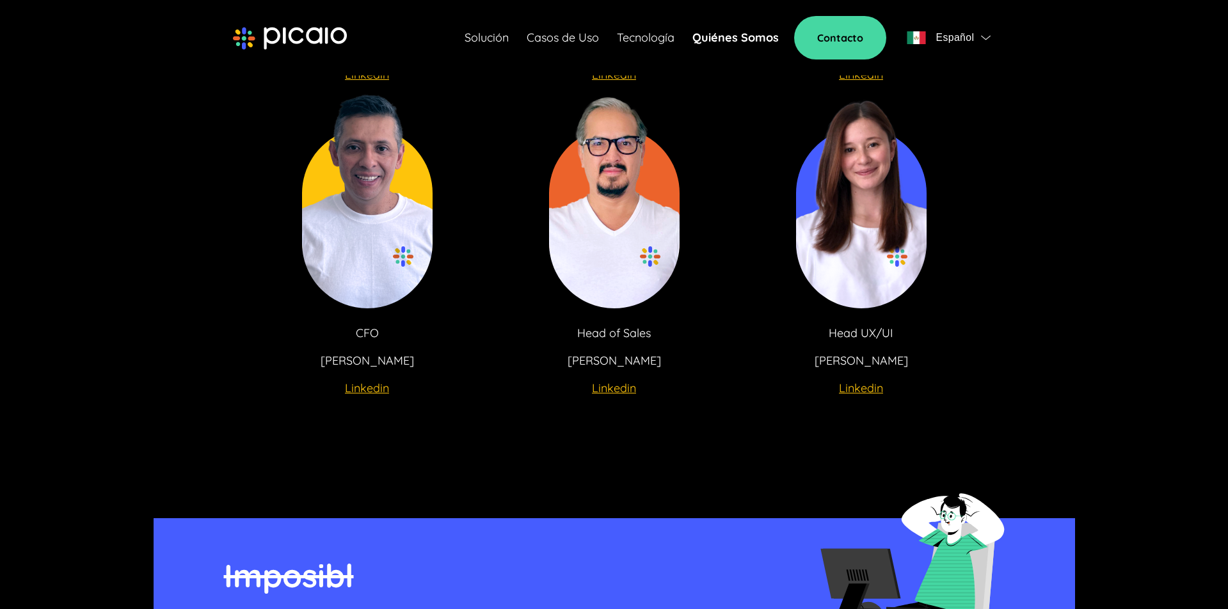
drag, startPoint x: 325, startPoint y: 357, endPoint x: 522, endPoint y: 358, distance: 197.8
click at [456, 357] on div "CFO [PERSON_NAME] Linkedin" at bounding box center [367, 359] width 198 height 68
drag, startPoint x: 590, startPoint y: 341, endPoint x: 656, endPoint y: 360, distance: 69.5
click at [653, 360] on div "Head of Sales [PERSON_NAME]" at bounding box center [614, 359] width 198 height 68
drag, startPoint x: 883, startPoint y: 345, endPoint x: 910, endPoint y: 362, distance: 31.6
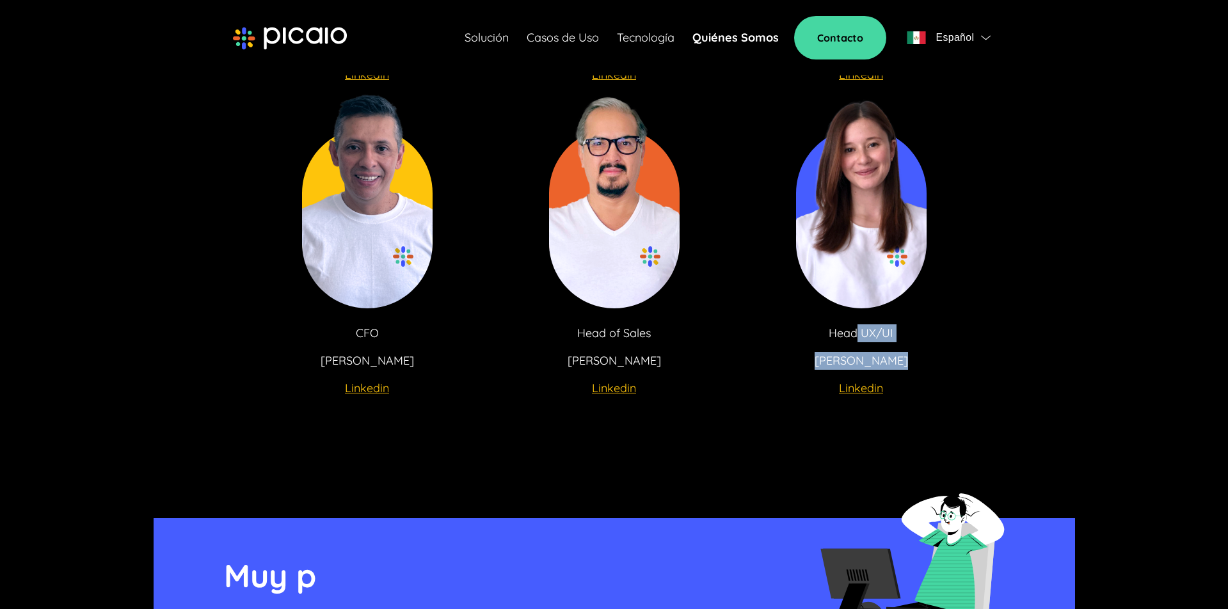
click at [910, 362] on div "Head UX/UI [PERSON_NAME]" at bounding box center [861, 359] width 198 height 68
drag, startPoint x: 910, startPoint y: 362, endPoint x: 838, endPoint y: 361, distance: 71.7
click at [910, 362] on div "Head UX/UI [PERSON_NAME]" at bounding box center [861, 359] width 198 height 68
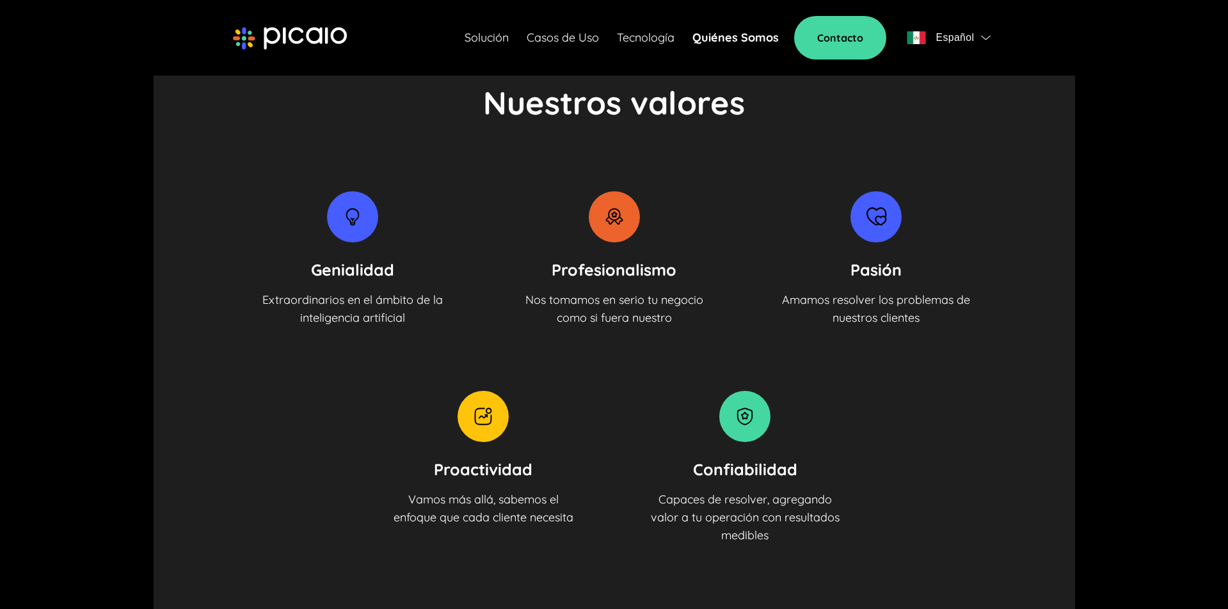
scroll to position [1273, 0]
drag, startPoint x: 581, startPoint y: 299, endPoint x: 666, endPoint y: 346, distance: 97.1
click at [661, 344] on div "Genialidad Extraordinarios en el ámbito de la inteligencia artificial Profesion…" at bounding box center [614, 367] width 781 height 353
drag, startPoint x: 865, startPoint y: 296, endPoint x: 922, endPoint y: 329, distance: 66.5
click at [922, 329] on div "Genialidad Extraordinarios en el ámbito de la inteligencia artificial Profesion…" at bounding box center [614, 367] width 781 height 353
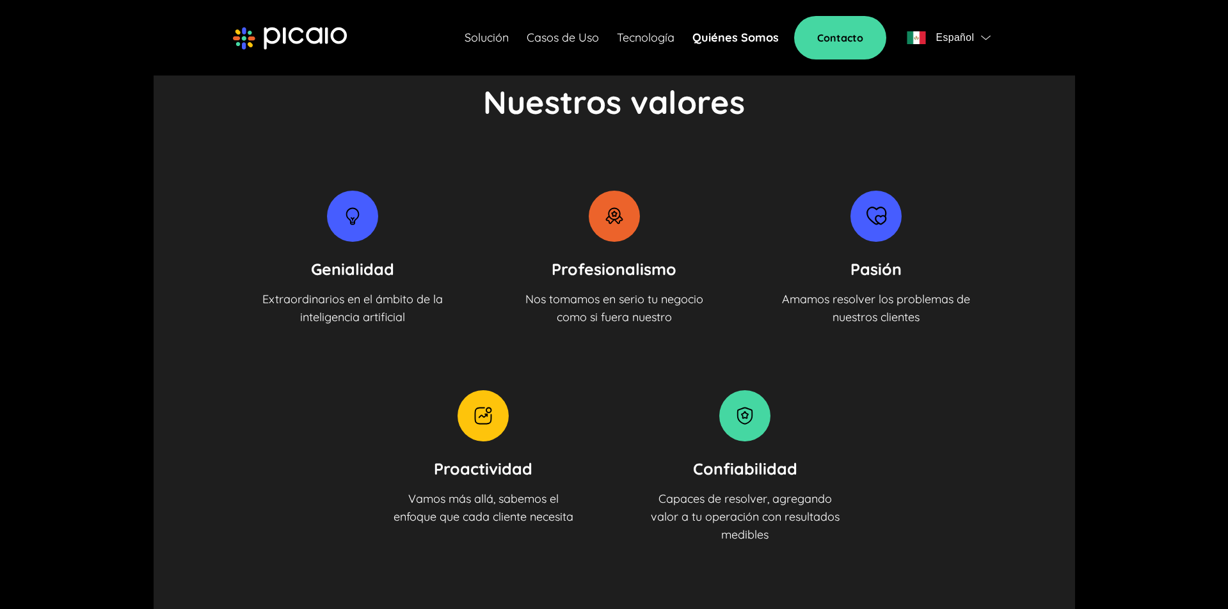
drag, startPoint x: 922, startPoint y: 328, endPoint x: 798, endPoint y: 328, distance: 123.5
click at [909, 326] on div "Genialidad Extraordinarios en el ámbito de la inteligencia artificial Profesion…" at bounding box center [614, 367] width 781 height 353
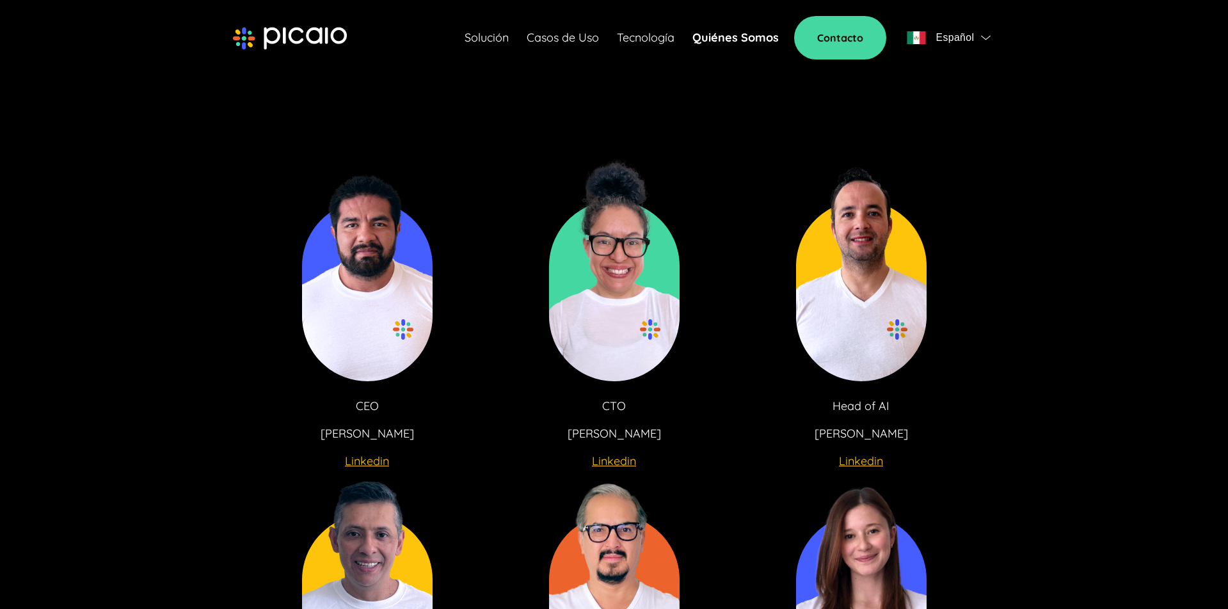
scroll to position [2282, 0]
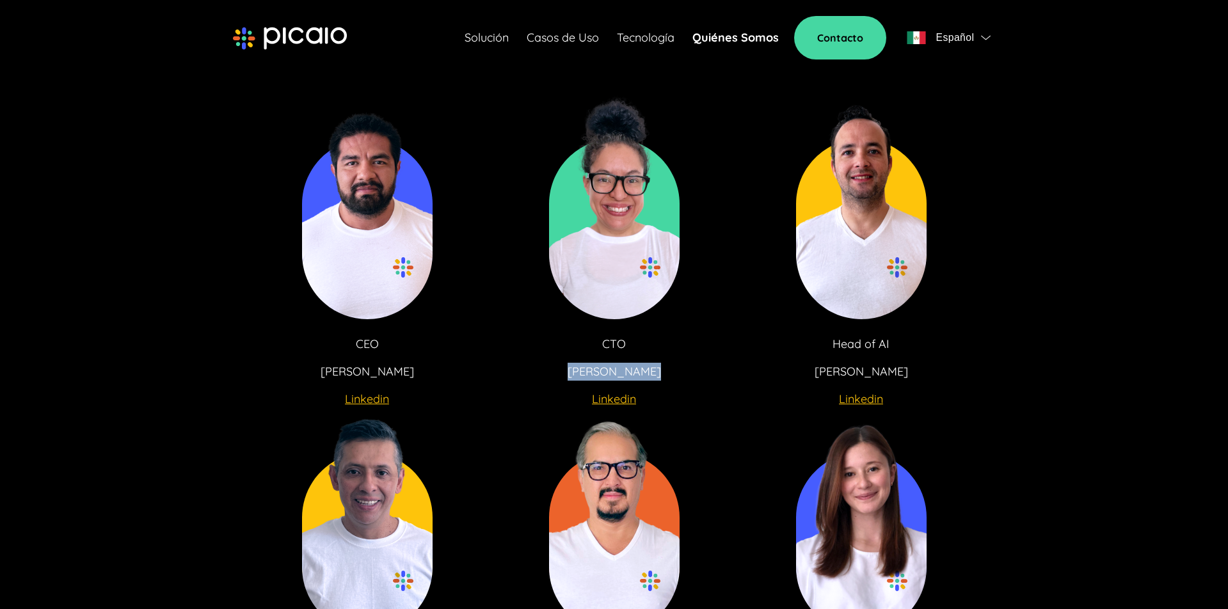
drag, startPoint x: 593, startPoint y: 349, endPoint x: 649, endPoint y: 380, distance: 63.9
click at [649, 380] on div "CTO [PERSON_NAME] Linkedin" at bounding box center [614, 369] width 198 height 68
drag, startPoint x: 636, startPoint y: 373, endPoint x: 584, endPoint y: 339, distance: 62.0
click at [584, 339] on div "CTO [PERSON_NAME] Linkedin" at bounding box center [614, 369] width 198 height 68
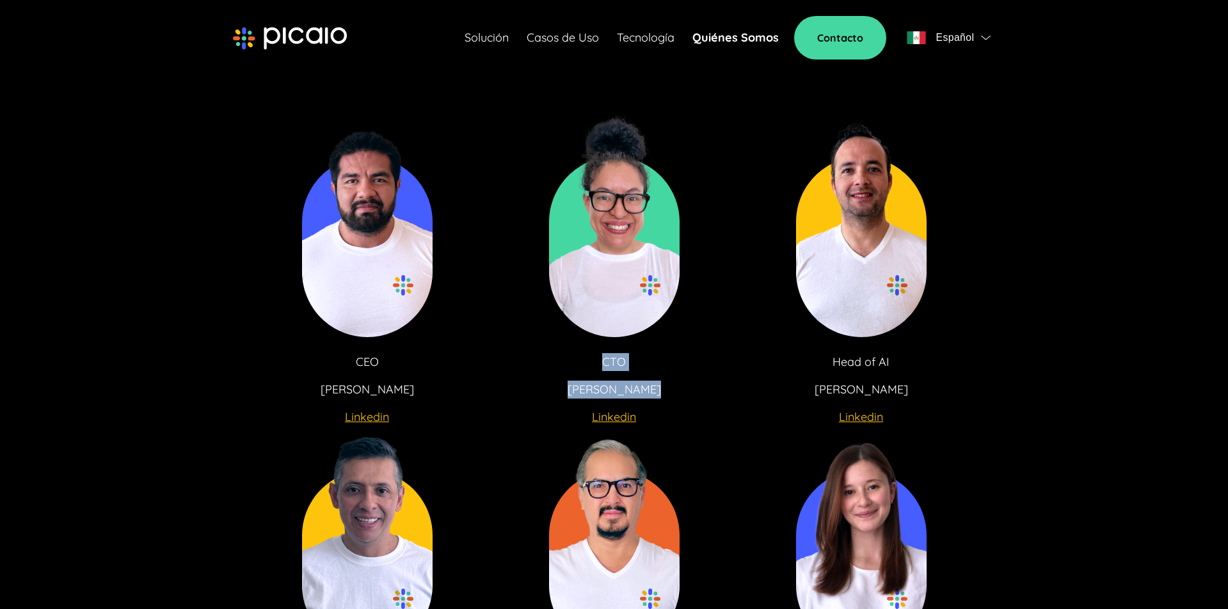
scroll to position [2274, 0]
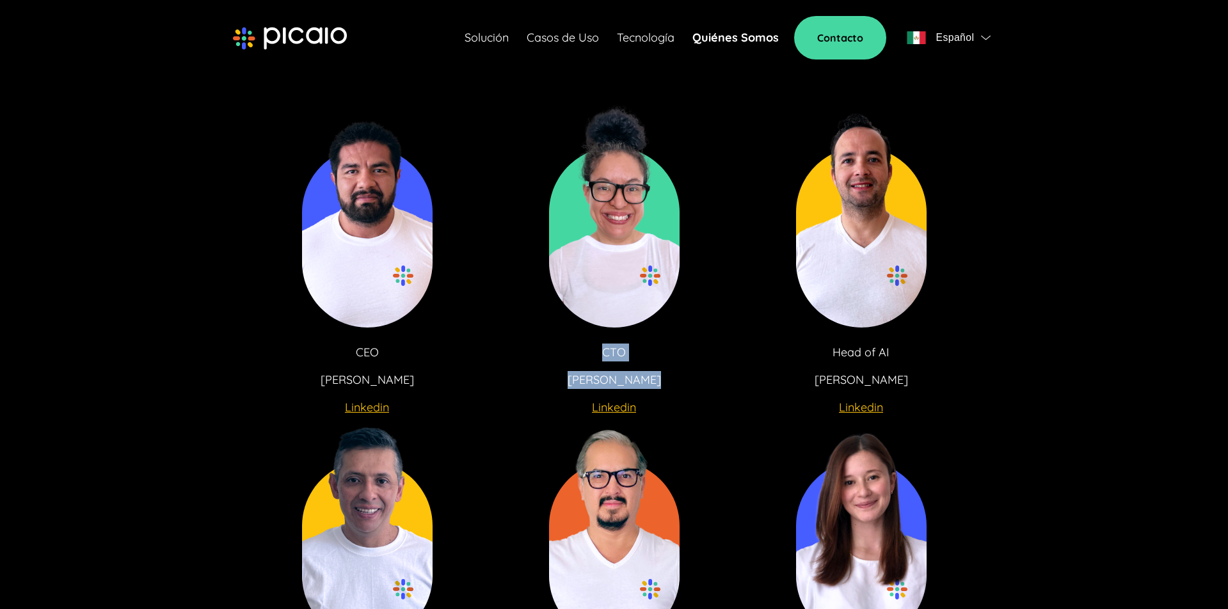
click at [631, 301] on img at bounding box center [614, 215] width 131 height 225
click at [723, 378] on div "CEO [PERSON_NAME] Linkedin CTO [PERSON_NAME] Head of AI [PERSON_NAME]" at bounding box center [614, 250] width 781 height 294
click at [615, 406] on u "Linkedin" at bounding box center [614, 407] width 44 height 15
click at [871, 405] on u "Linkedin" at bounding box center [861, 407] width 44 height 15
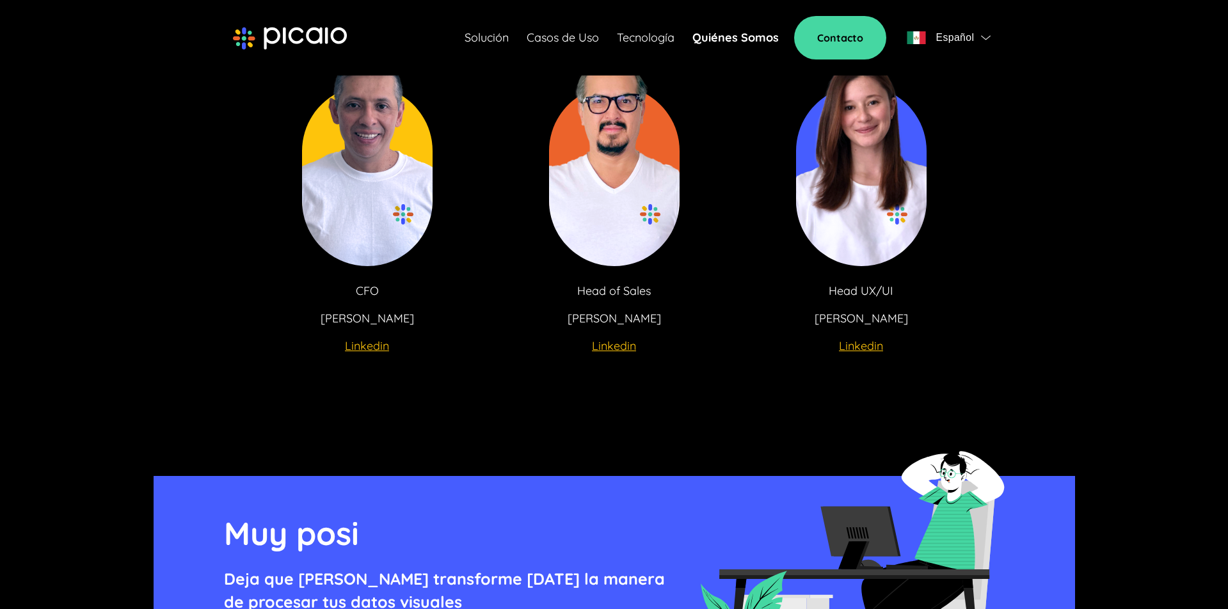
scroll to position [2654, 0]
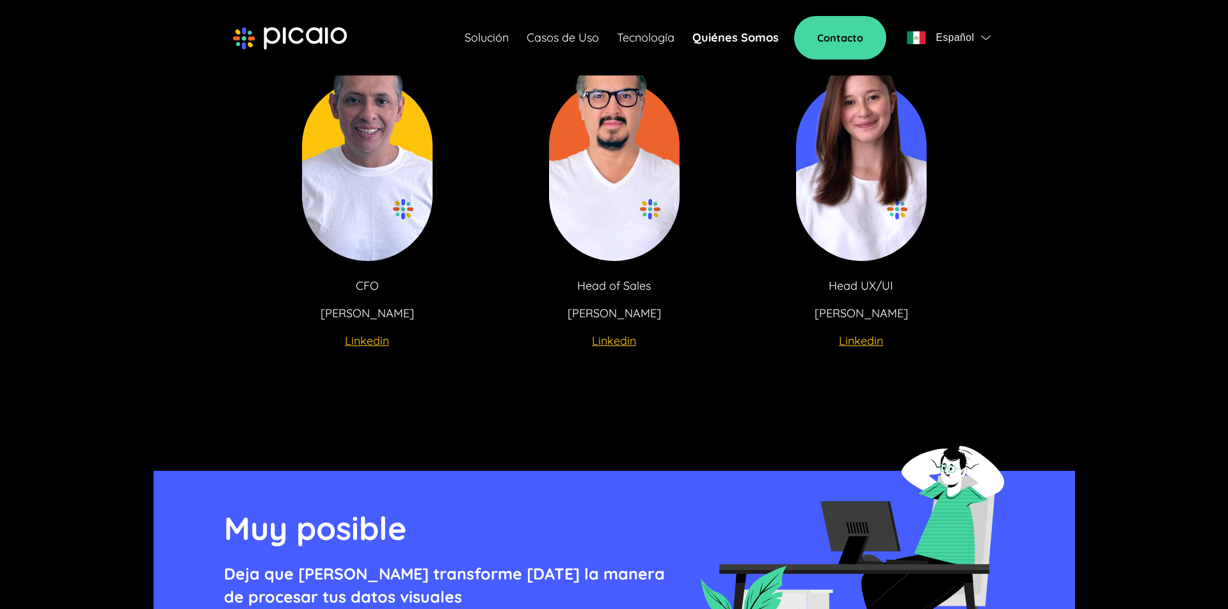
click at [367, 339] on u "Linkedin" at bounding box center [367, 341] width 44 height 15
click at [618, 339] on u "Linkedin" at bounding box center [614, 341] width 44 height 15
click at [867, 338] on u "Linkedin" at bounding box center [861, 341] width 44 height 15
